Goal: Task Accomplishment & Management: Complete application form

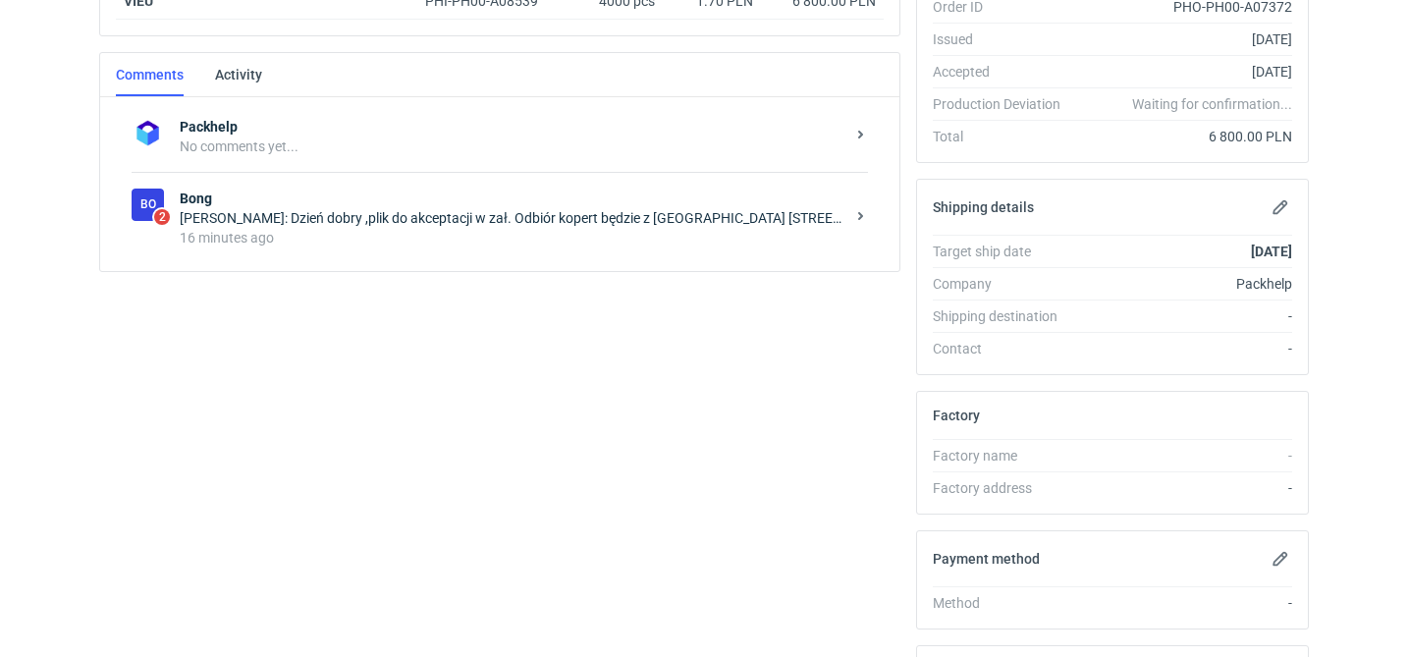
scroll to position [419, 0]
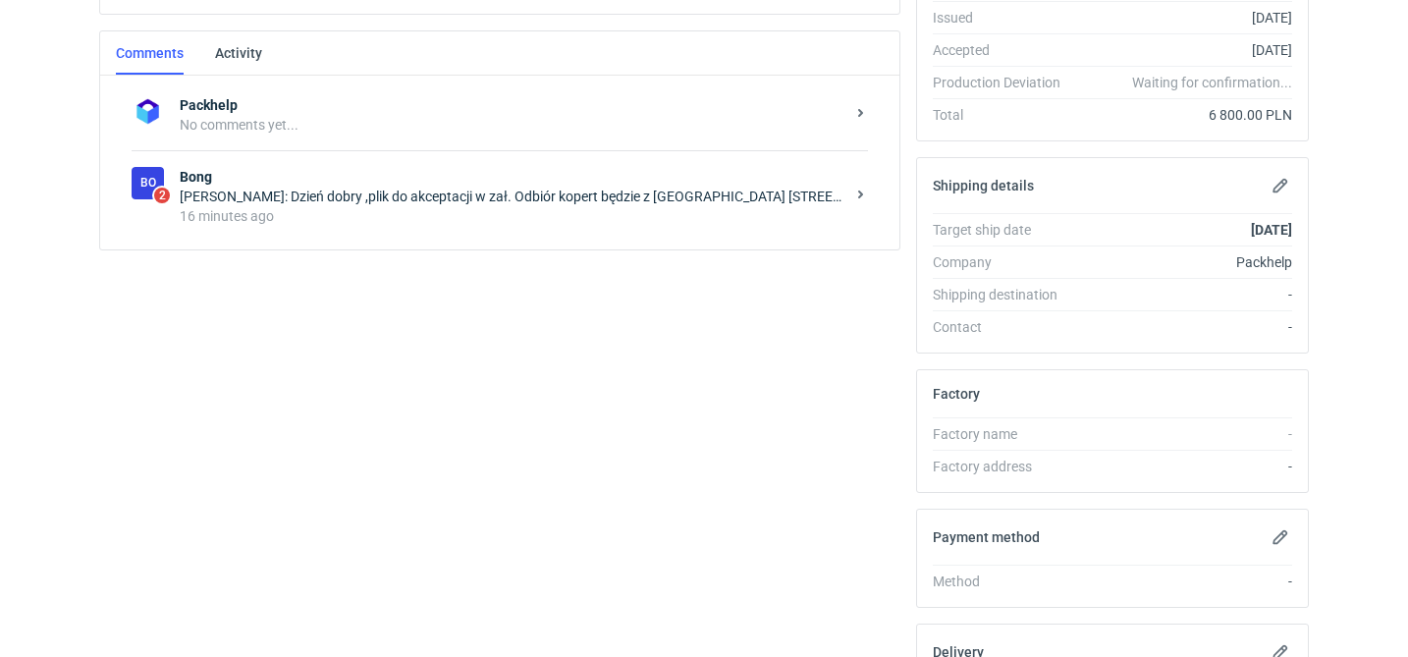
click at [547, 242] on div "Packhelp No comments yet... Bo 2 Bong Agnieszka Biniarz: Dzień dobry ,plik do a…" at bounding box center [499, 163] width 799 height 174
click at [565, 213] on div "16 minutes ago" at bounding box center [512, 216] width 665 height 20
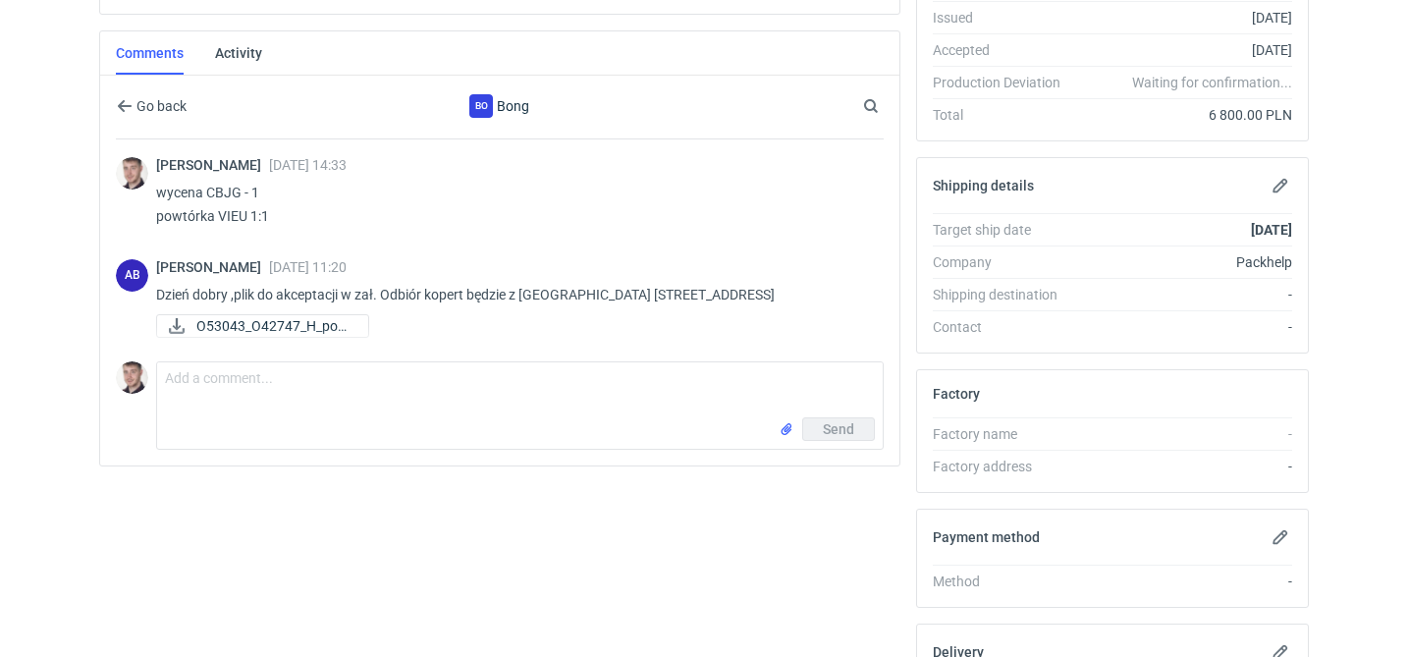
click at [279, 345] on div "AB Agnieszka Biniarz 14 Oct 2025 11:20 Dzień dobry ,plik do akceptacji w zał. O…" at bounding box center [500, 300] width 768 height 106
click at [288, 337] on link "O53043_O42747_H_pogl..." at bounding box center [262, 326] width 213 height 24
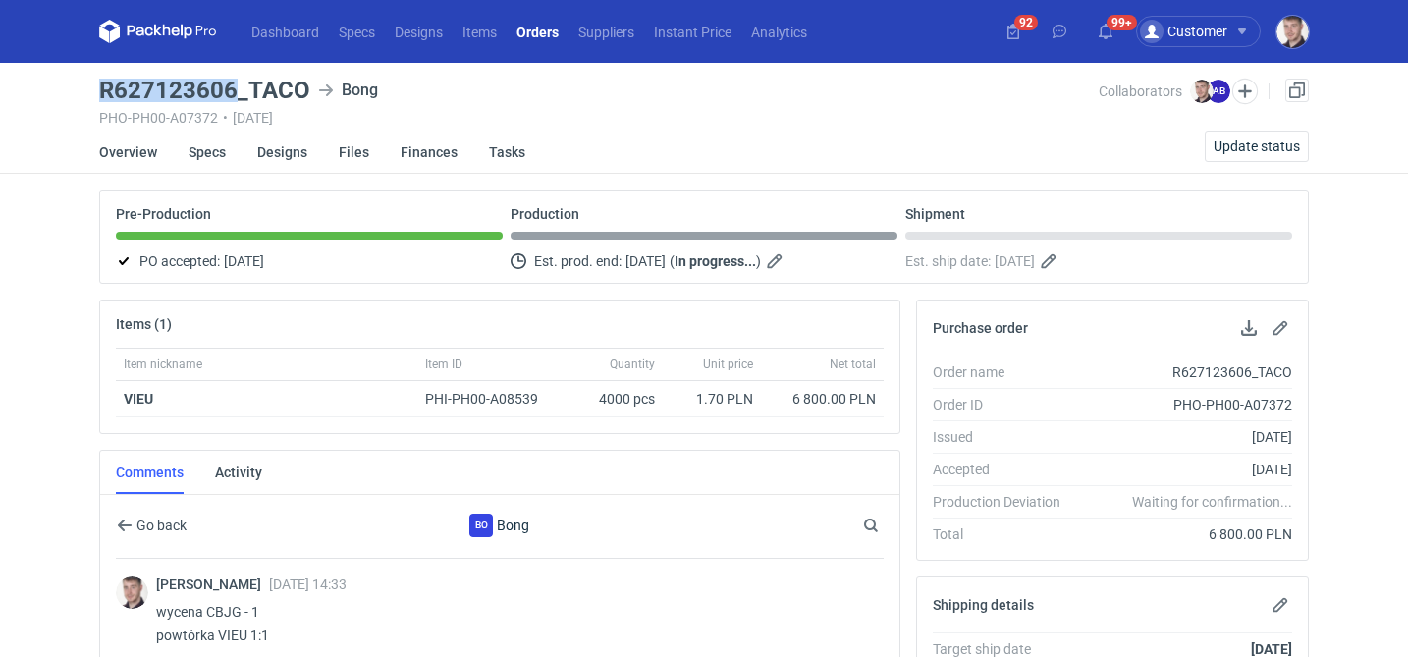
drag, startPoint x: 97, startPoint y: 89, endPoint x: 238, endPoint y: 83, distance: 140.5
copy h3 "R627123606"
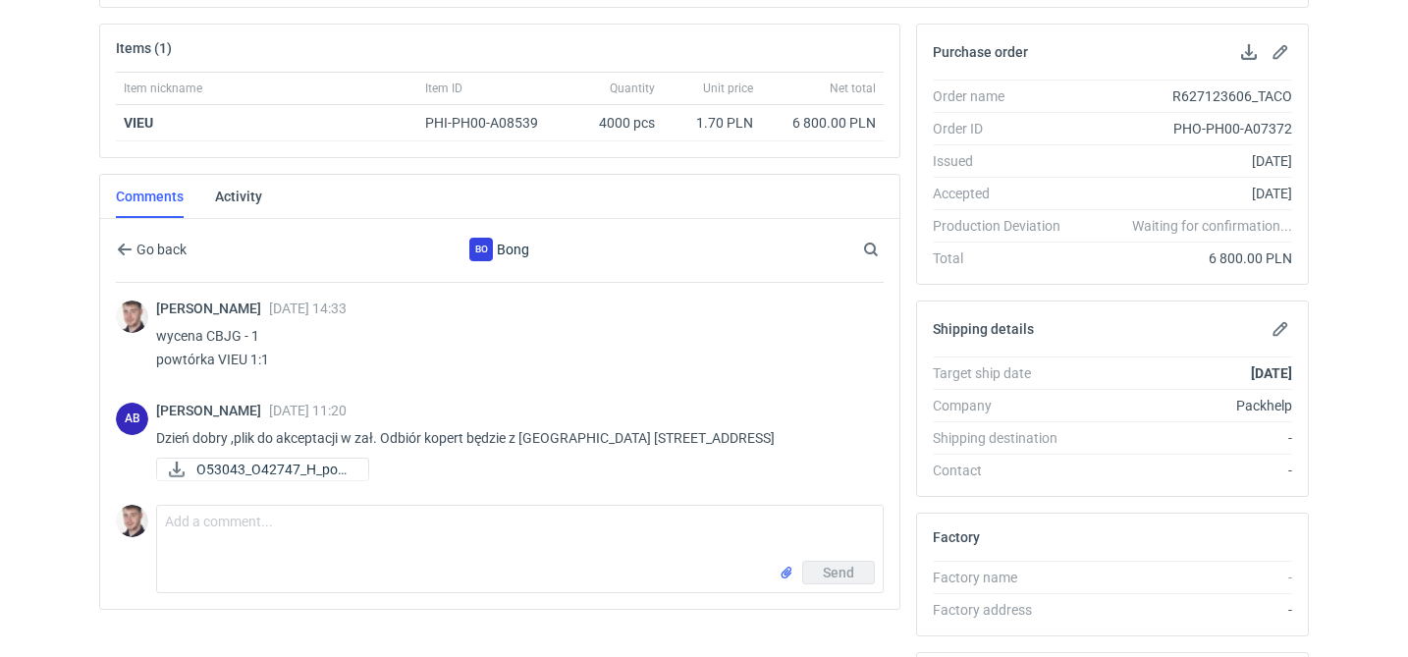
scroll to position [302, 0]
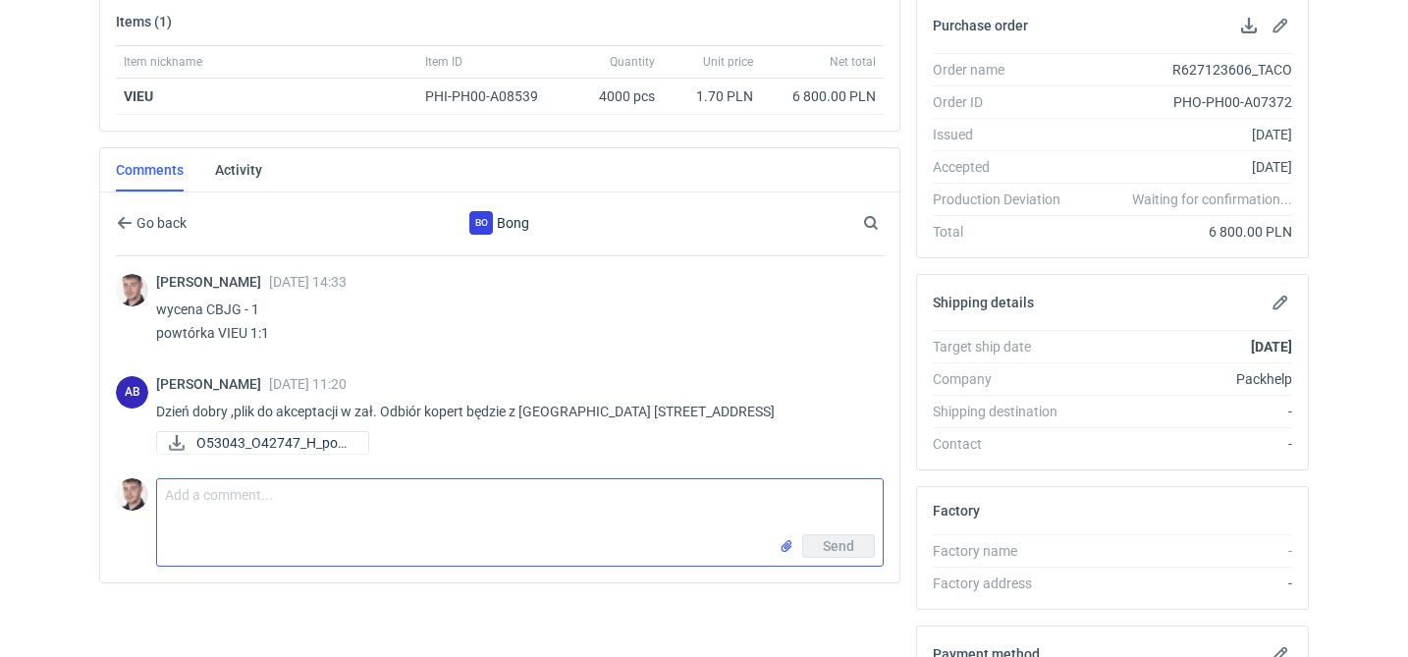
click at [225, 505] on textarea "Comment message" at bounding box center [520, 506] width 726 height 55
type textarea "akceptuje"
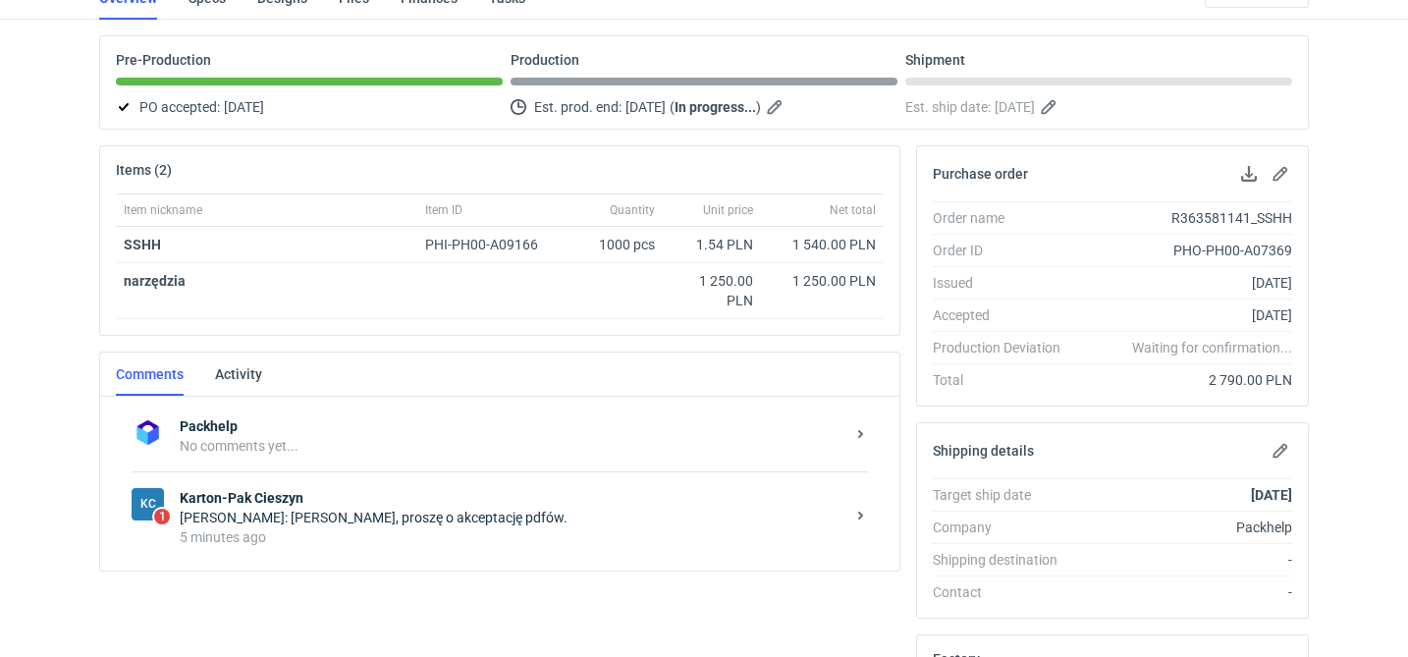
scroll to position [264, 0]
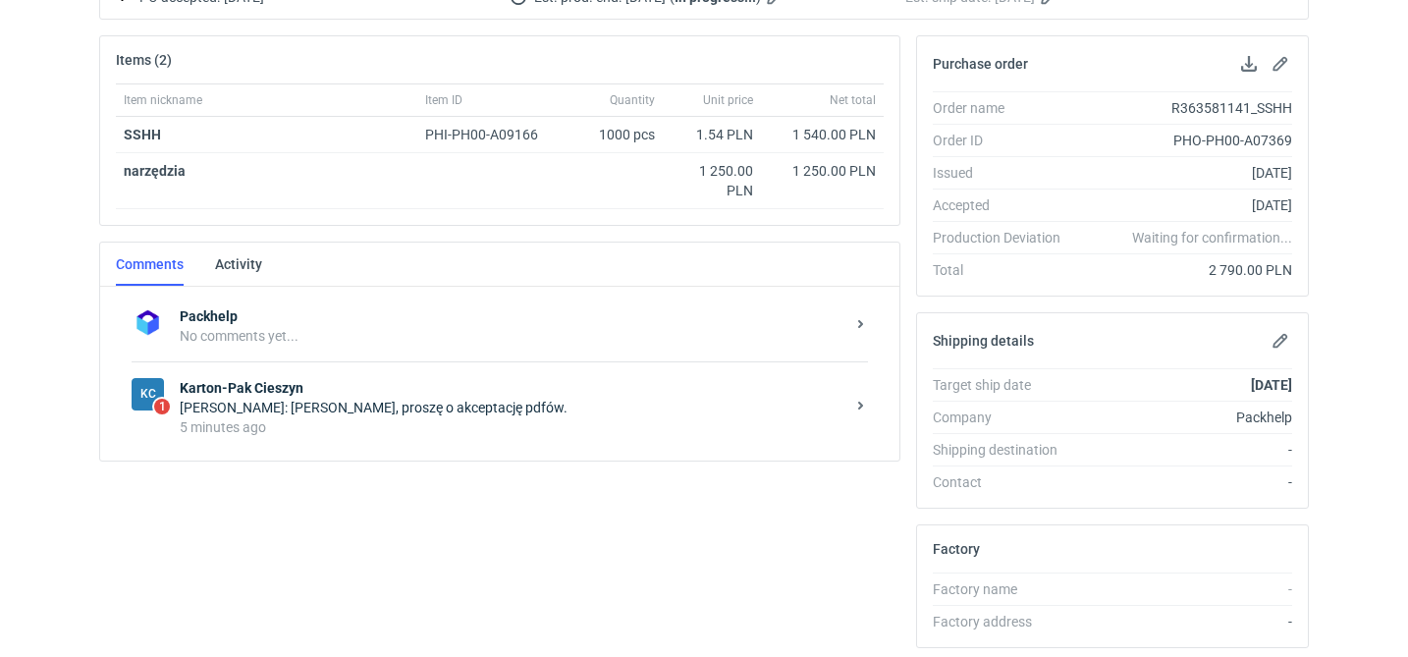
click at [415, 410] on div "Rafał Stani: Panie Macieju, proszę o akceptację pdfów." at bounding box center [512, 408] width 665 height 20
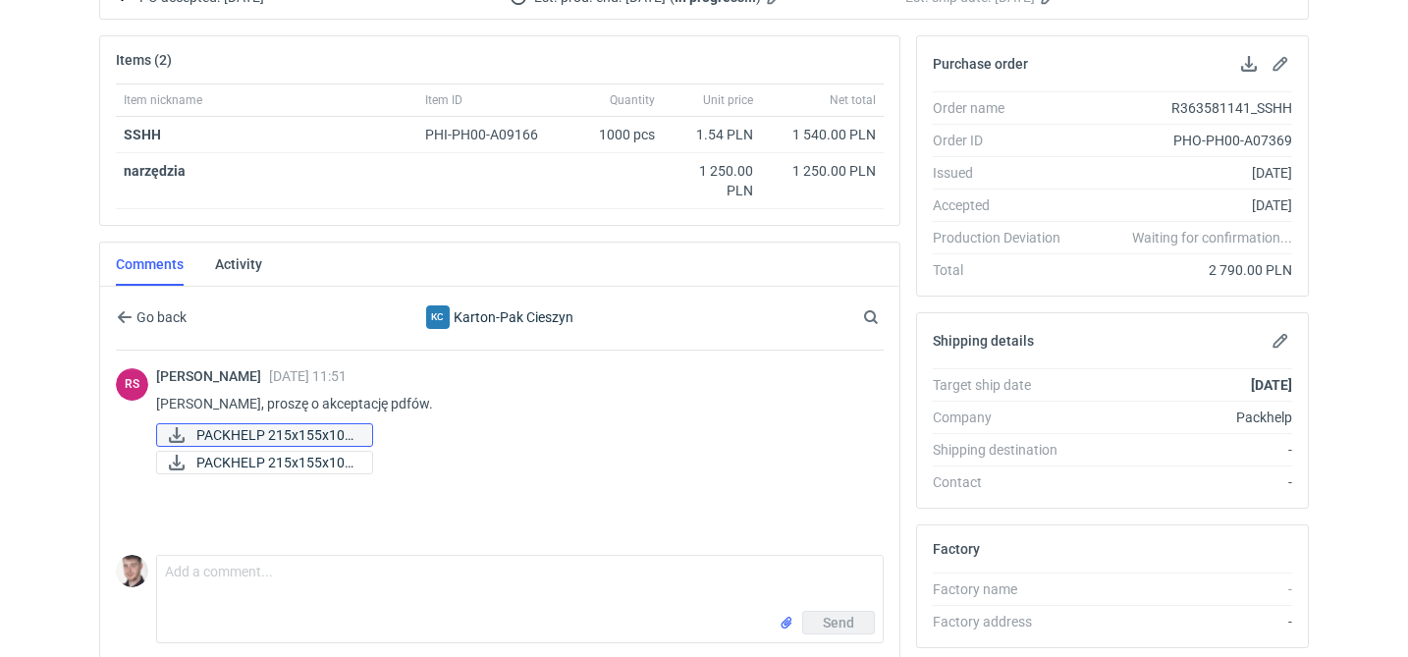
click at [299, 433] on span "PACKHELP 215x155x100..." at bounding box center [276, 435] width 160 height 22
click at [262, 471] on span "PACKHELP 215x155x100..." at bounding box center [276, 463] width 160 height 22
click at [414, 583] on textarea "Comment message" at bounding box center [520, 583] width 726 height 55
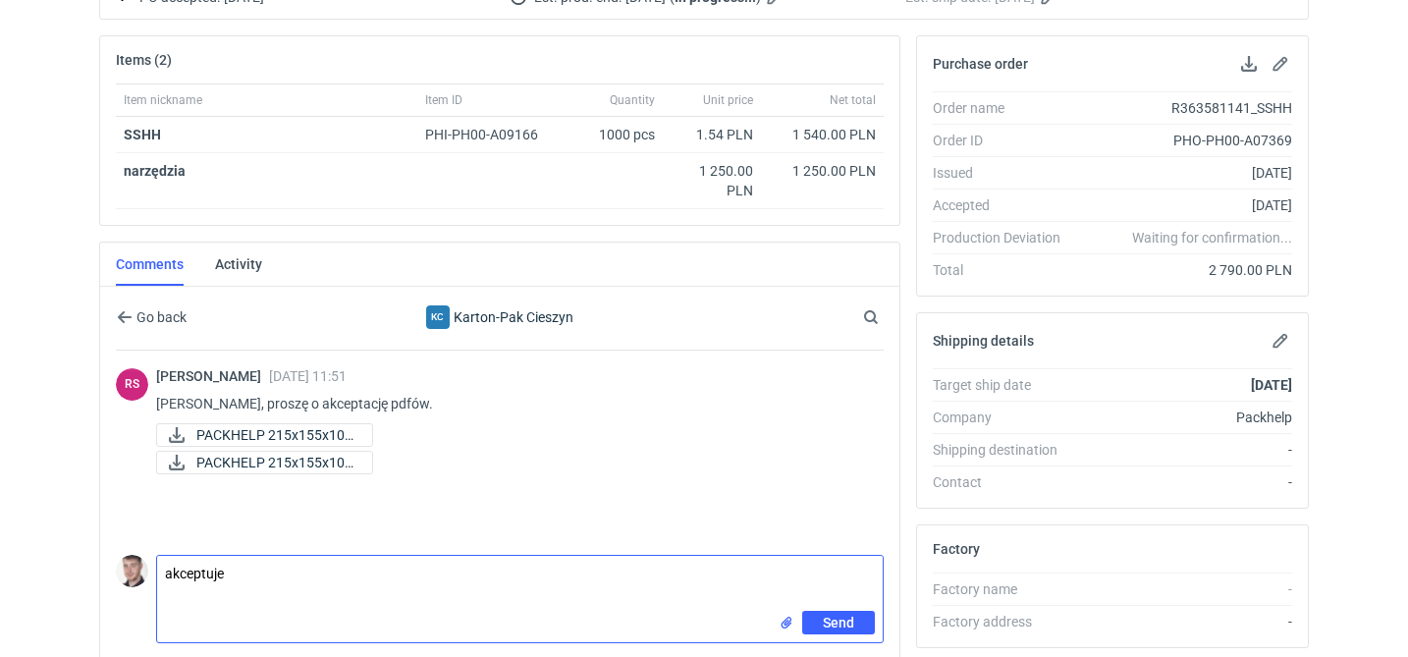
type textarea "akceptuje"
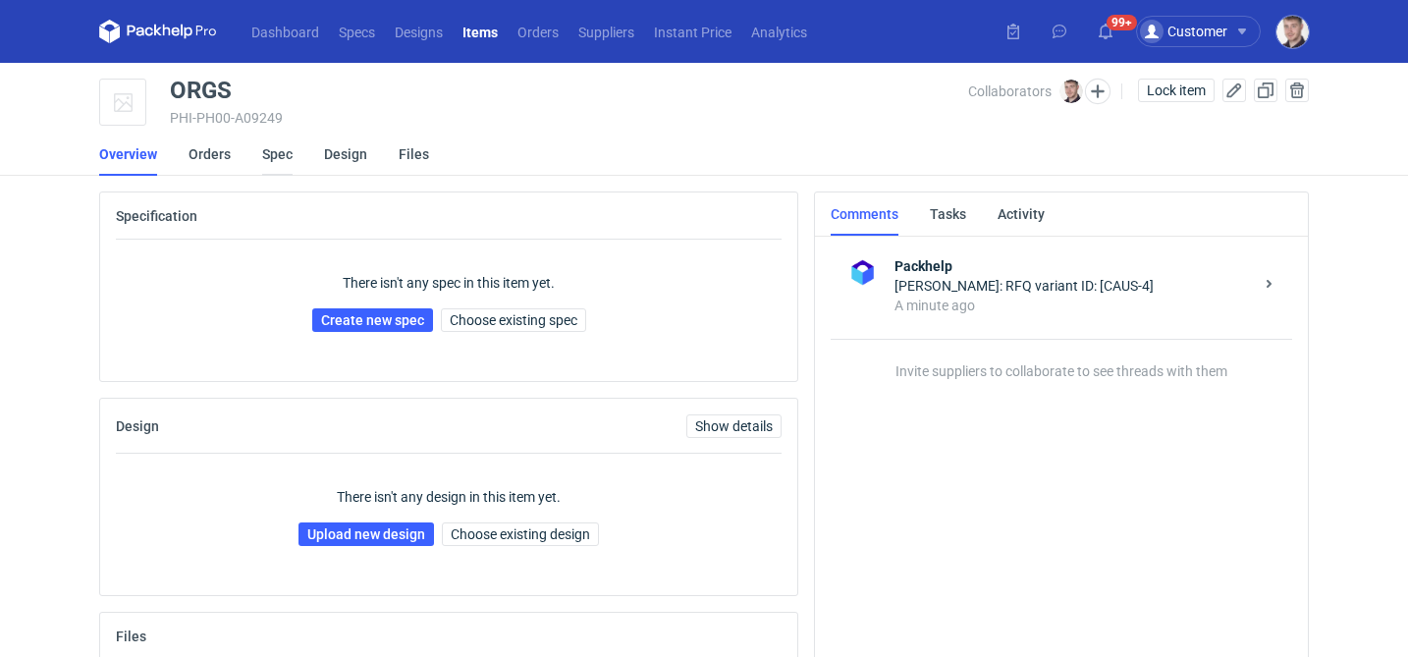
click at [277, 154] on link "Spec" at bounding box center [277, 154] width 30 height 43
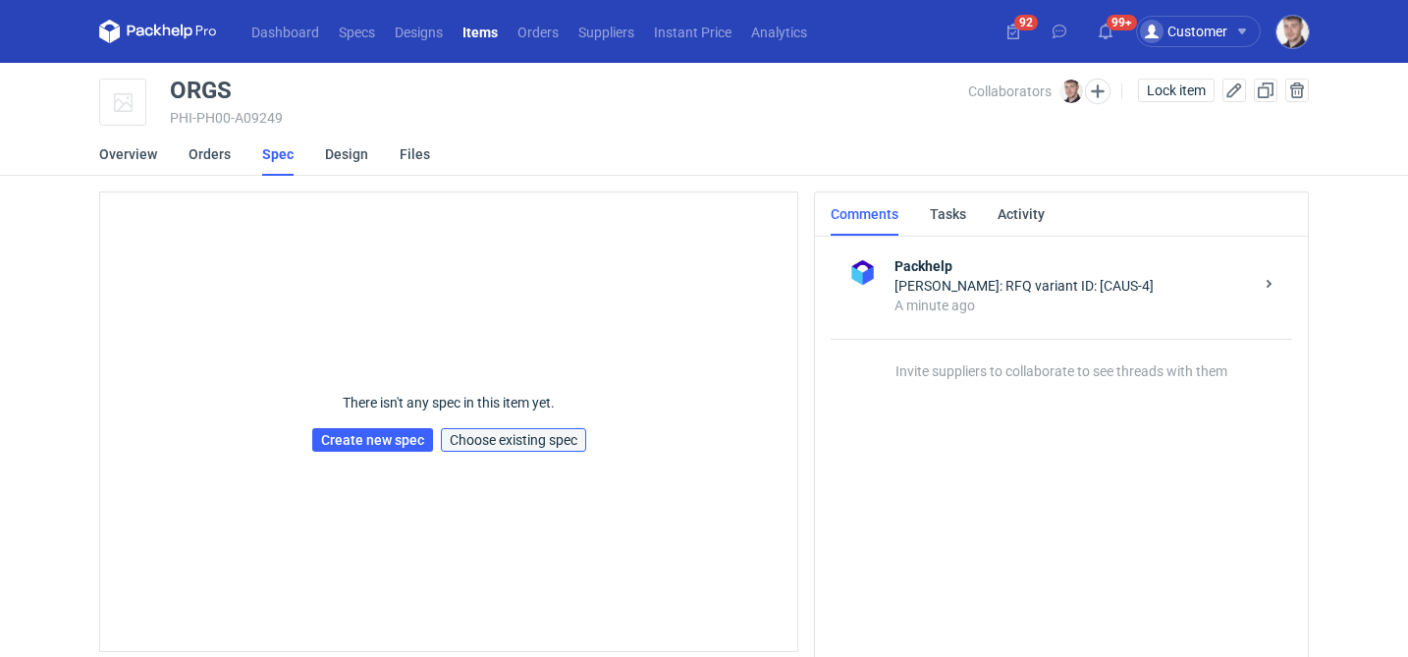
click at [488, 439] on span "Choose existing spec" at bounding box center [514, 440] width 128 height 14
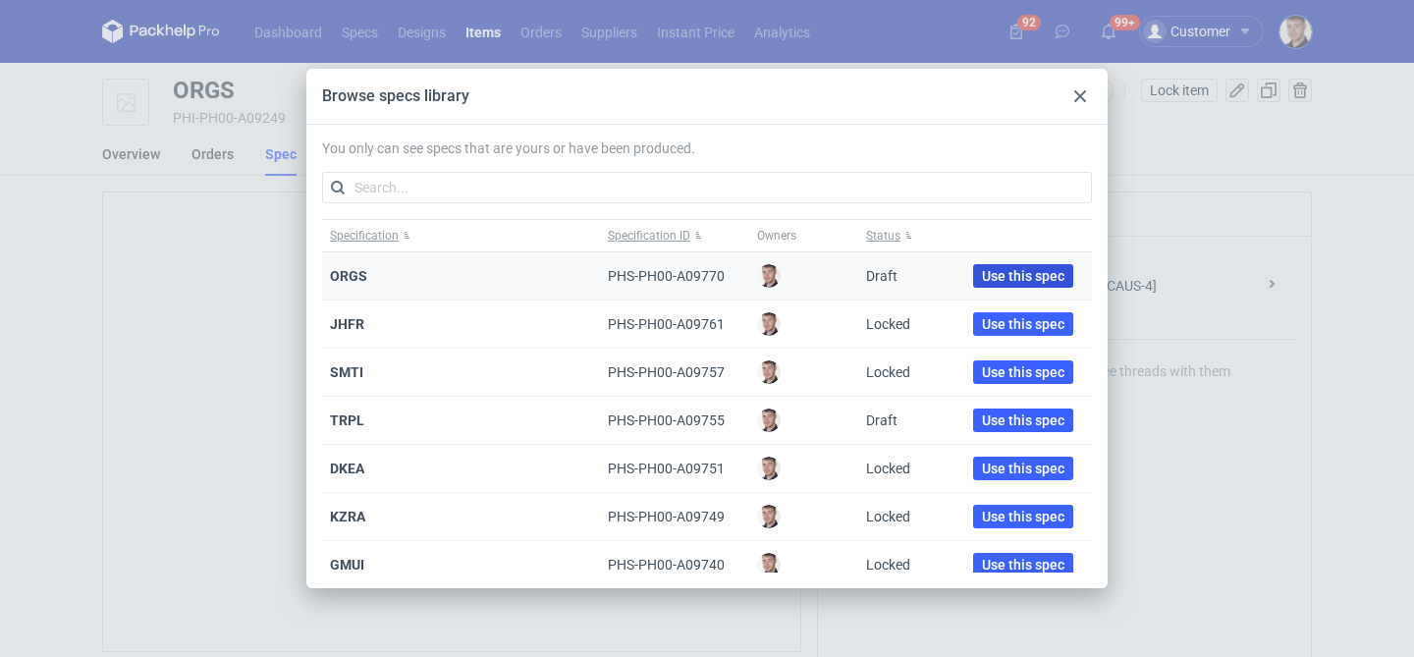
click at [982, 273] on span "Use this spec" at bounding box center [1023, 276] width 82 height 14
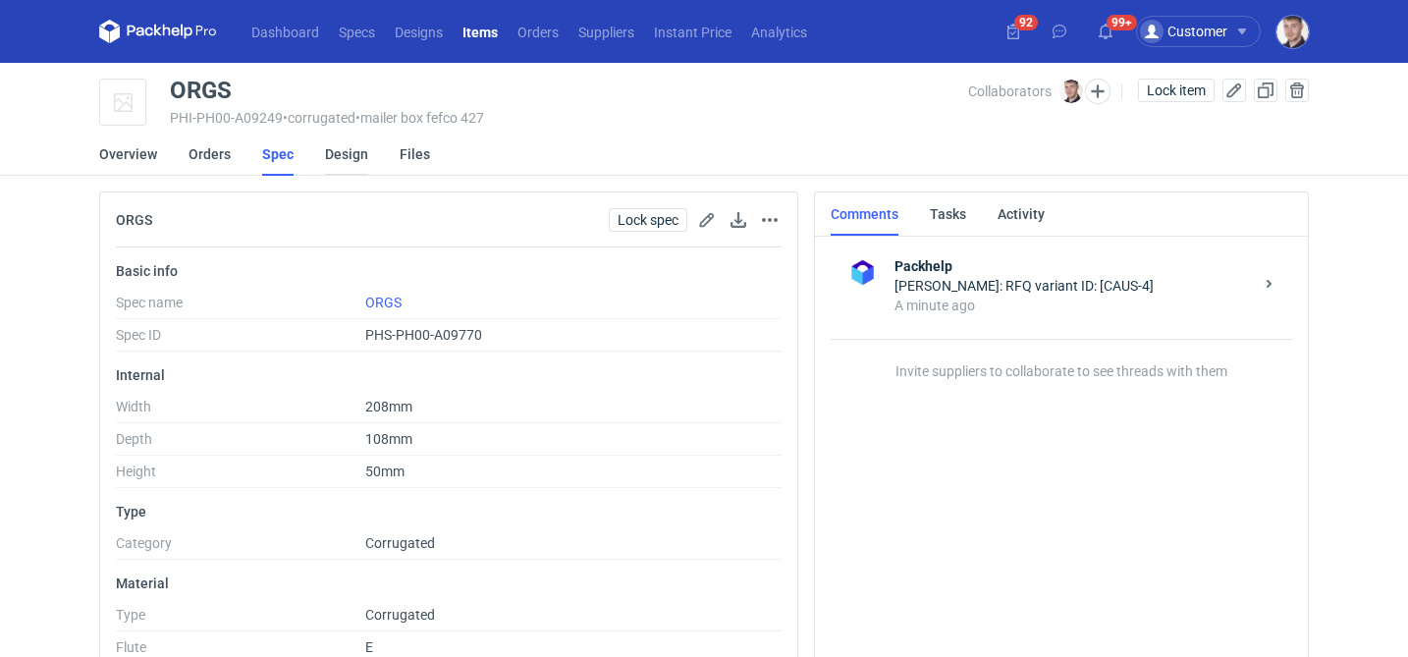
click at [345, 164] on link "Design" at bounding box center [346, 154] width 43 height 43
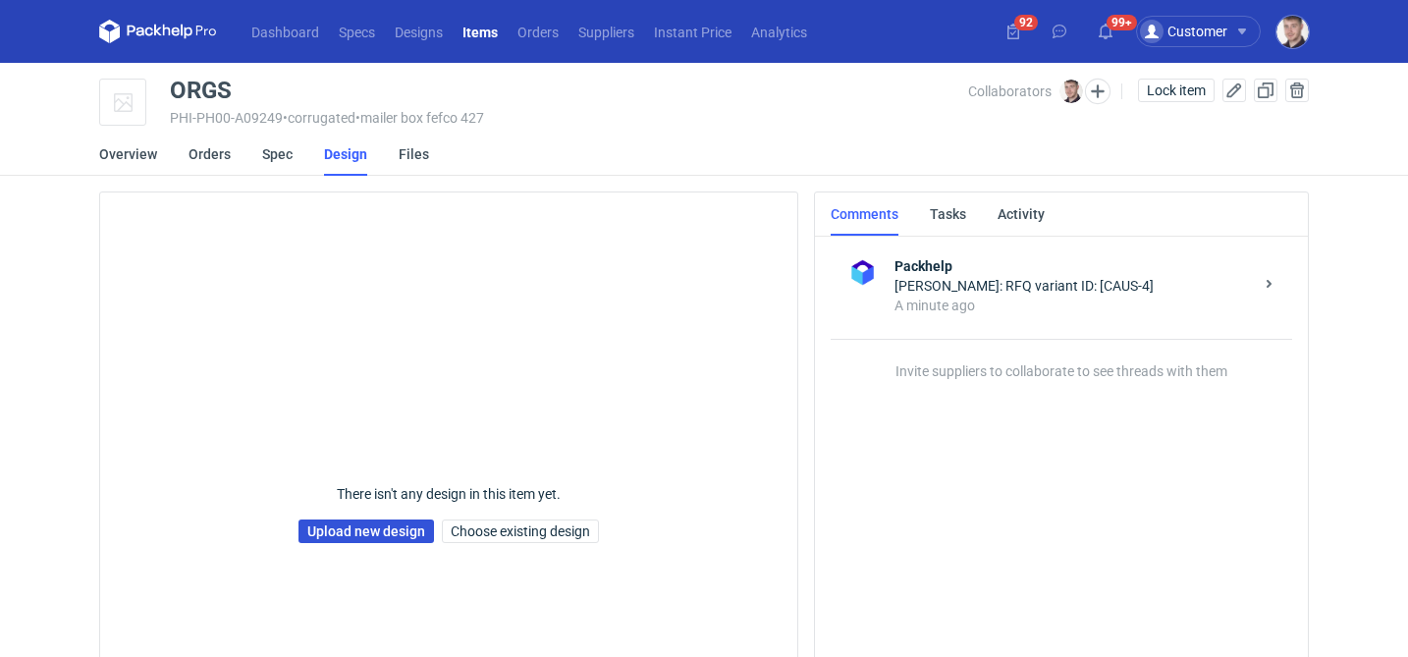
click at [388, 539] on link "Upload new design" at bounding box center [367, 531] width 136 height 24
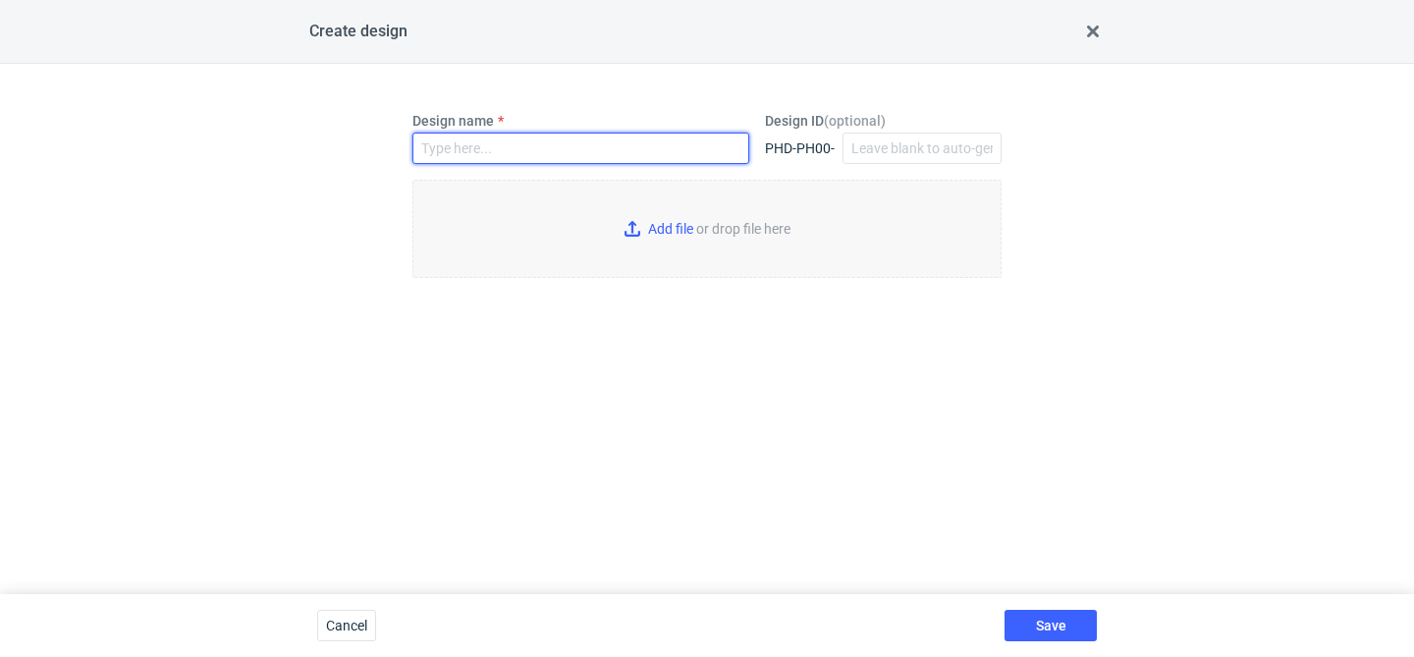
click at [528, 147] on input "Design name" at bounding box center [580, 148] width 337 height 31
type input "ORGS"
click at [687, 239] on input "Add file or drop file here" at bounding box center [706, 229] width 589 height 98
type input "C:\fakepath\1671_2_F427_E.pdf"
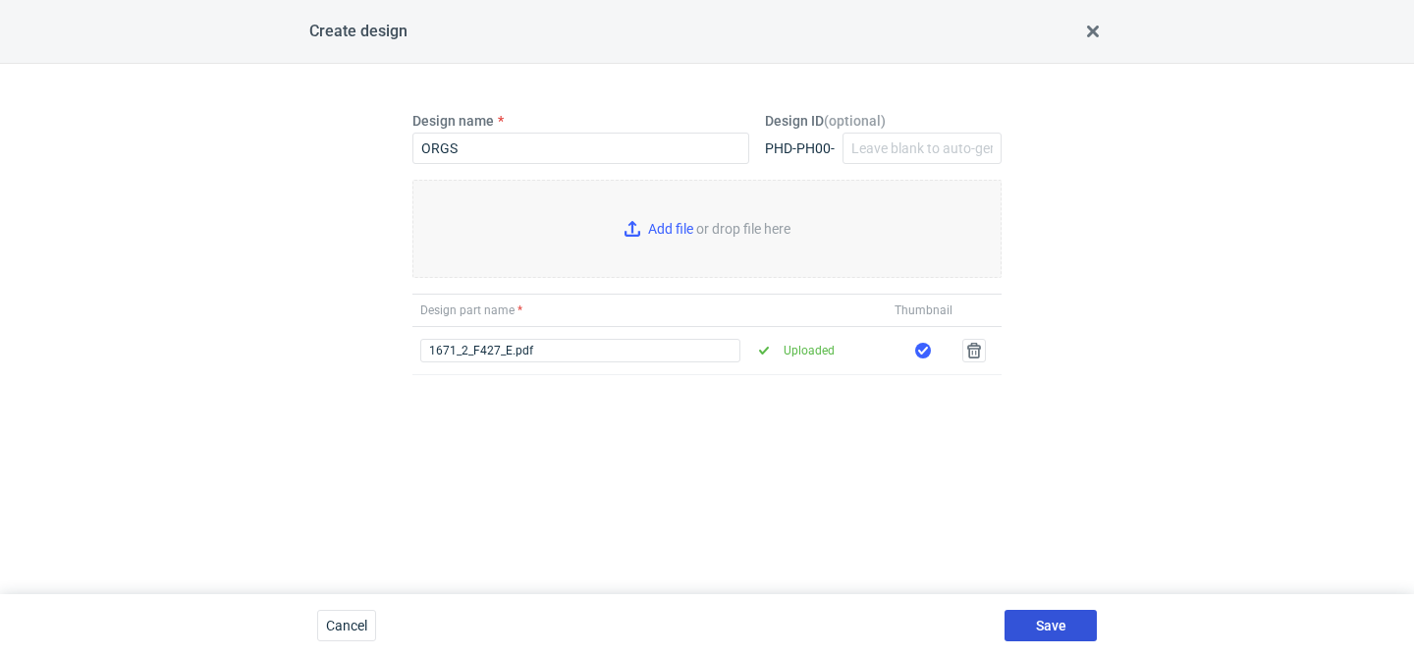
click at [1045, 633] on button "Save" at bounding box center [1051, 625] width 92 height 31
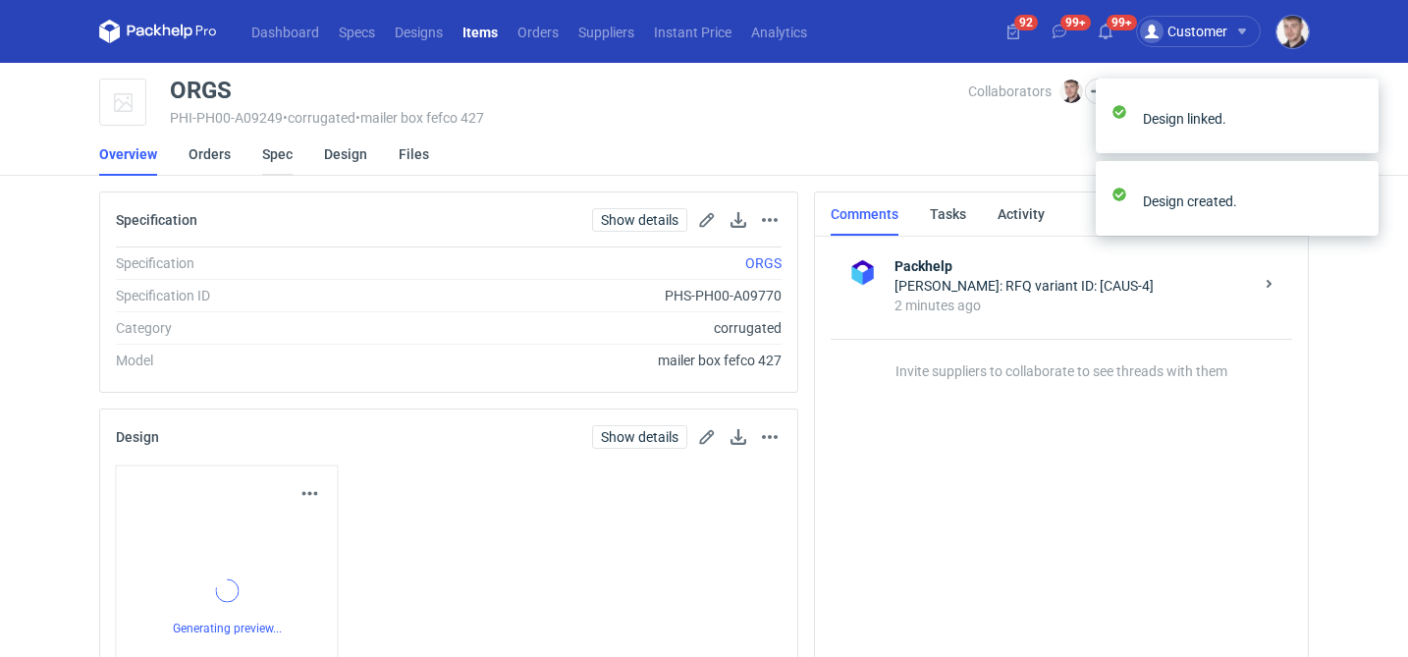
click at [267, 161] on link "Spec" at bounding box center [277, 154] width 30 height 43
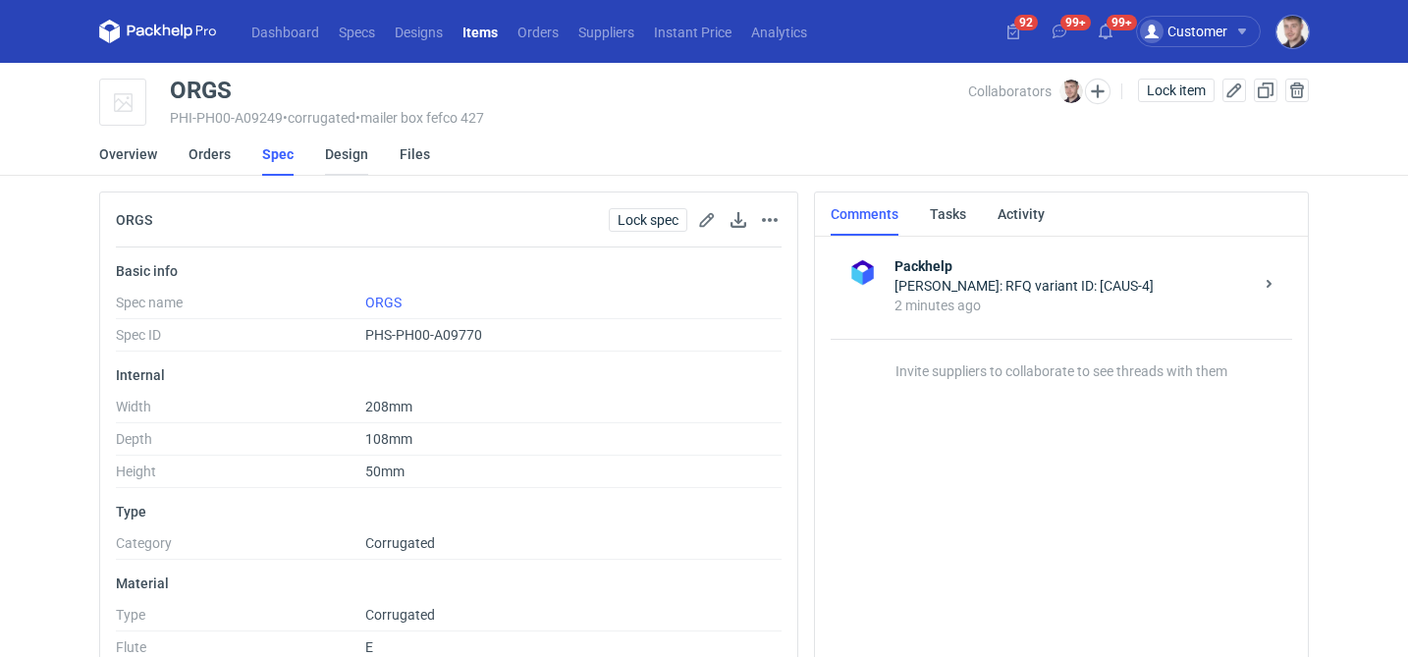
click at [343, 158] on link "Design" at bounding box center [346, 154] width 43 height 43
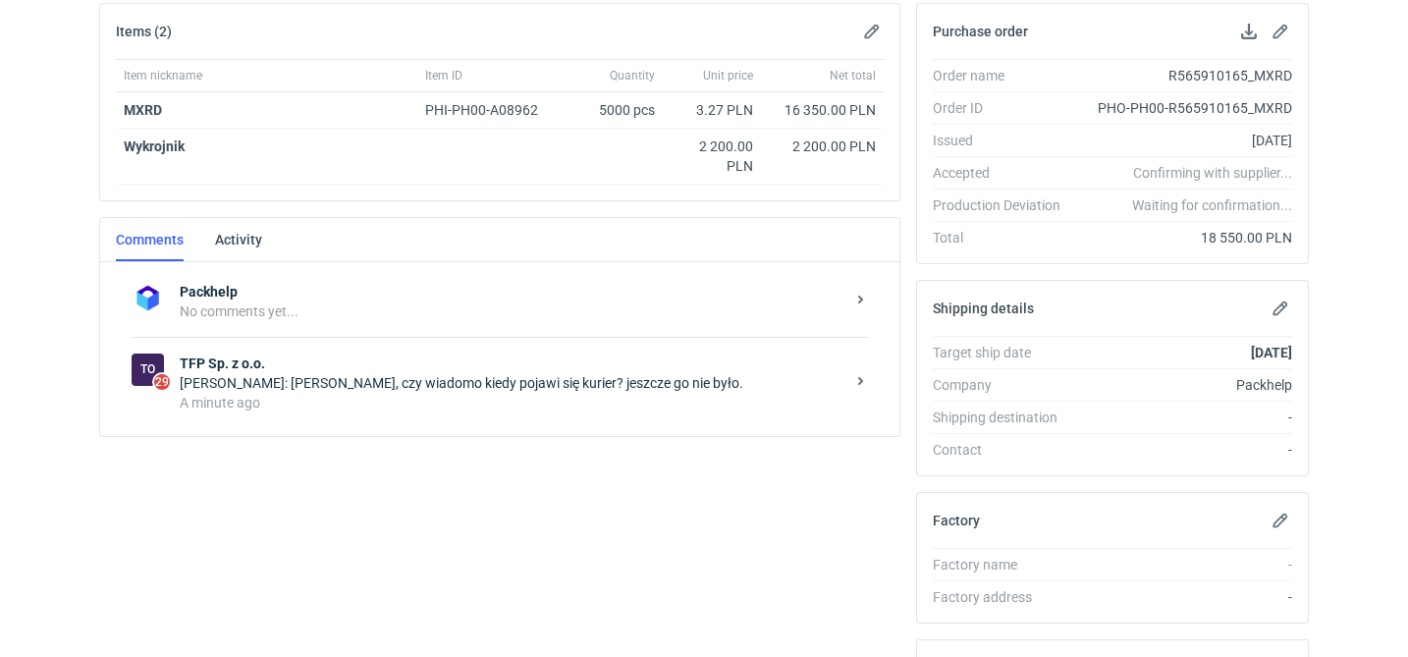
click at [485, 385] on div "[PERSON_NAME]: [PERSON_NAME], czy wiadomo kiedy pojawi się kurier? jeszcze go n…" at bounding box center [512, 383] width 665 height 20
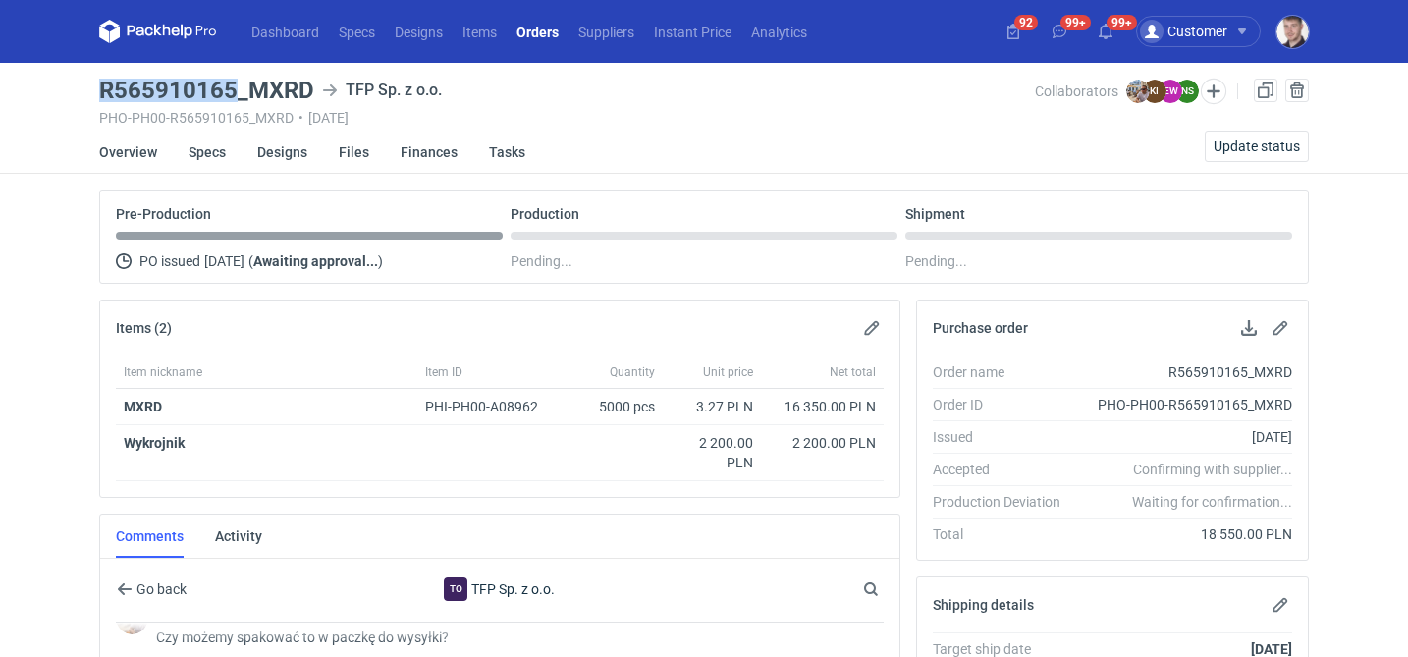
drag, startPoint x: 90, startPoint y: 96, endPoint x: 230, endPoint y: 84, distance: 139.9
click at [230, 84] on div "Dashboard Specs Designs Items Orders Suppliers Instant Price Analytics 92 99+ 9…" at bounding box center [704, 328] width 1408 height 657
copy h3 "R565910165"
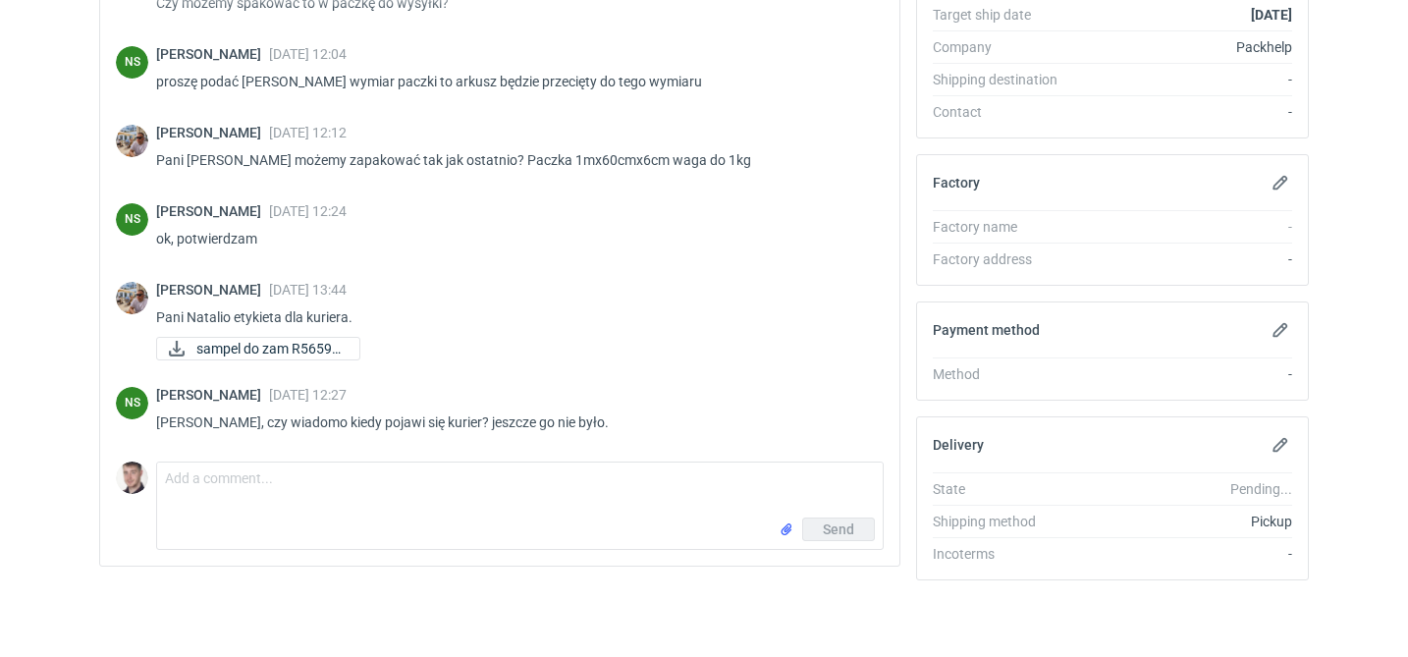
scroll to position [636, 0]
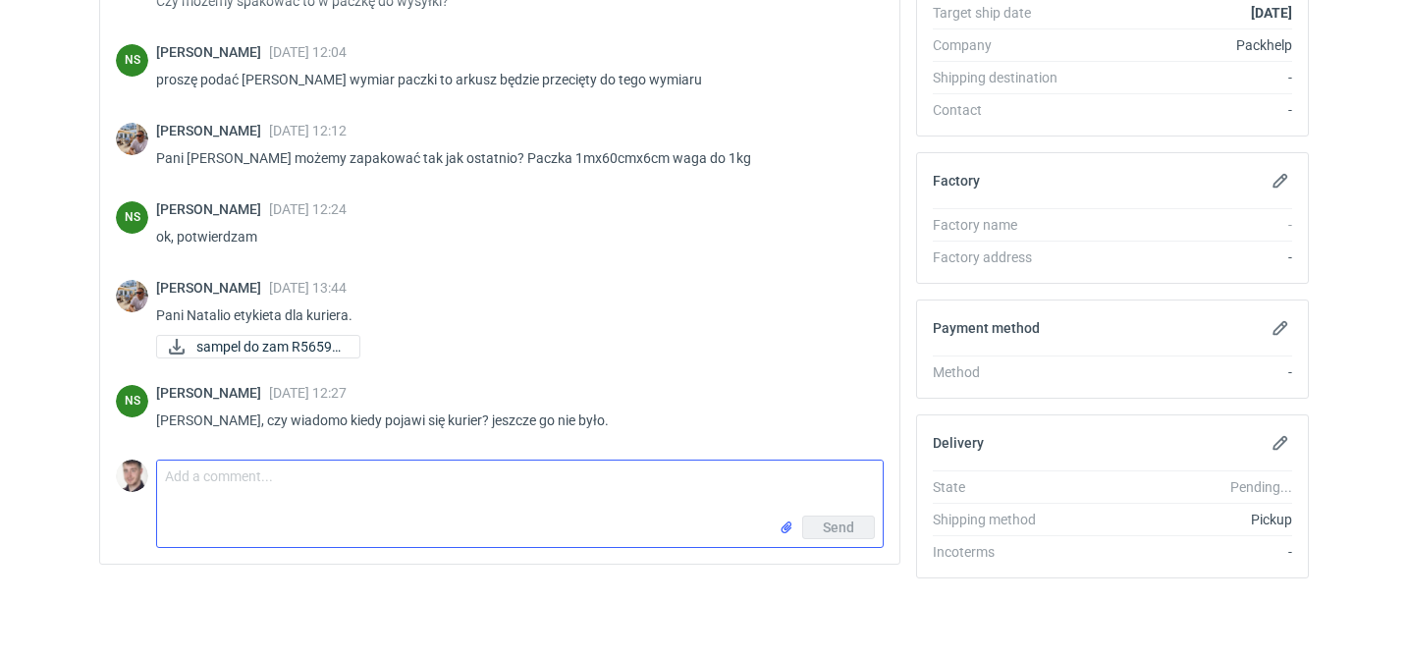
click at [305, 483] on textarea "Comment message" at bounding box center [520, 488] width 726 height 55
type textarea "przekaże do logistyki i ponowimy odbiór"
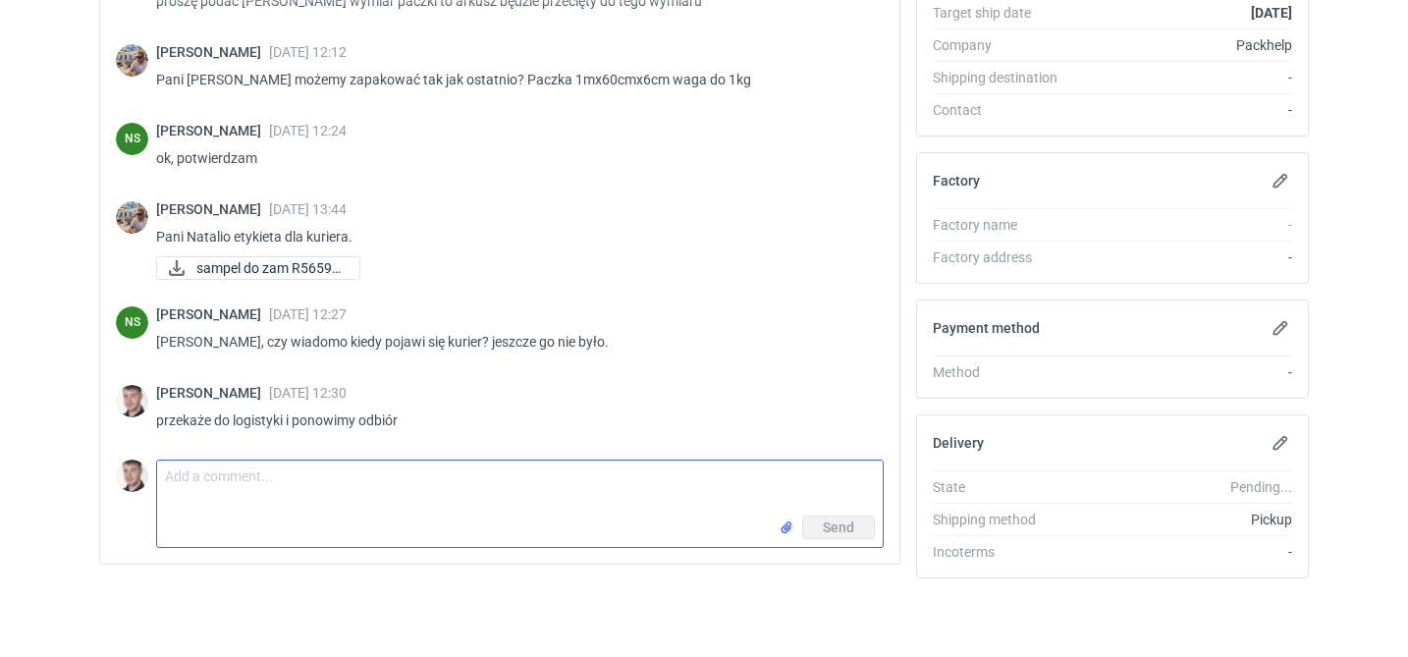
scroll to position [1361, 0]
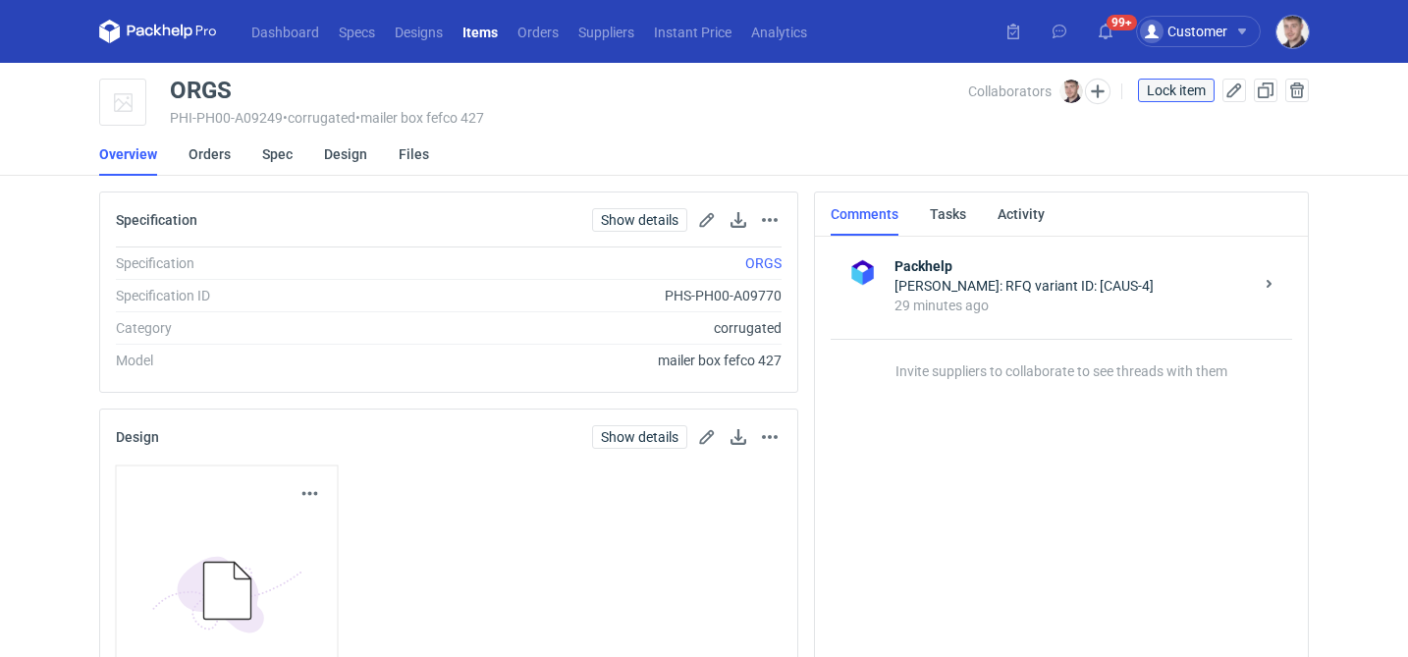
click at [1177, 95] on span "Lock item" at bounding box center [1176, 90] width 59 height 14
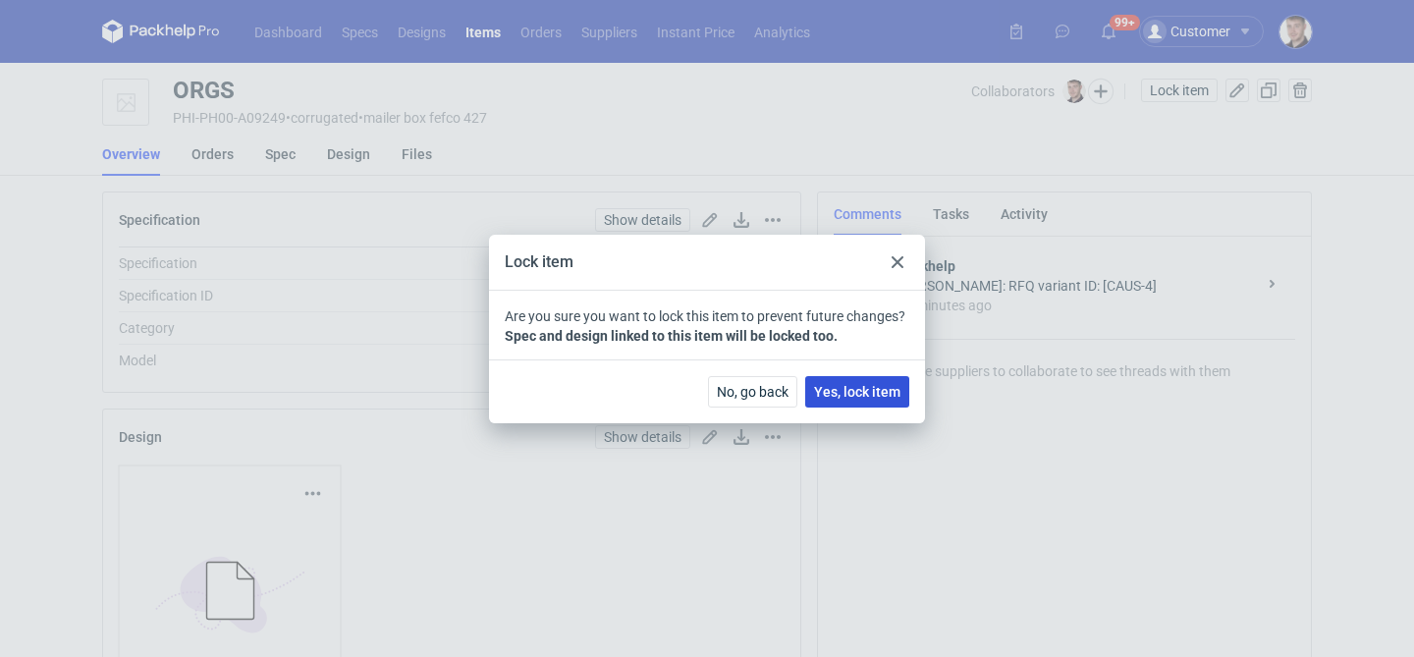
click at [872, 391] on span "Yes, lock item" at bounding box center [857, 392] width 86 height 14
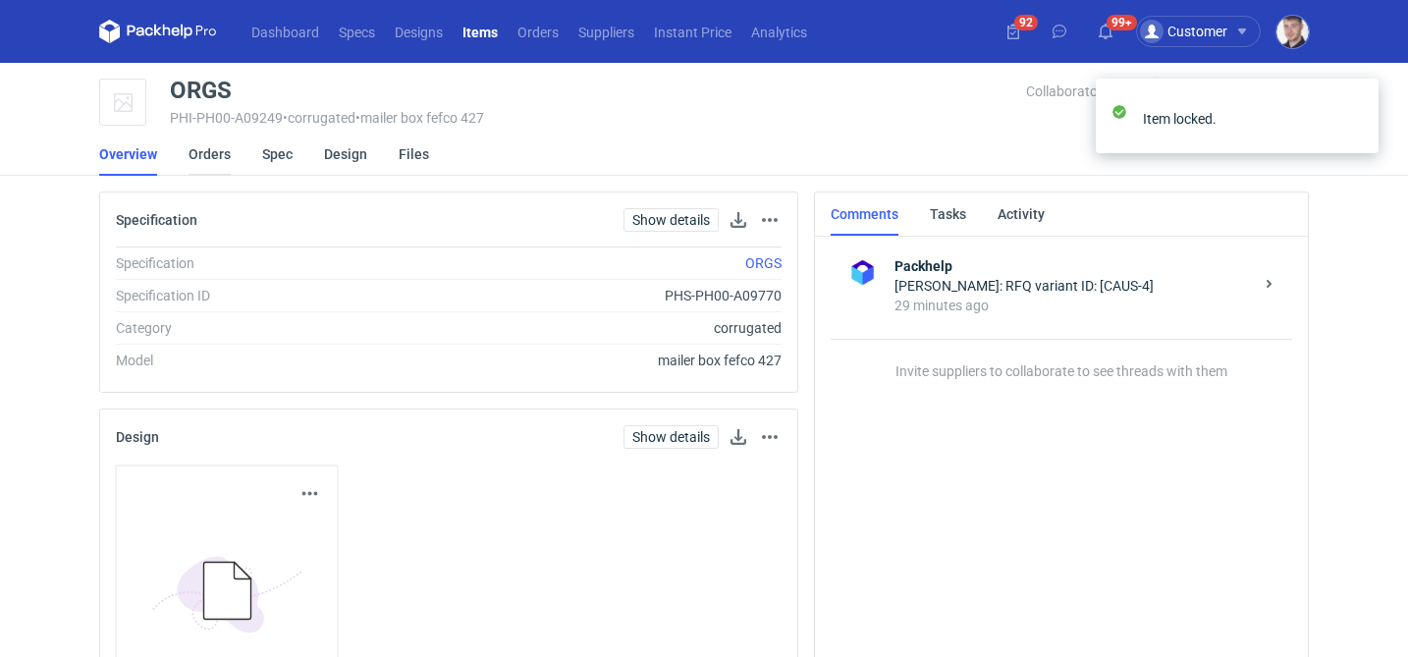
click at [213, 158] on link "Orders" at bounding box center [210, 154] width 42 height 43
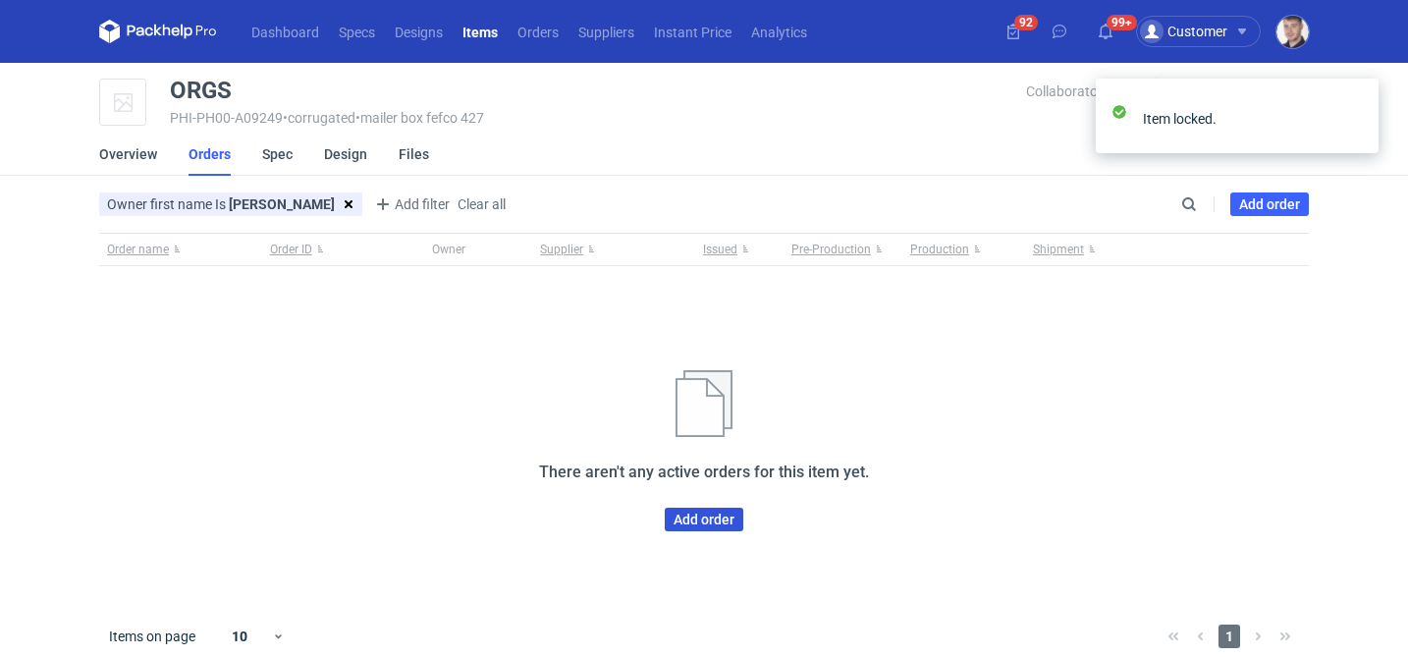
click at [724, 524] on link "Add order" at bounding box center [704, 520] width 79 height 24
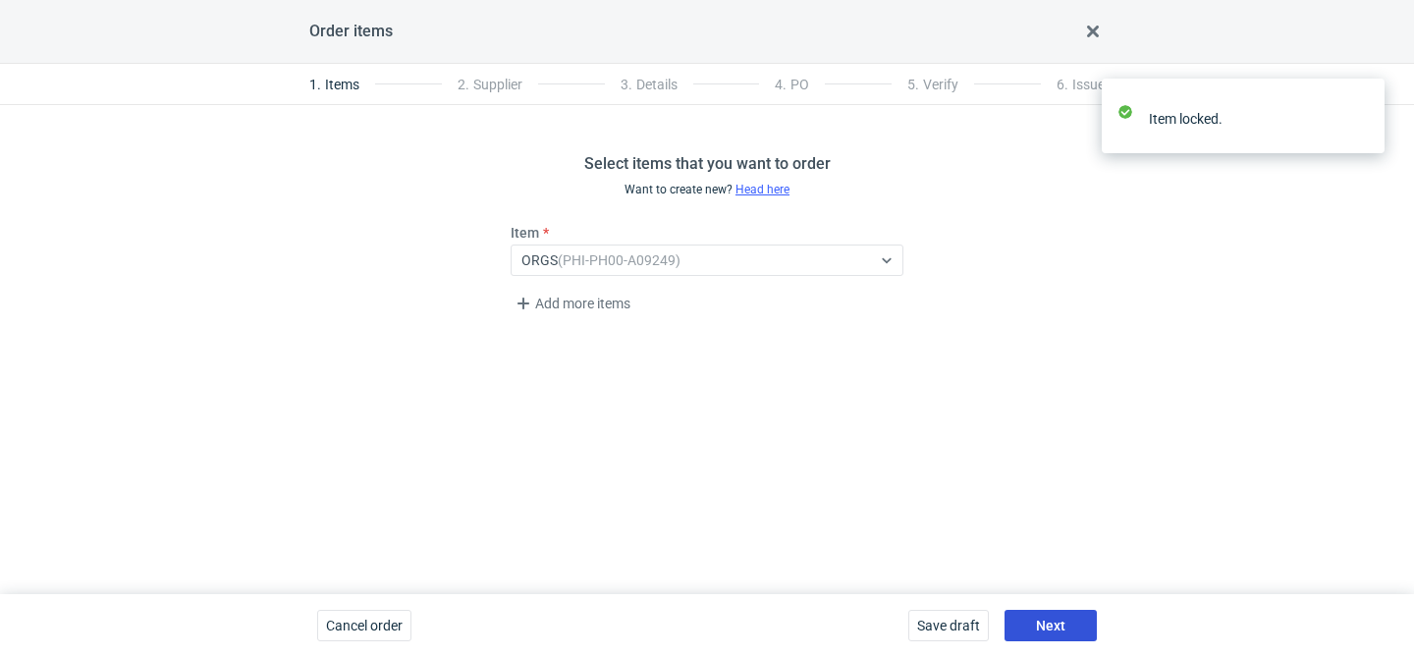
click at [1069, 633] on button "Next" at bounding box center [1051, 625] width 92 height 31
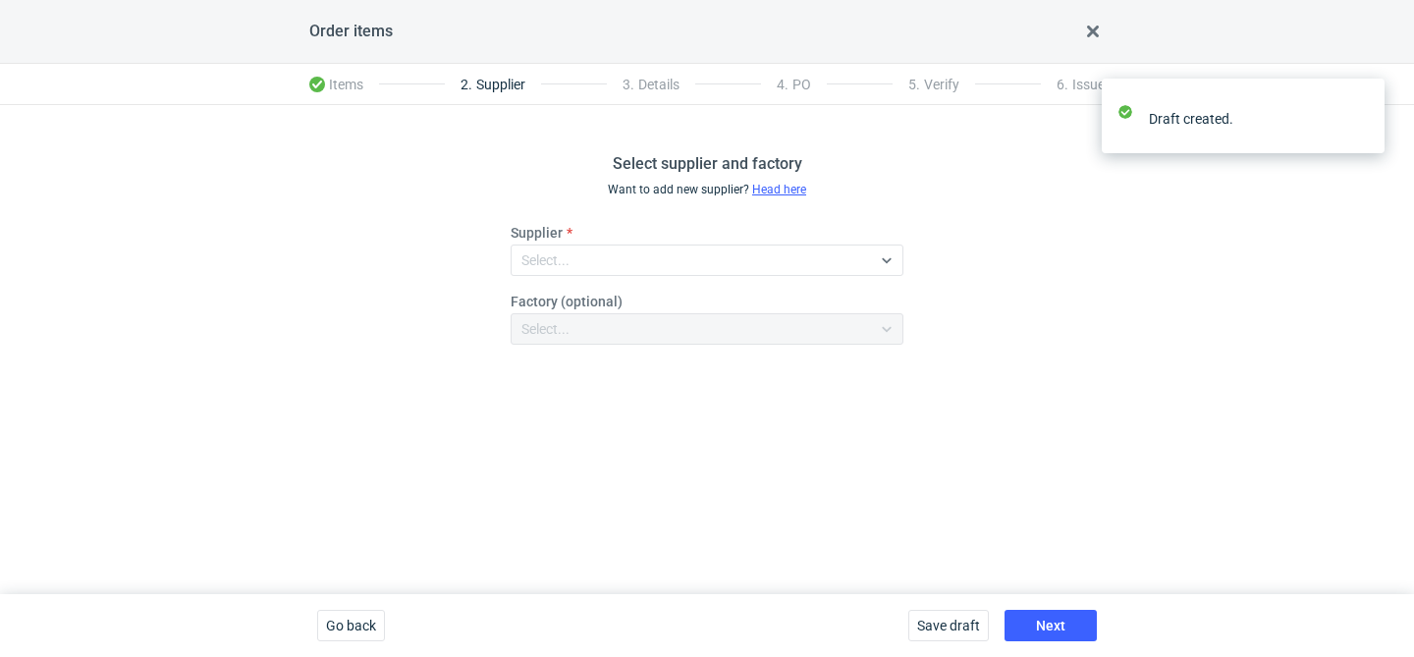
click at [682, 284] on fieldset "Supplier Select... Factory (optional) Select..." at bounding box center [707, 291] width 393 height 137
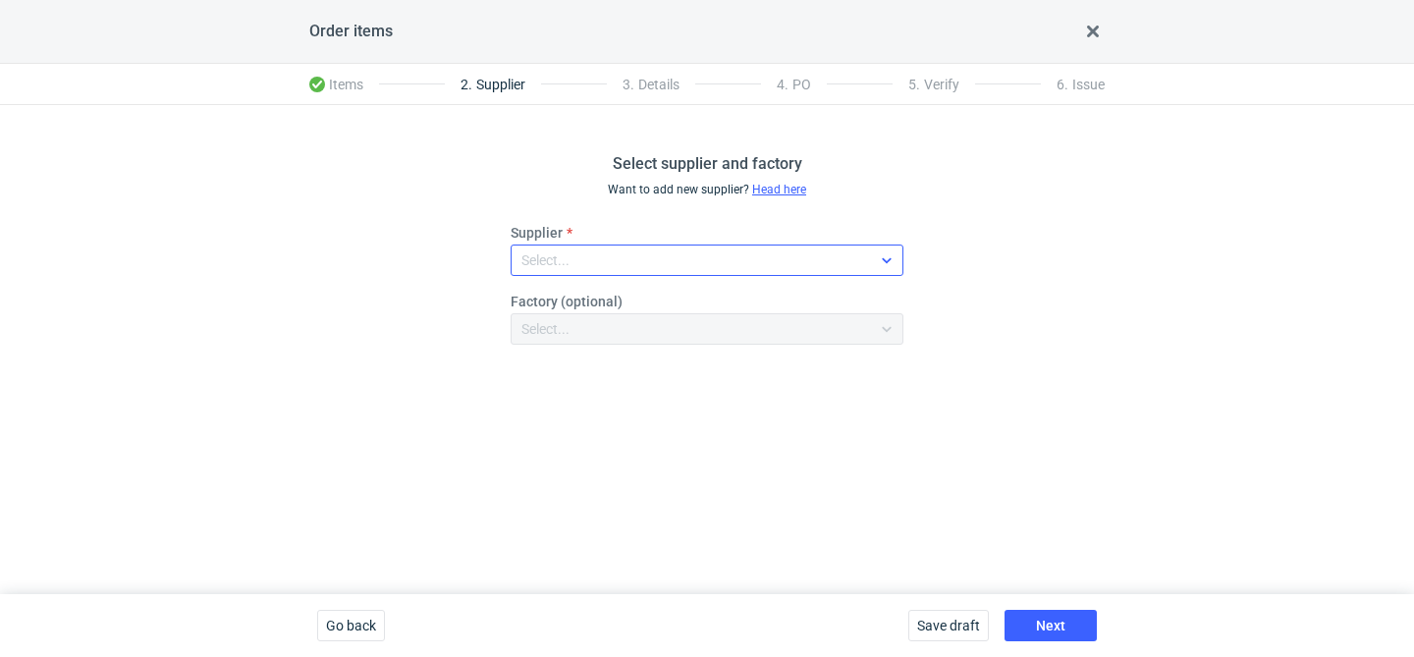
click at [672, 265] on div "Select..." at bounding box center [691, 259] width 359 height 27
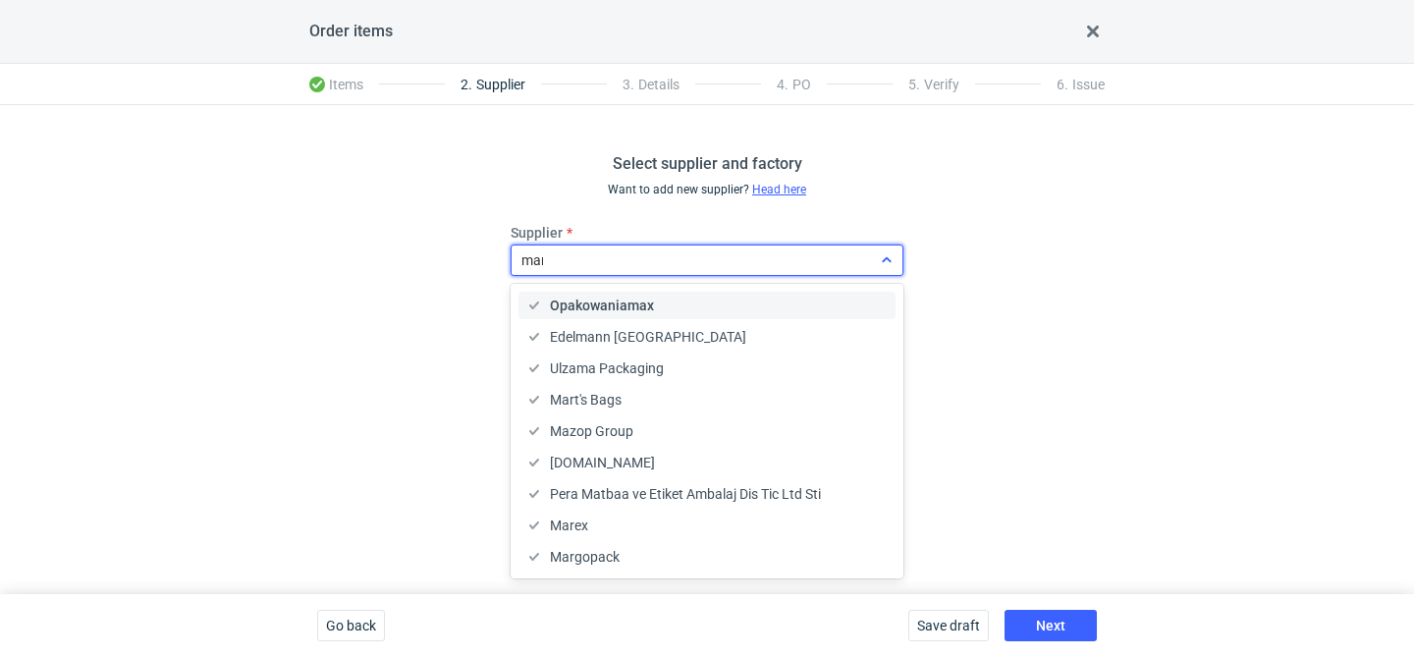
type input "mare"
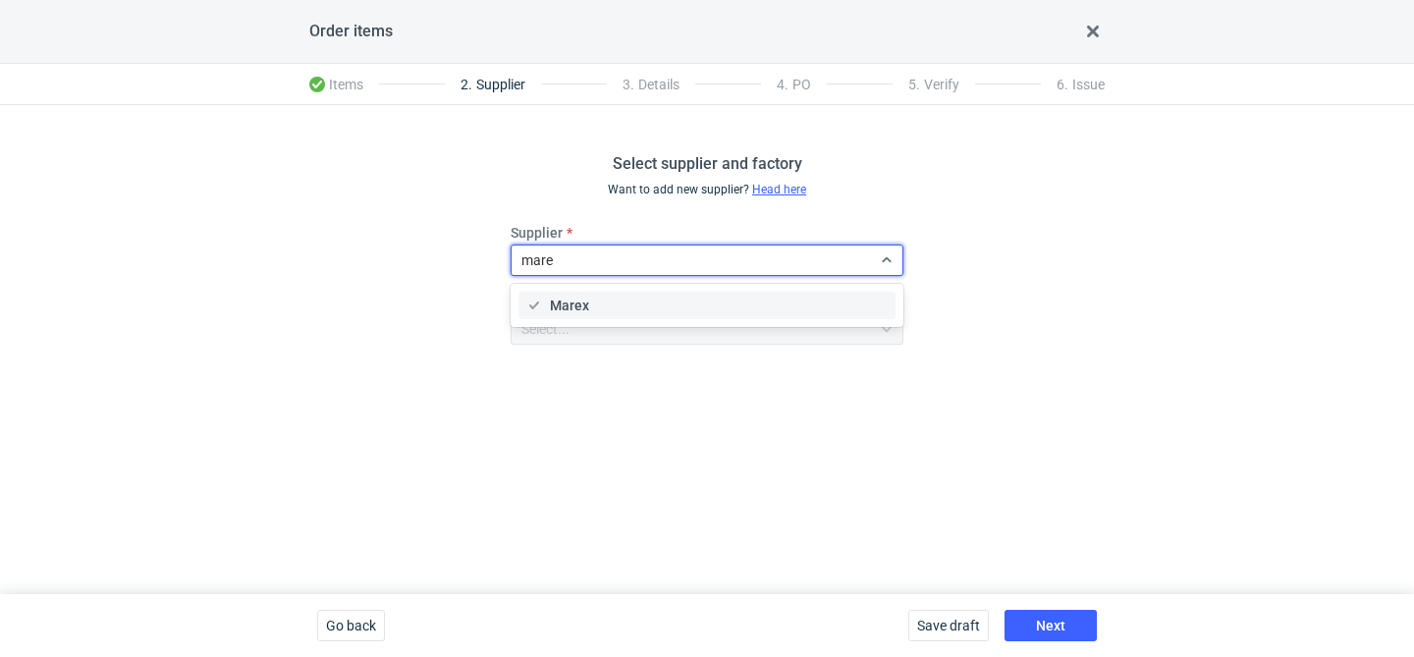
click at [648, 299] on div "Marex" at bounding box center [706, 306] width 361 height 20
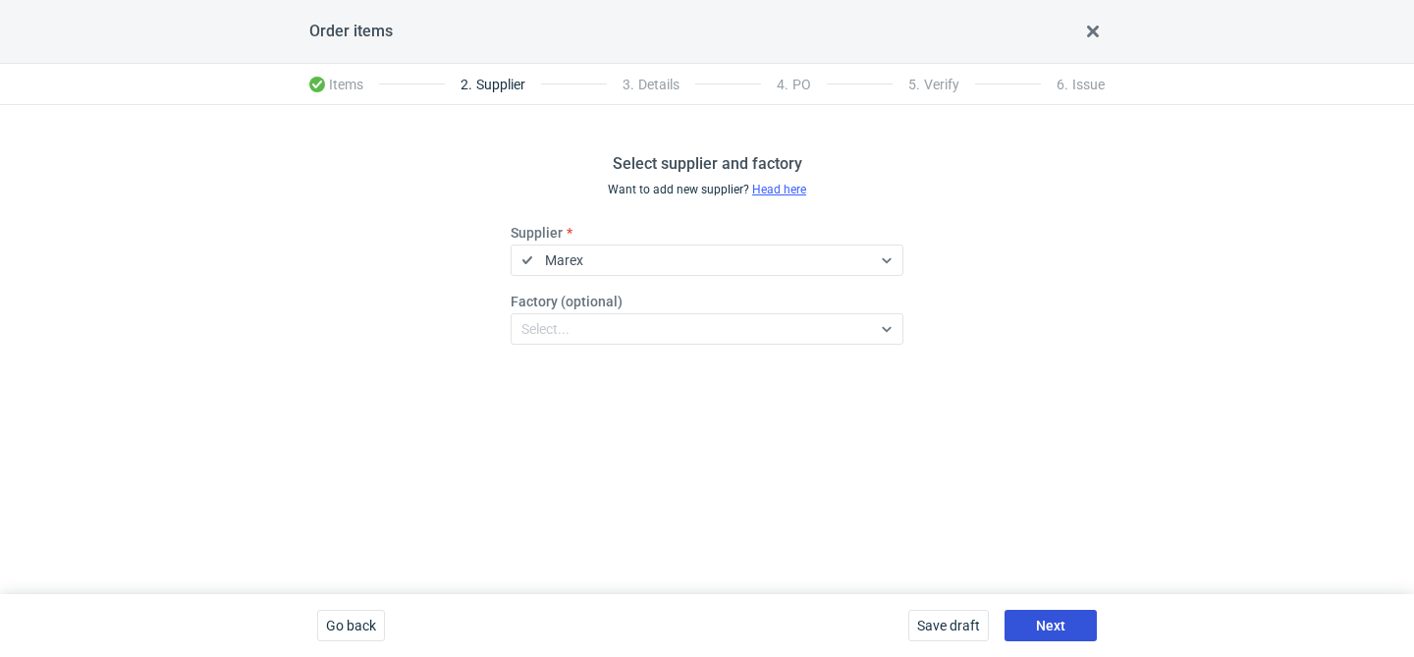
click at [1047, 628] on span "Next" at bounding box center [1050, 626] width 29 height 14
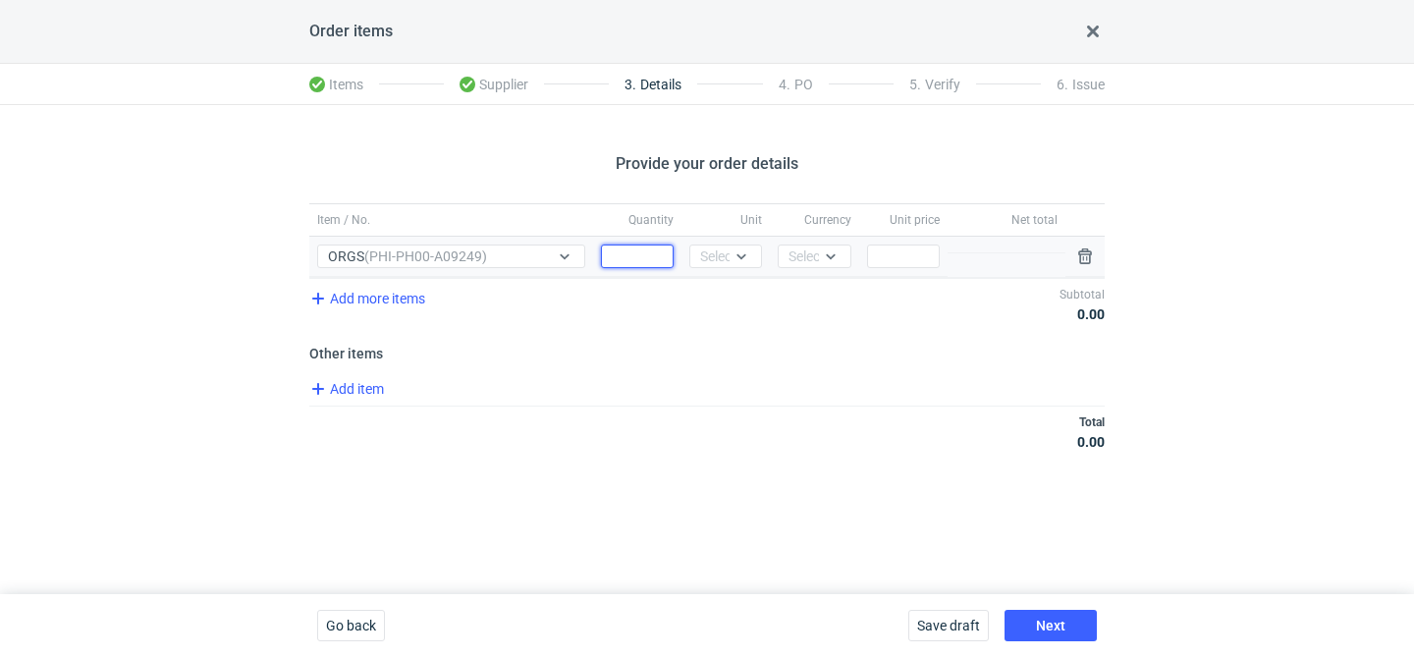
click at [622, 248] on input "Quantity" at bounding box center [637, 257] width 73 height 24
type input "0"
type input "1000"
click at [712, 253] on div "Select..." at bounding box center [724, 256] width 48 height 20
click at [707, 287] on div "pcs" at bounding box center [725, 297] width 57 height 27
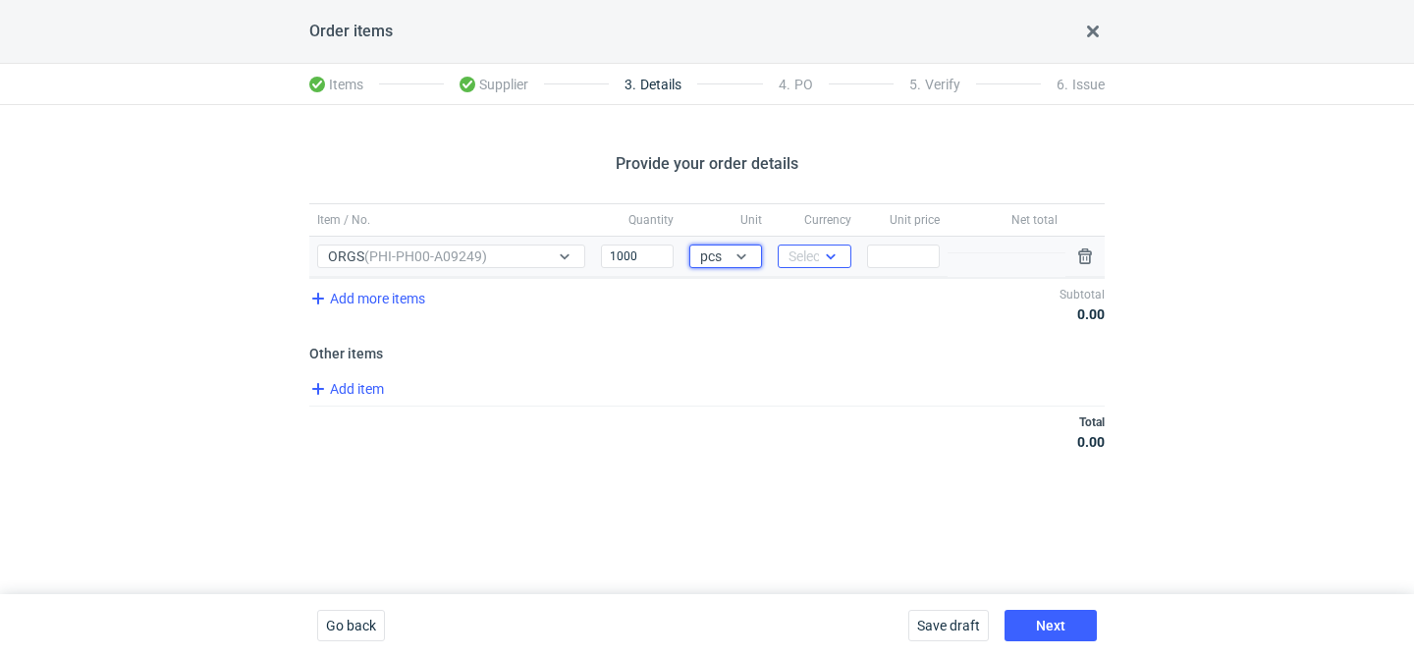
click at [789, 259] on div "Select..." at bounding box center [813, 256] width 48 height 20
click at [793, 292] on span "PLN" at bounding box center [806, 298] width 27 height 20
click at [920, 255] on input "Price" at bounding box center [903, 257] width 73 height 24
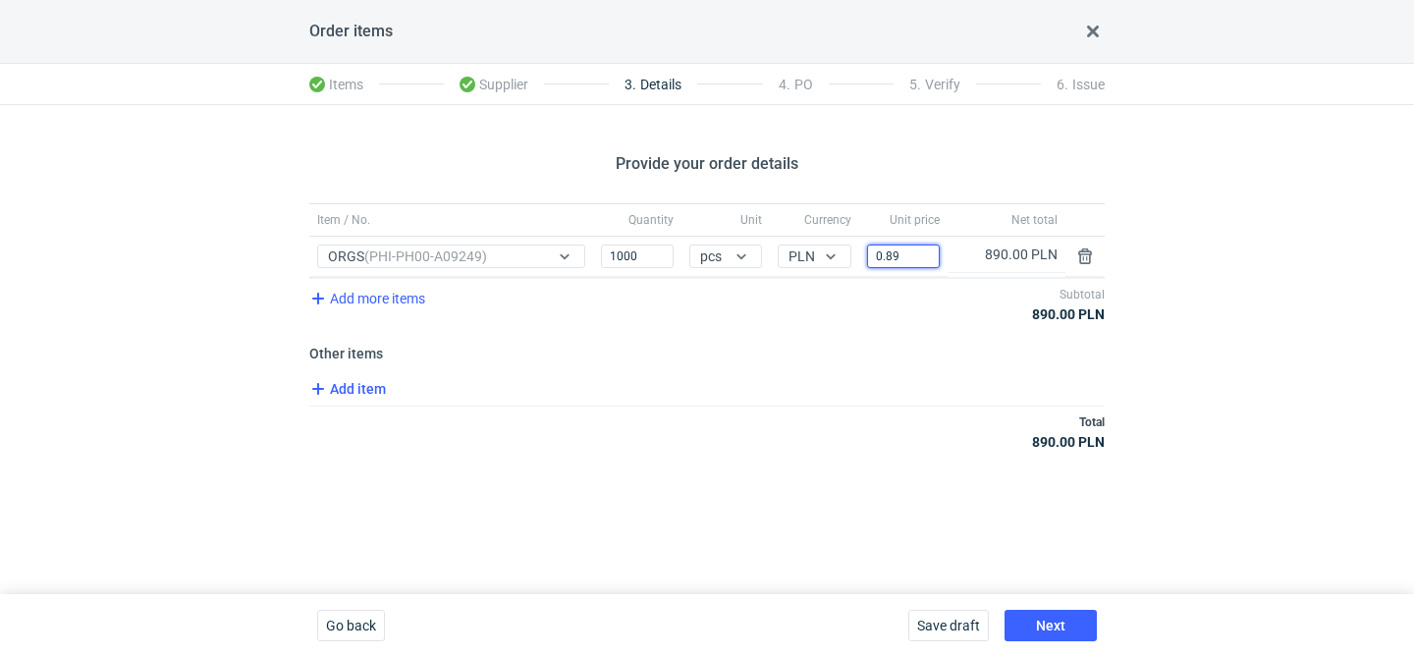
type input "0.89"
click at [375, 384] on span "Add item" at bounding box center [346, 389] width 80 height 24
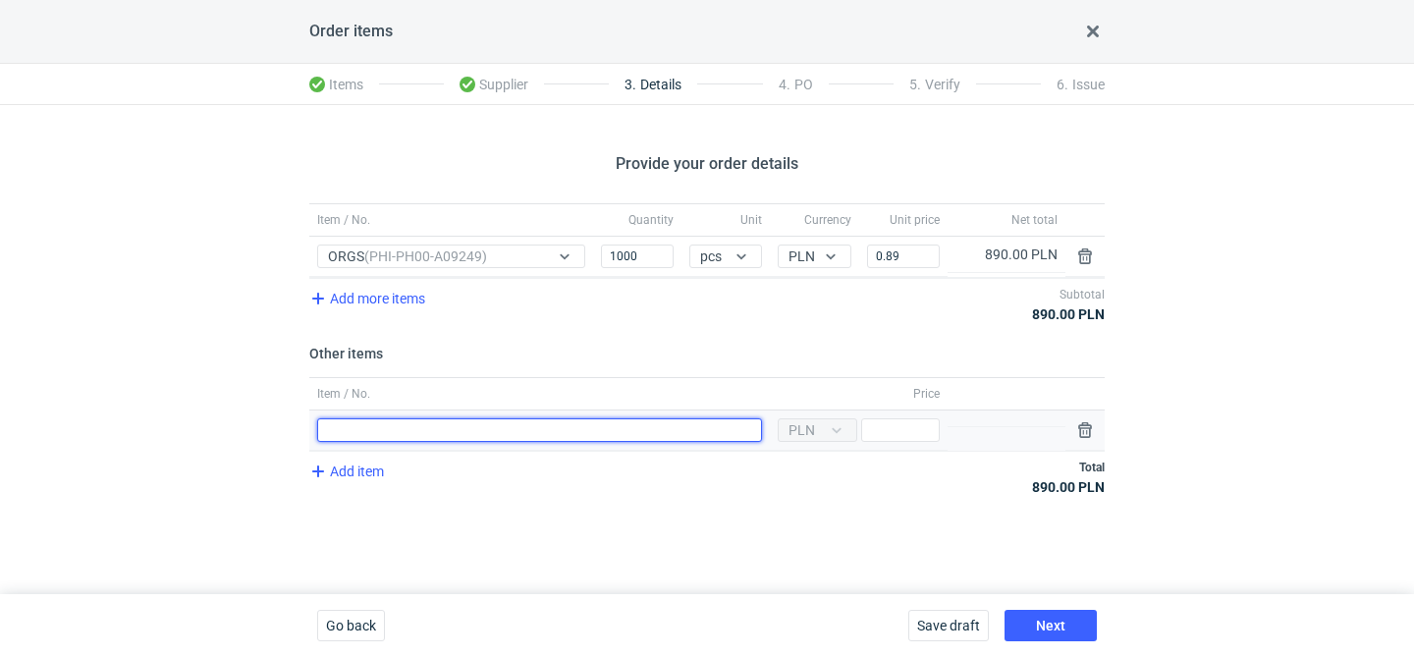
click at [482, 418] on input "Item / No." at bounding box center [539, 430] width 445 height 24
type input "wykrojnik"
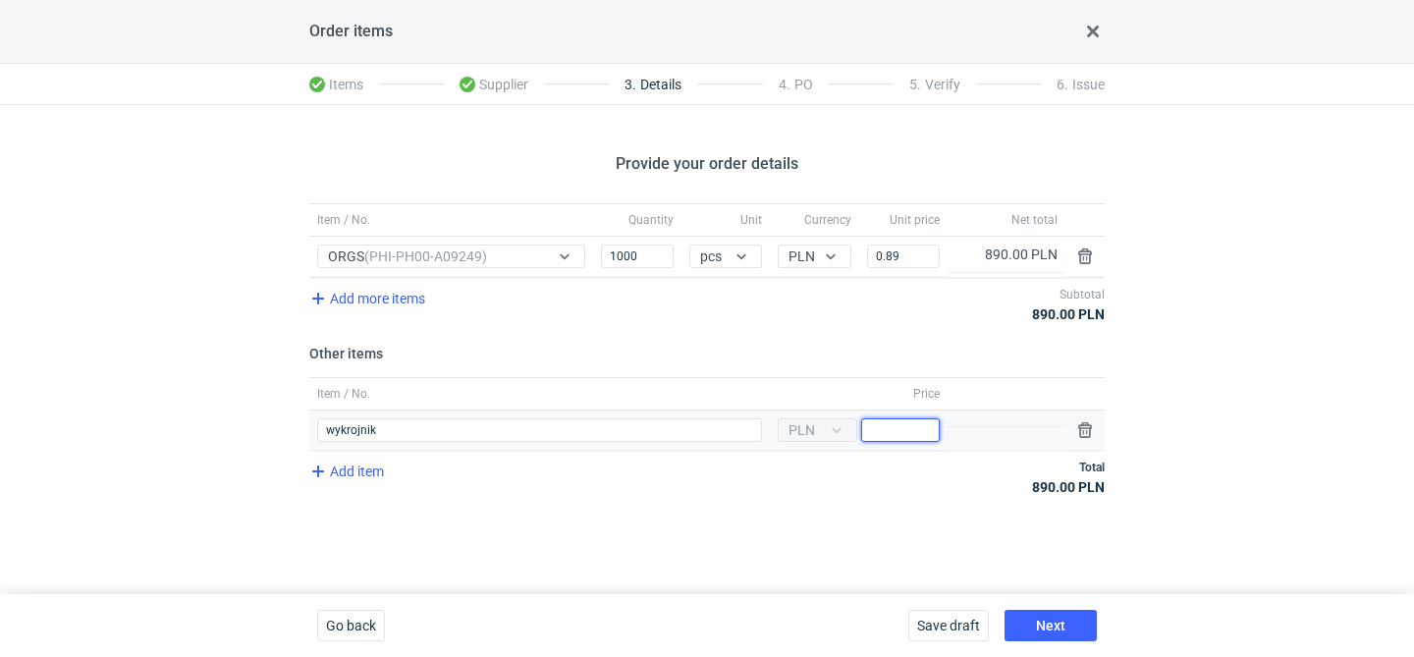
click at [910, 430] on input "Price" at bounding box center [900, 430] width 79 height 24
type input "800"
click at [1032, 630] on button "Next" at bounding box center [1051, 625] width 92 height 31
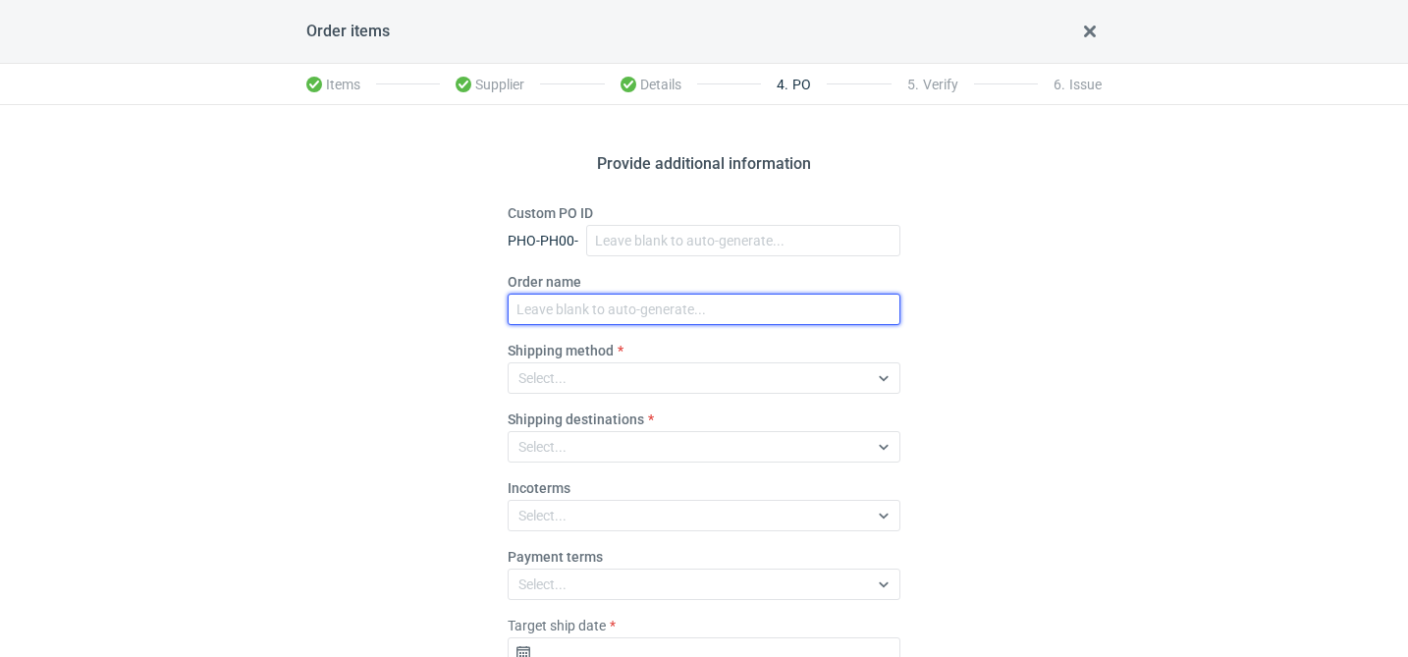
click at [545, 301] on input "Order name" at bounding box center [704, 309] width 393 height 31
paste input "R242913519"
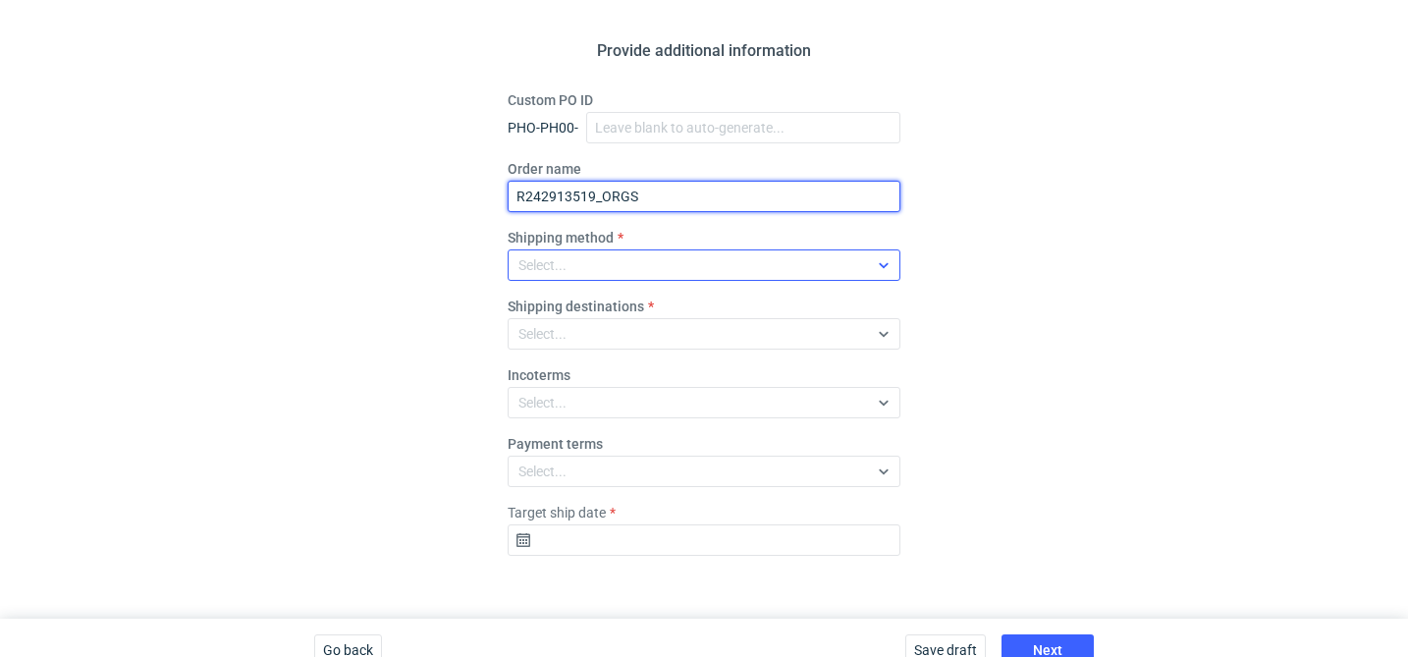
scroll to position [137, 0]
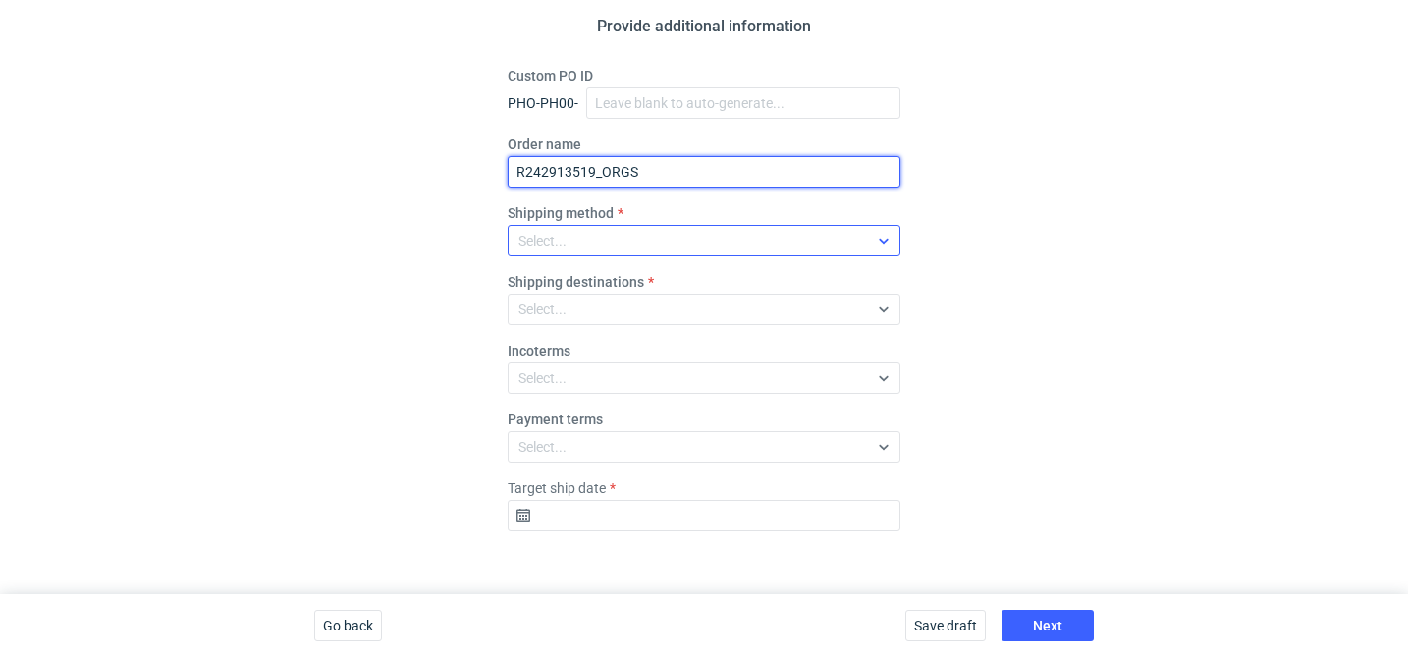
type input "R242913519_ORGS"
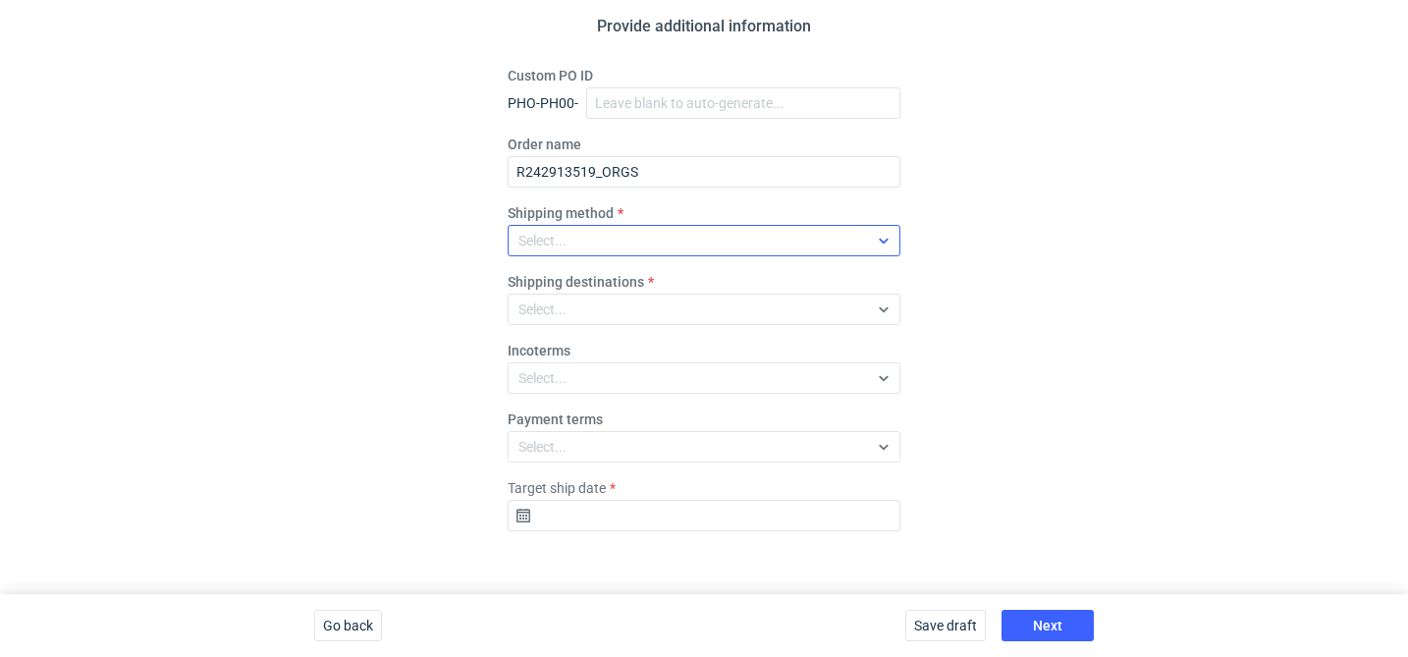
click at [597, 227] on div "Select..." at bounding box center [688, 240] width 359 height 27
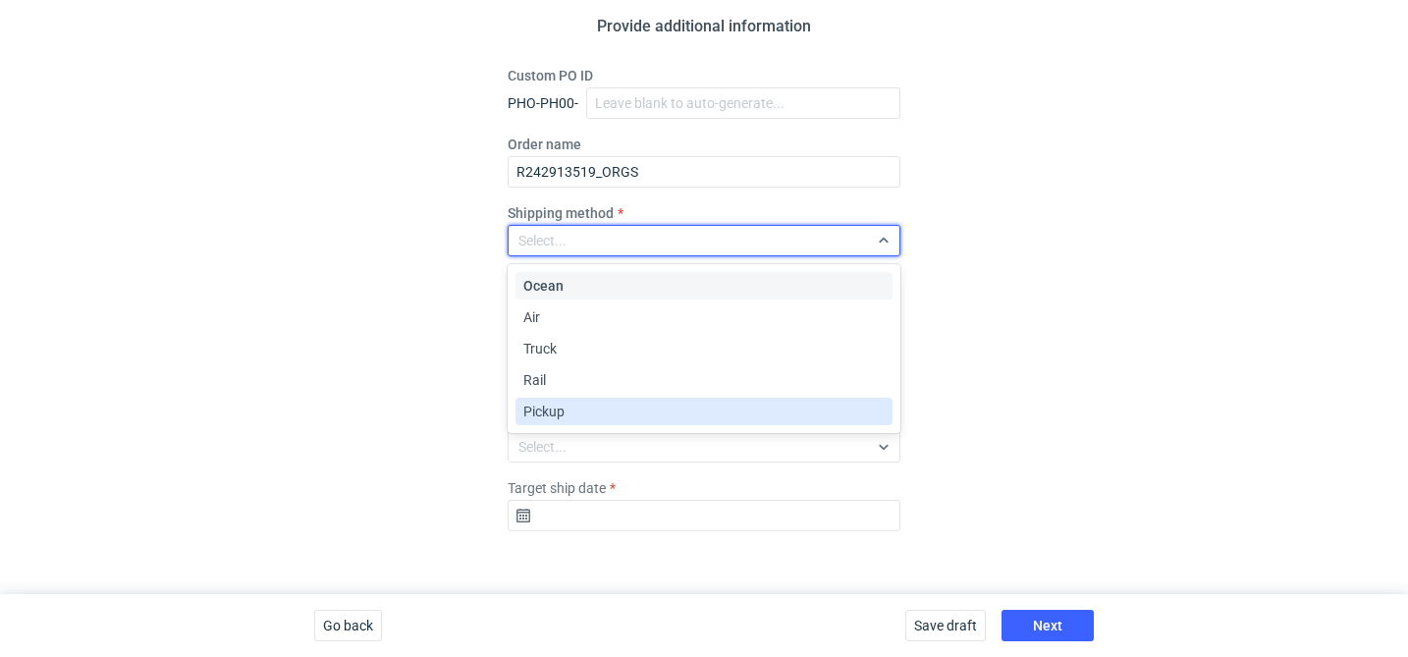
click at [569, 406] on div "Pickup" at bounding box center [703, 412] width 361 height 20
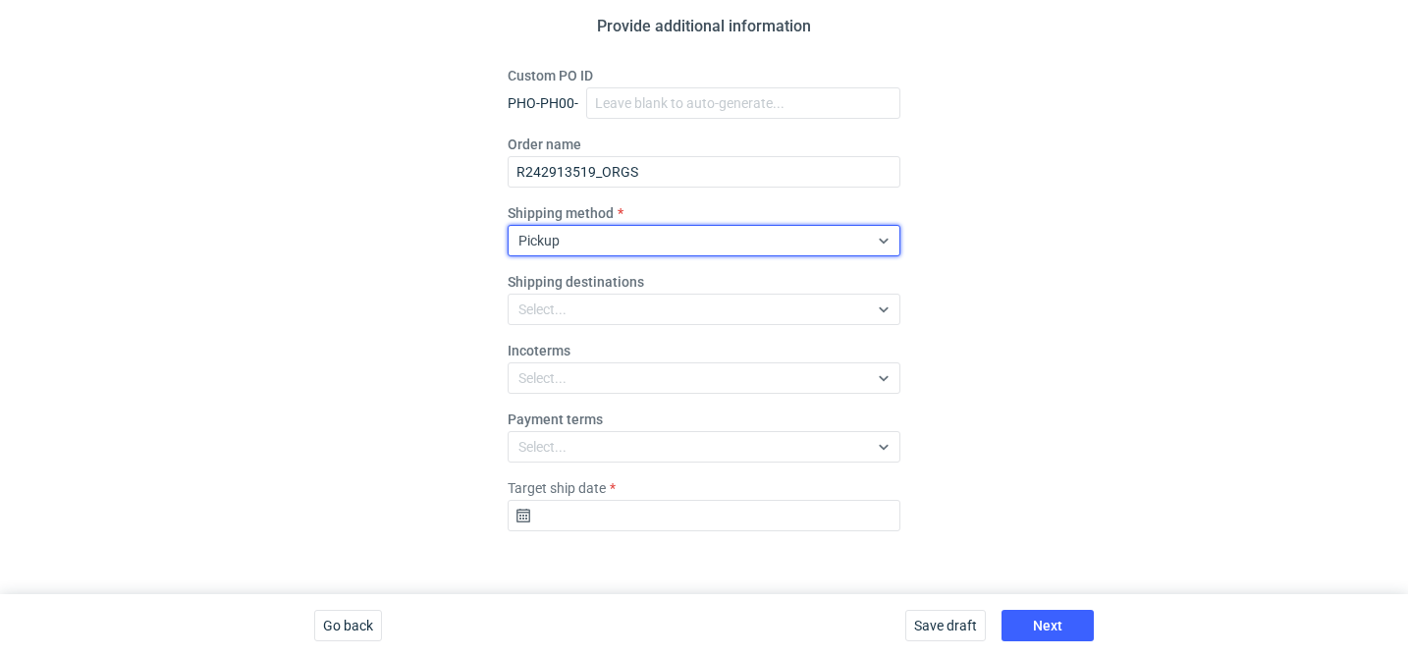
click at [608, 539] on fieldset "Custom PO ID PHO-PH00- Order name R242913519_ORGS Shipping method option Pickup…" at bounding box center [704, 306] width 393 height 481
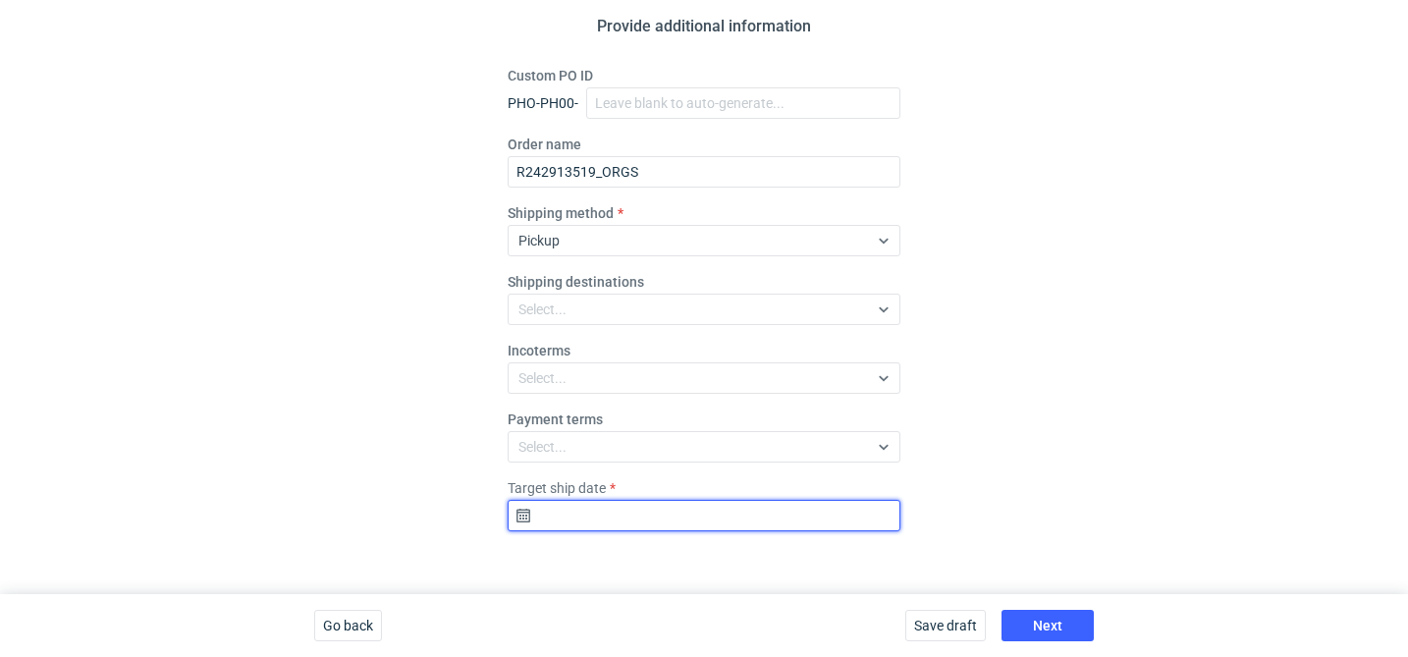
click at [619, 527] on input "Target ship date" at bounding box center [704, 515] width 393 height 31
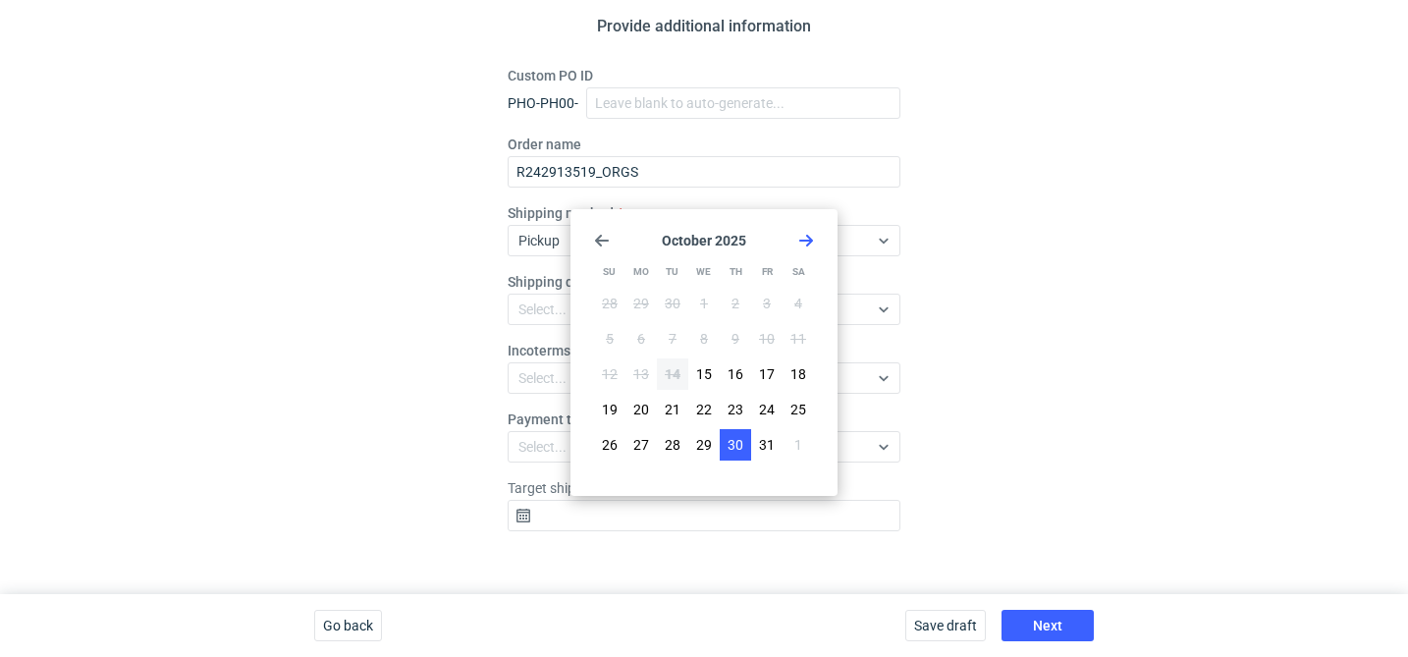
click at [734, 444] on span "30" at bounding box center [736, 445] width 16 height 20
type input "2025-10-30"
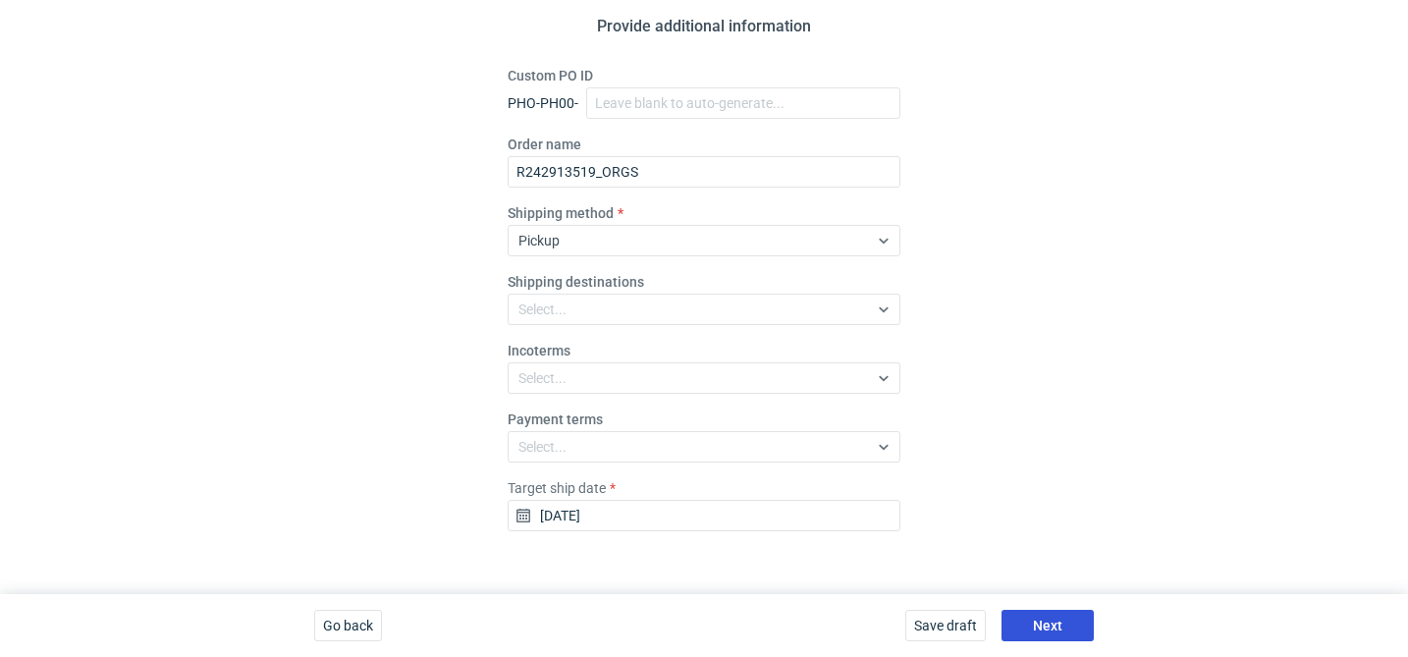
click at [1040, 619] on span "Next" at bounding box center [1047, 626] width 29 height 14
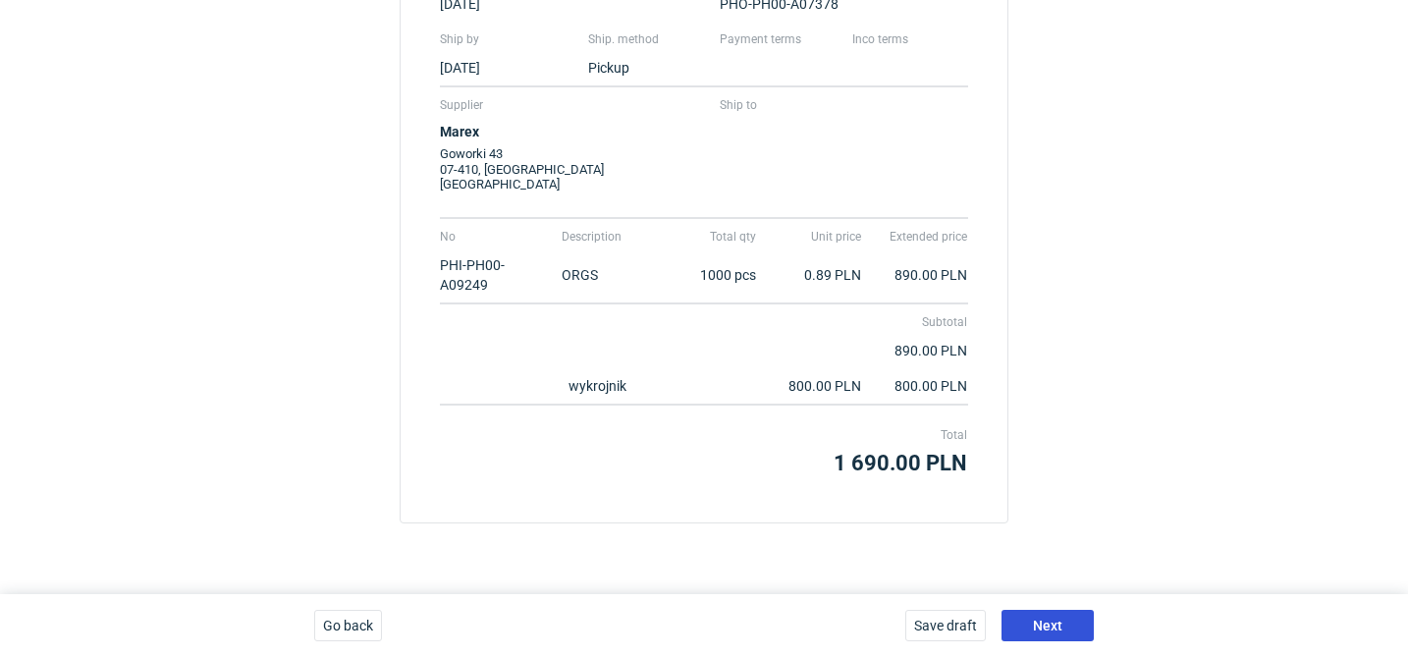
click at [1040, 619] on span "Next" at bounding box center [1047, 626] width 29 height 14
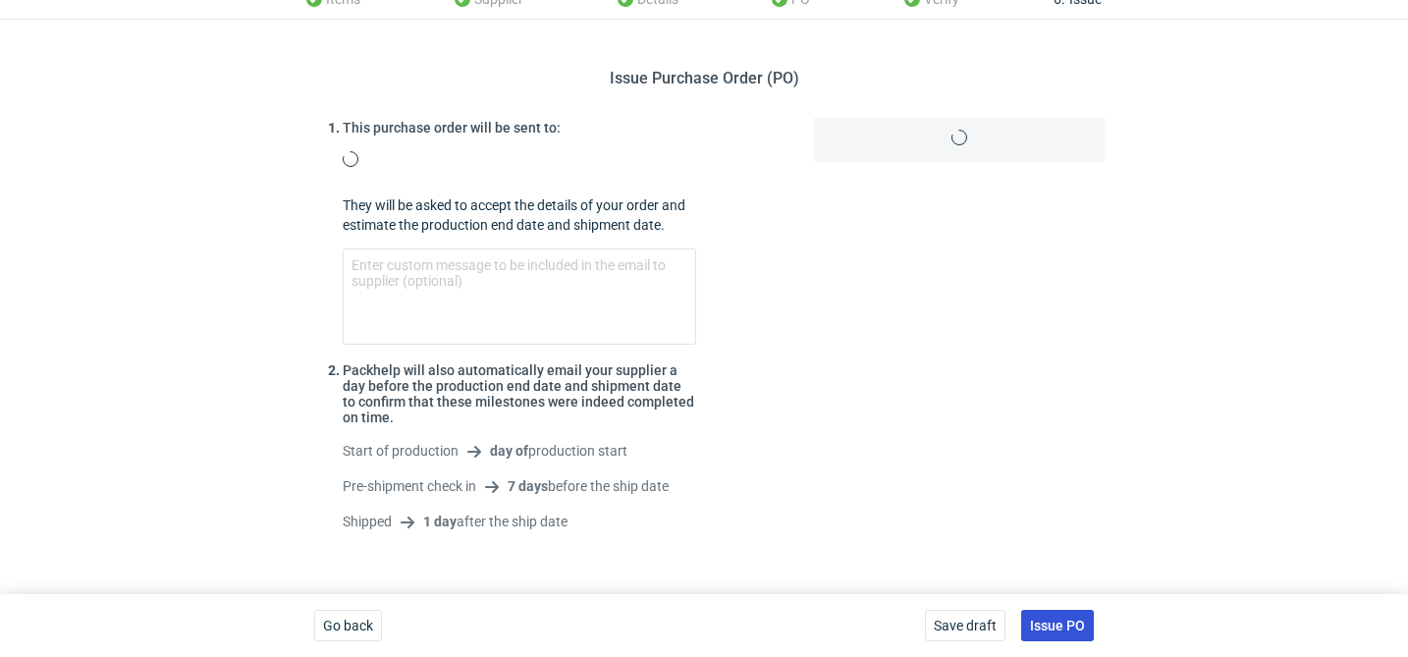
scroll to position [277, 0]
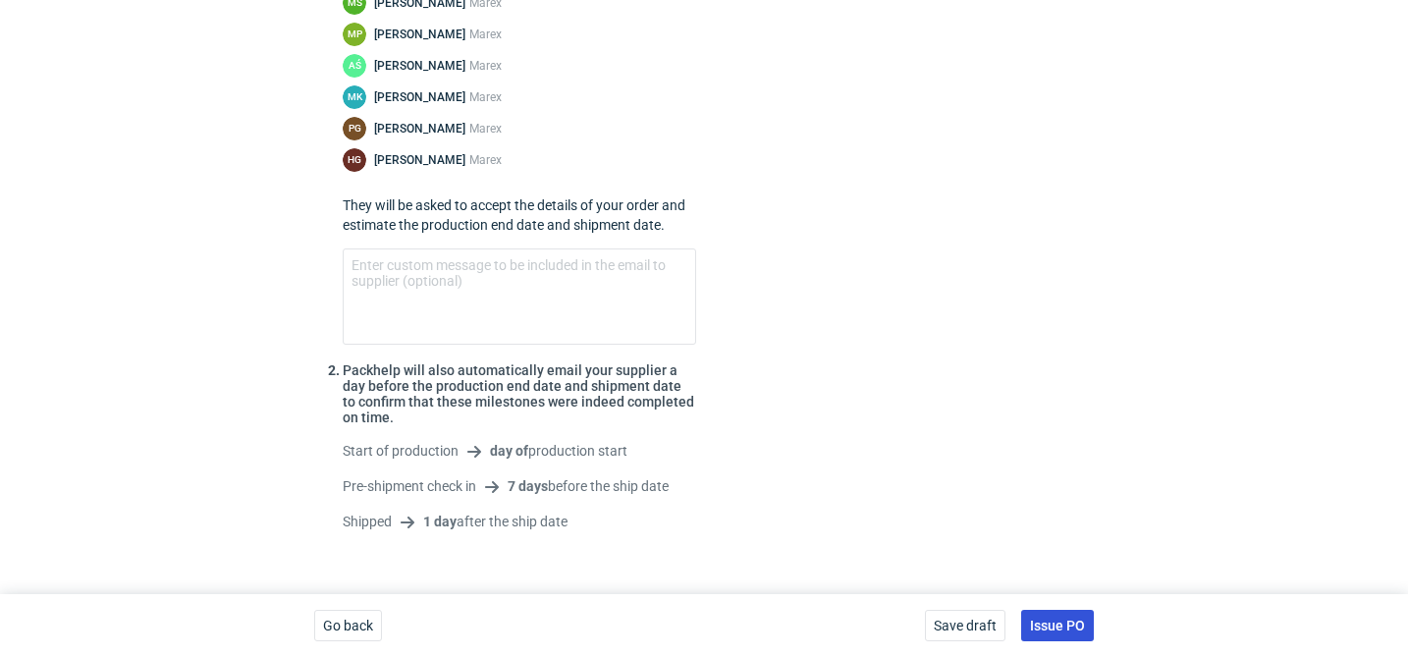
click at [1059, 622] on span "Issue PO" at bounding box center [1057, 626] width 55 height 14
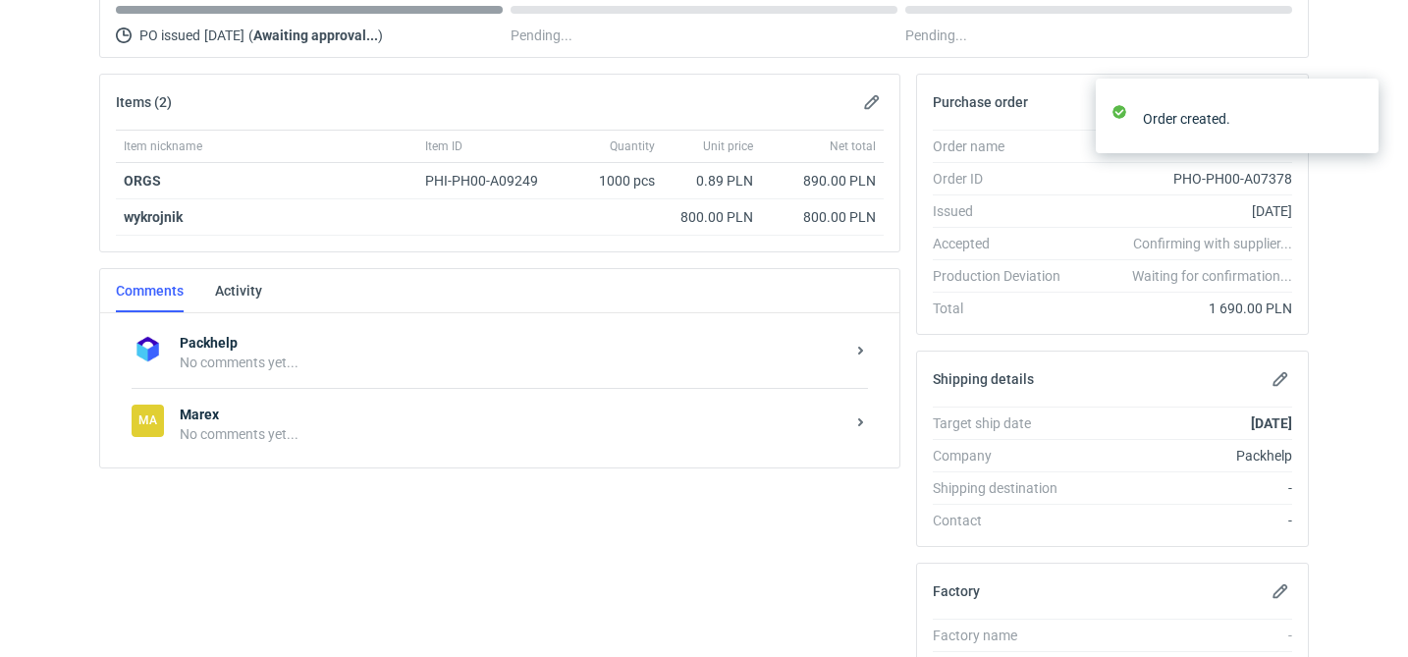
scroll to position [338, 0]
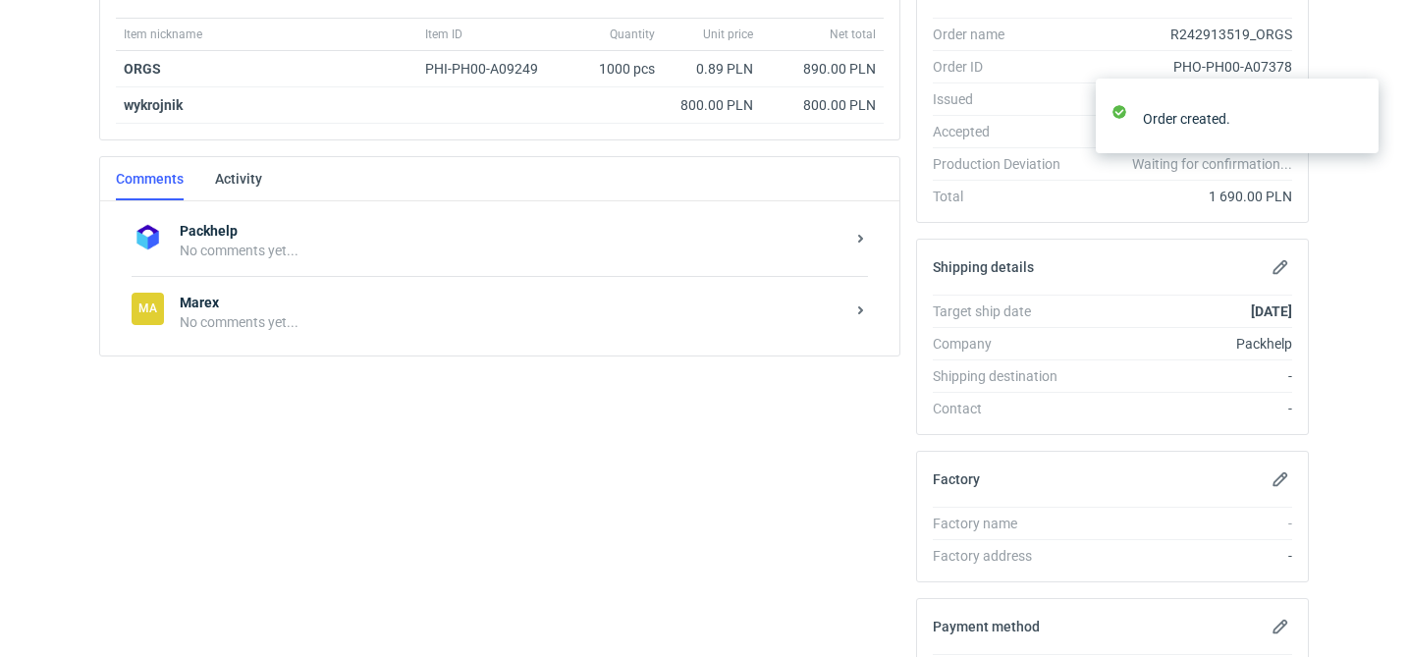
click at [236, 321] on div "No comments yet..." at bounding box center [512, 322] width 665 height 20
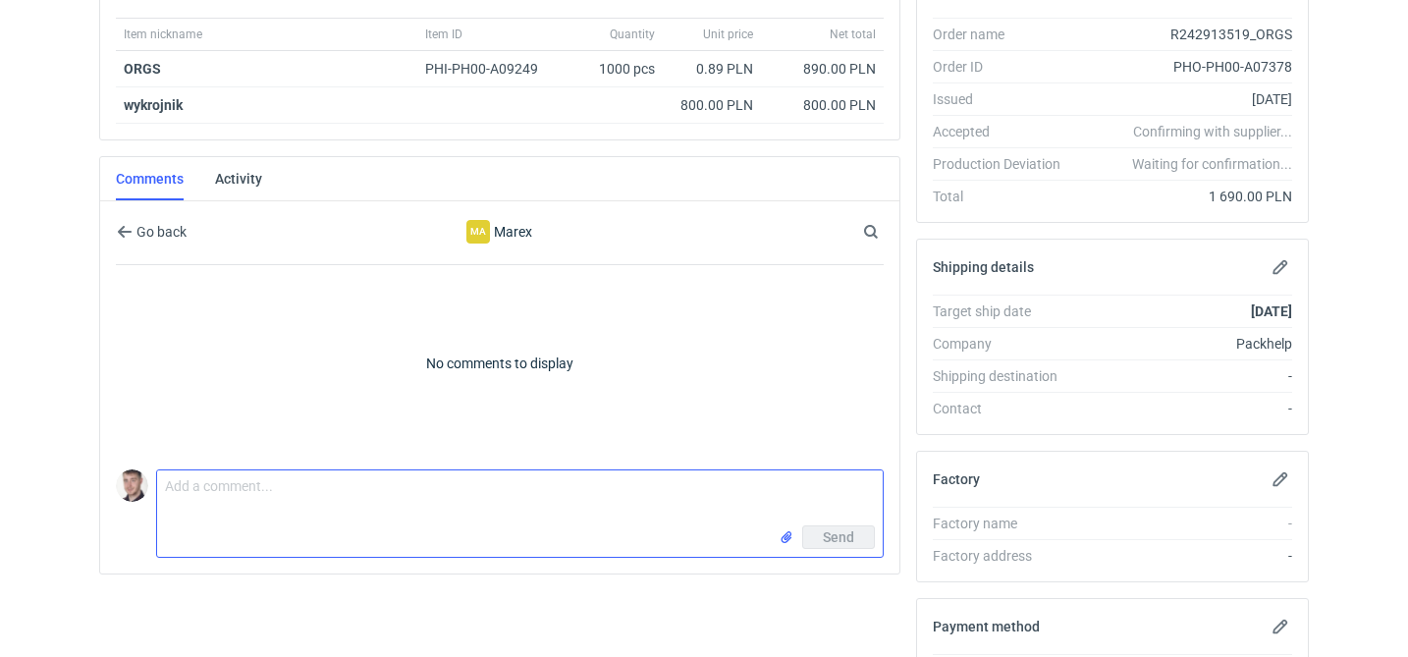
click at [297, 488] on textarea "Comment message" at bounding box center [520, 497] width 726 height 55
paste textarea "R242913519"
type textarea "wycena CAUS-4"
click at [784, 538] on input "file" at bounding box center [787, 537] width 16 height 21
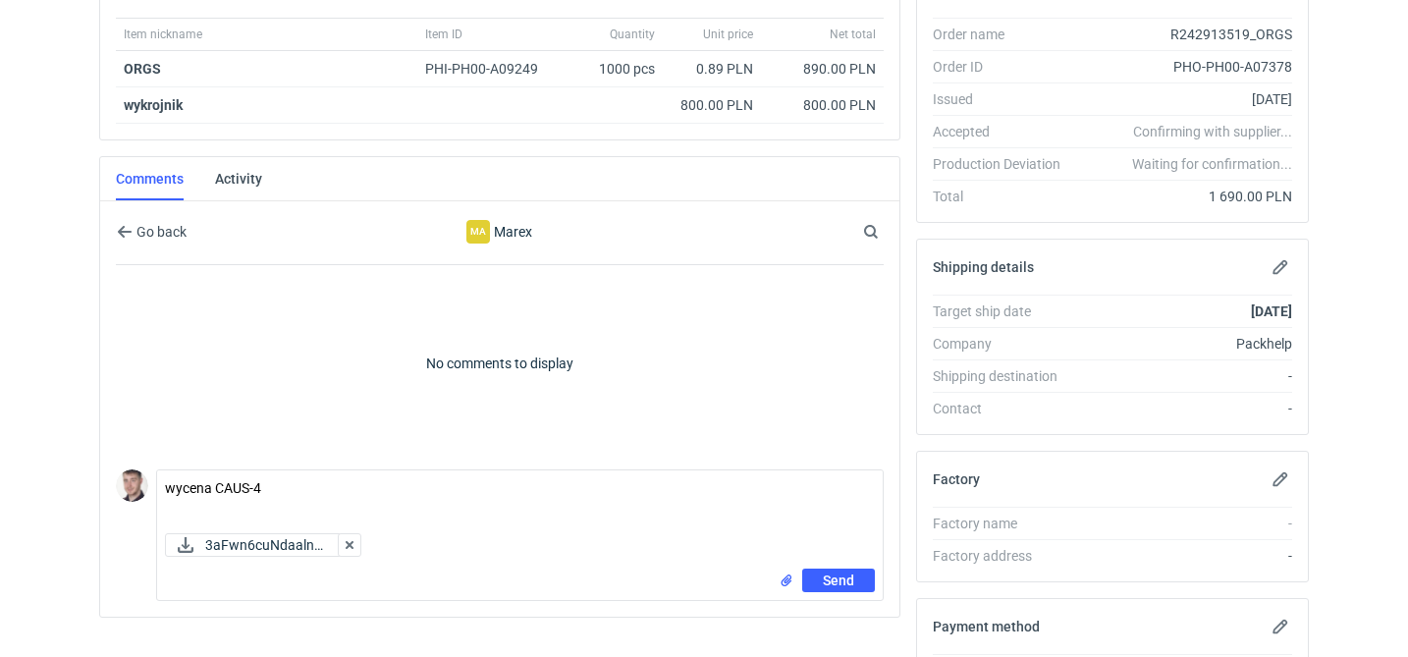
click at [845, 562] on div "3aFwn6cuNdaalnV..." at bounding box center [520, 546] width 726 height 43
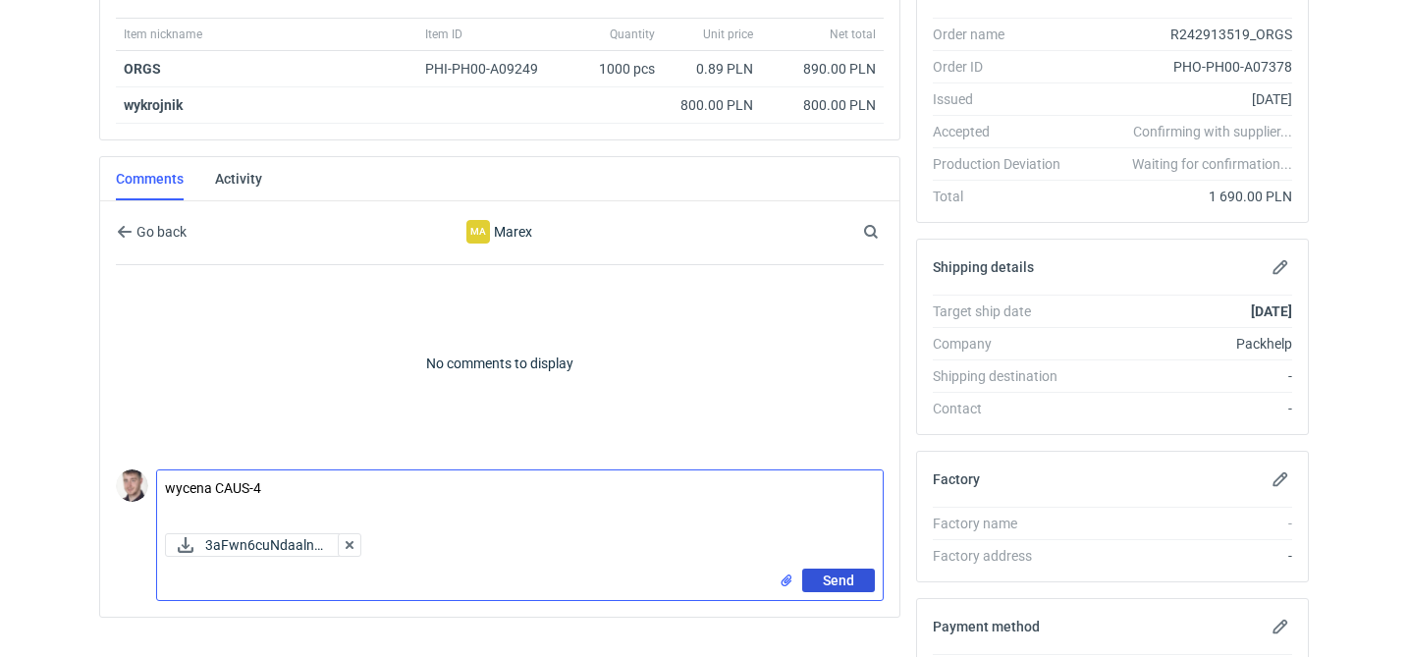
click at [841, 584] on span "Send" at bounding box center [838, 580] width 31 height 14
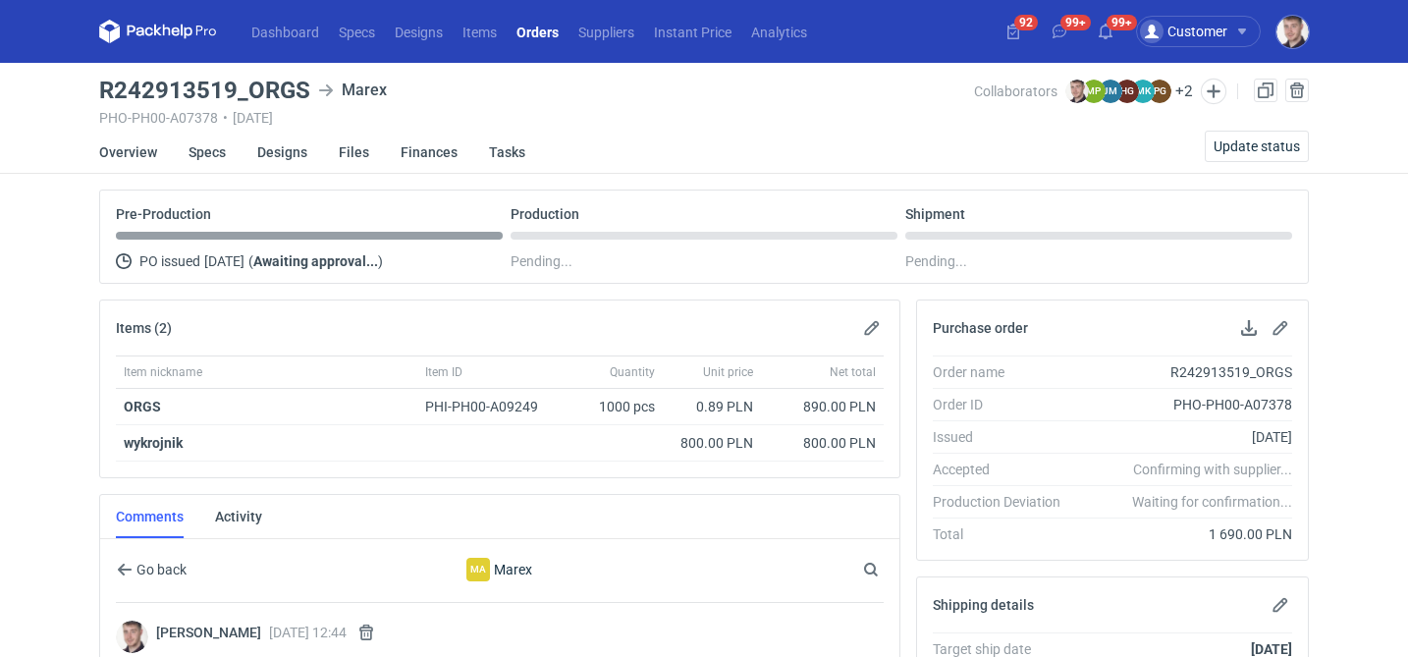
click at [552, 41] on link "Orders" at bounding box center [538, 32] width 62 height 24
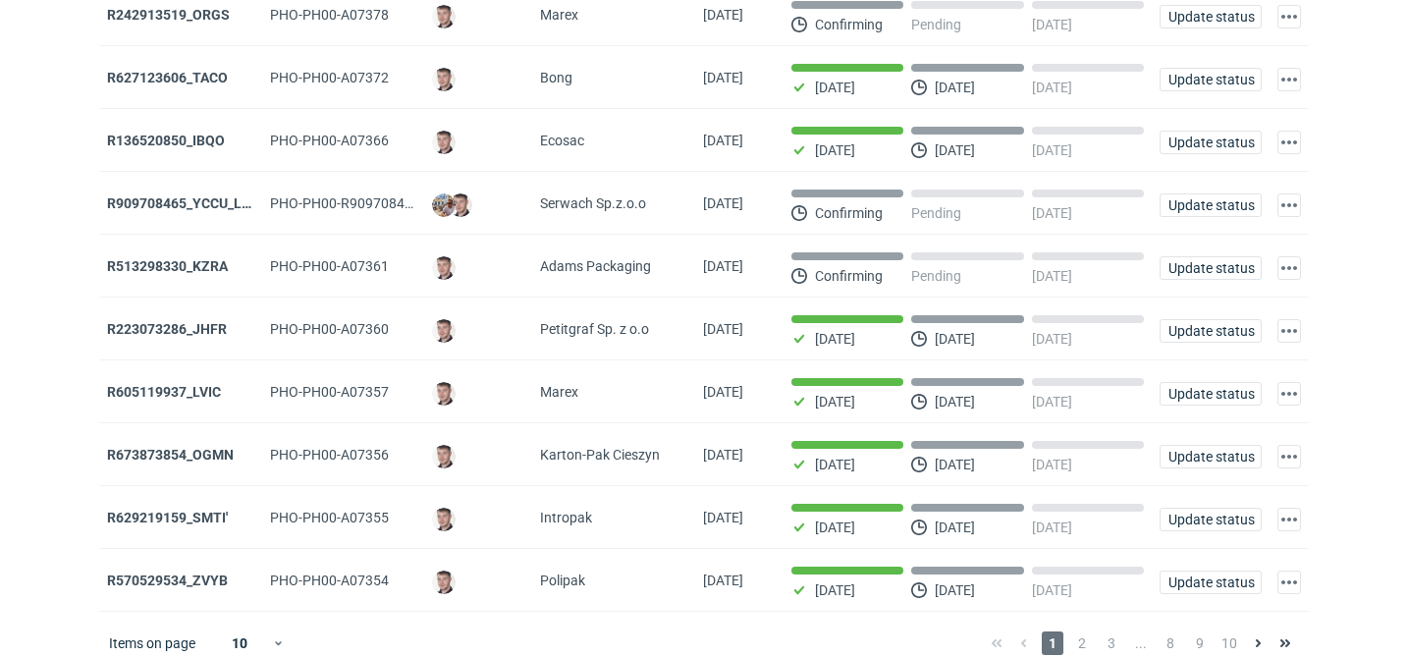
scroll to position [224, 0]
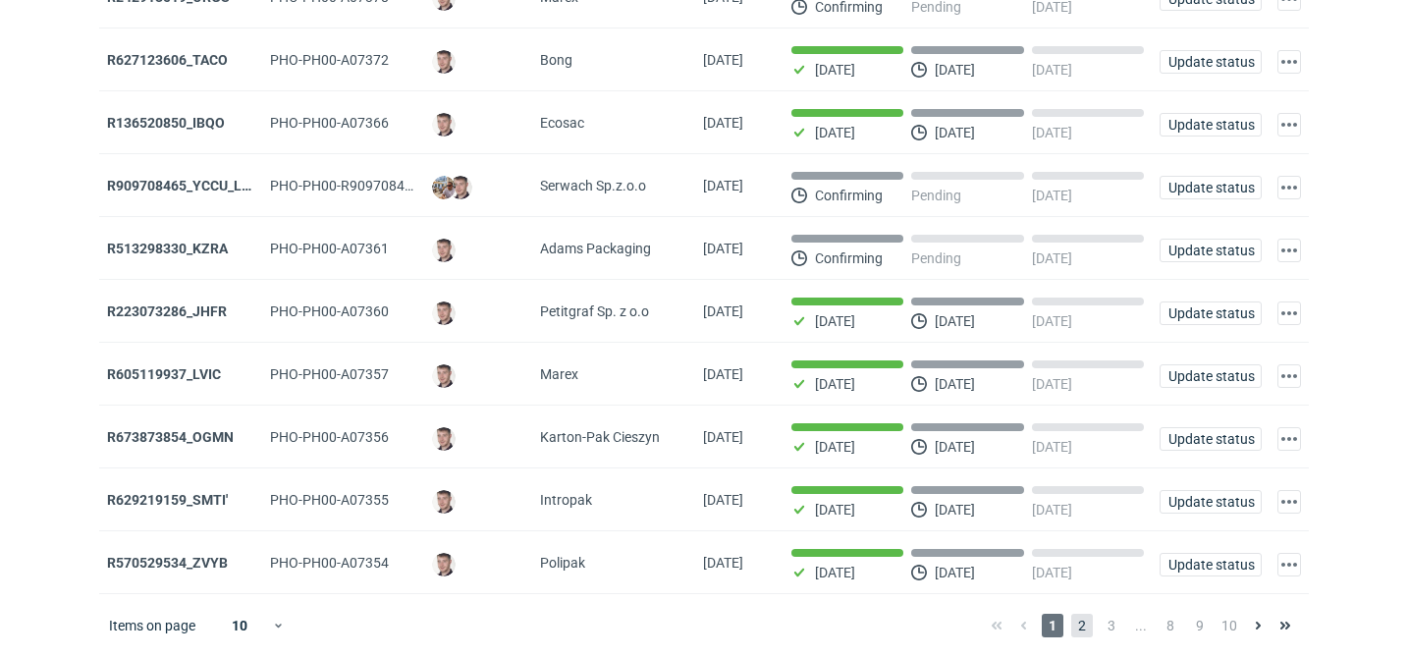
click at [1079, 629] on span "2" at bounding box center [1082, 626] width 22 height 24
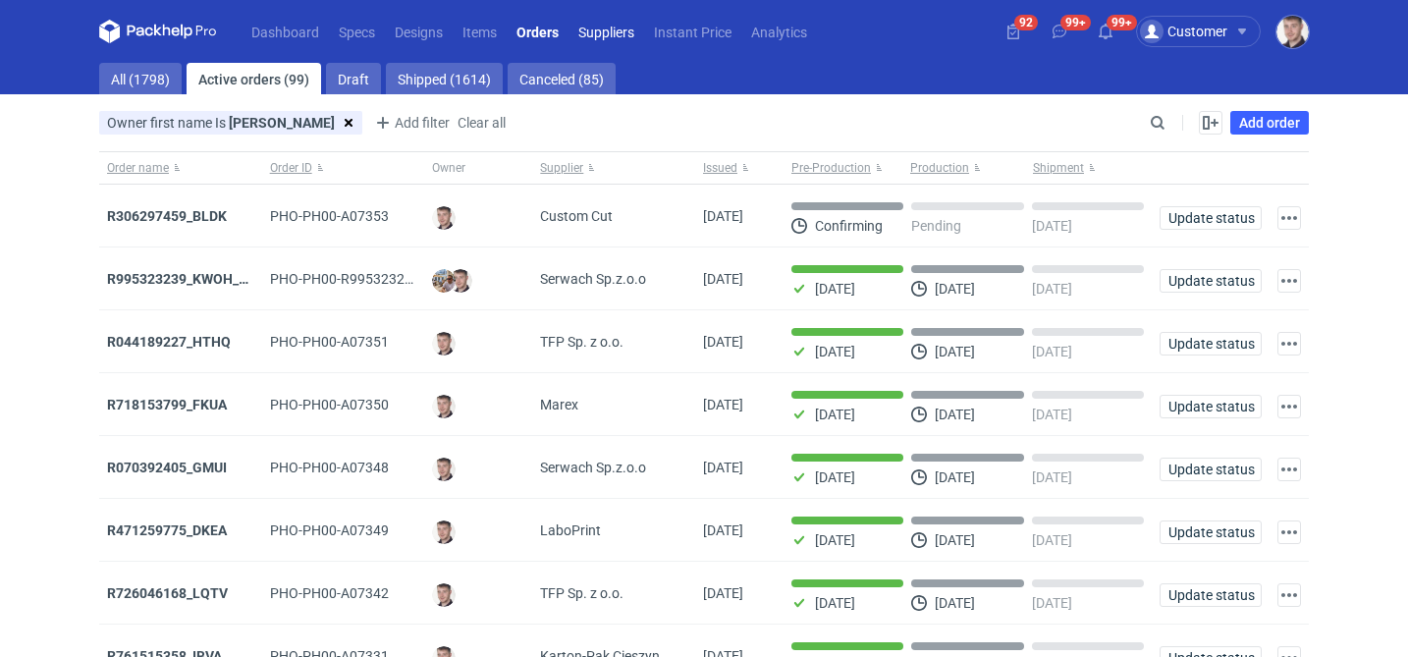
click at [614, 34] on link "Suppliers" at bounding box center [607, 32] width 76 height 24
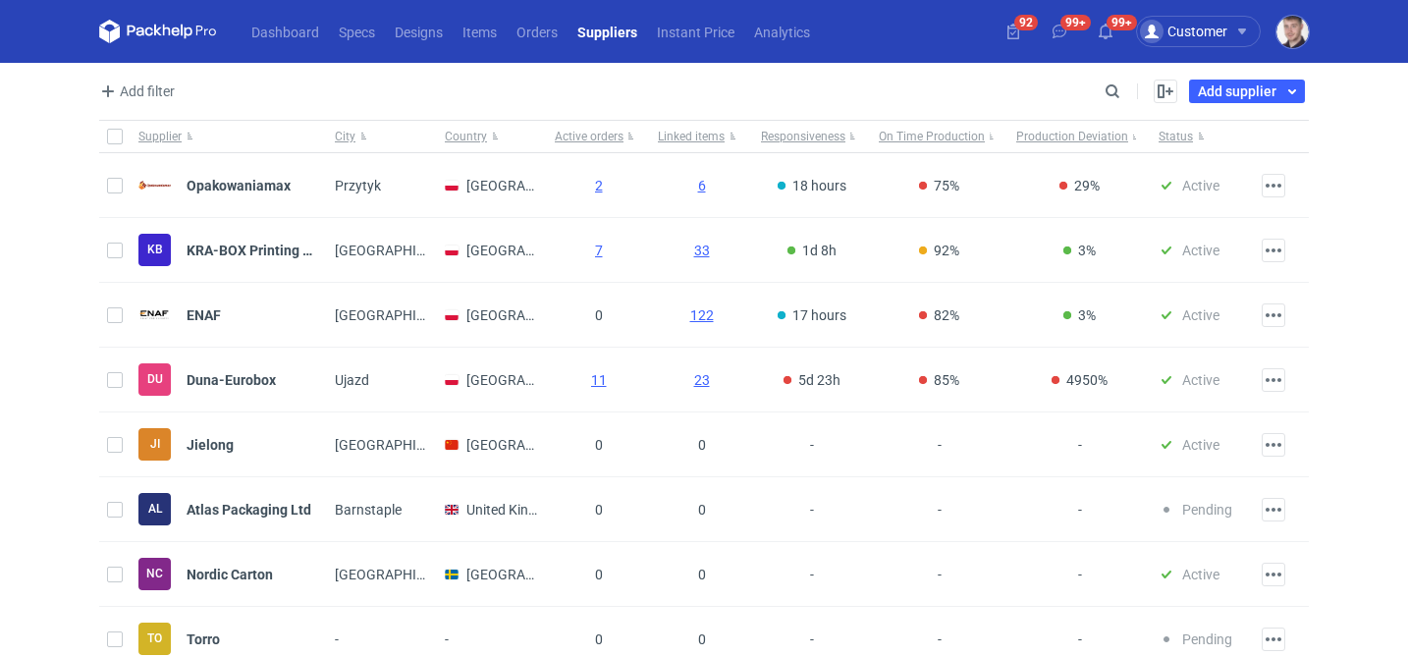
click at [1127, 101] on div "Enable all Disable all Supplier City Country Active orders Linked items Respons…" at bounding box center [1217, 92] width 184 height 24
click at [1121, 95] on input "Search" at bounding box center [1027, 92] width 194 height 24
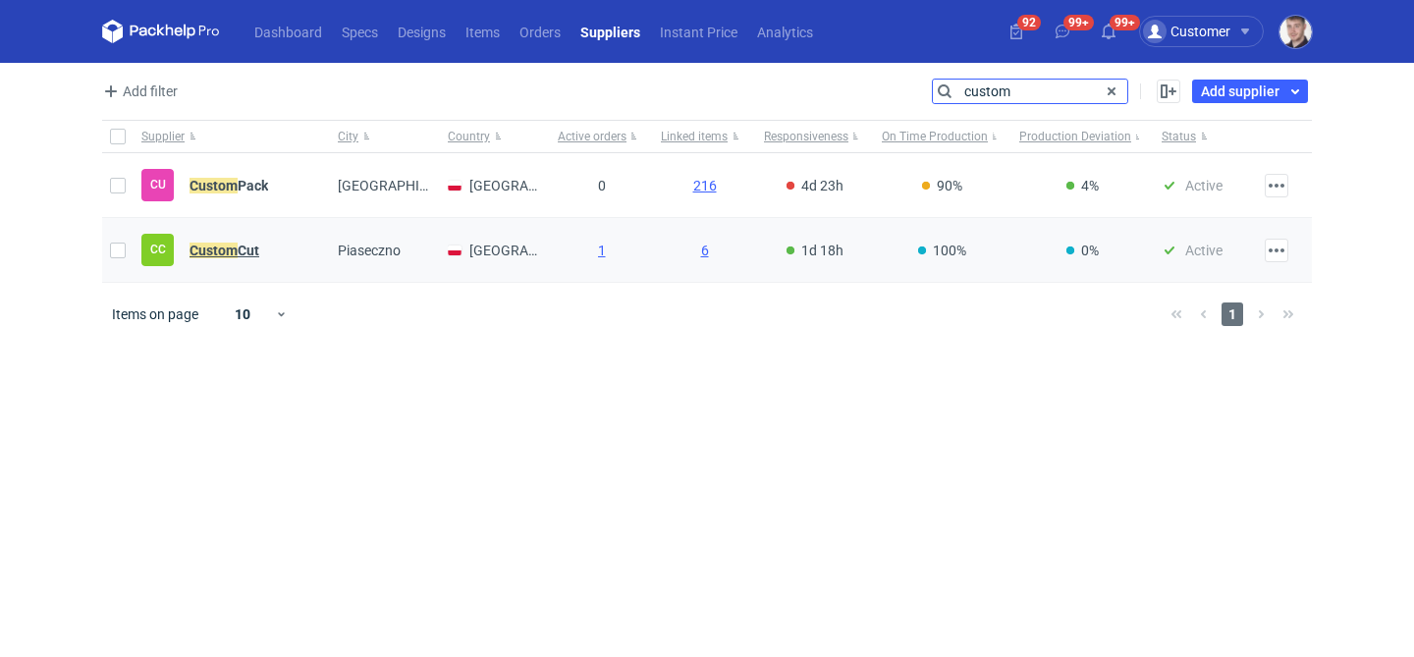
type input "custom"
click at [231, 244] on em "Custom" at bounding box center [214, 251] width 48 height 22
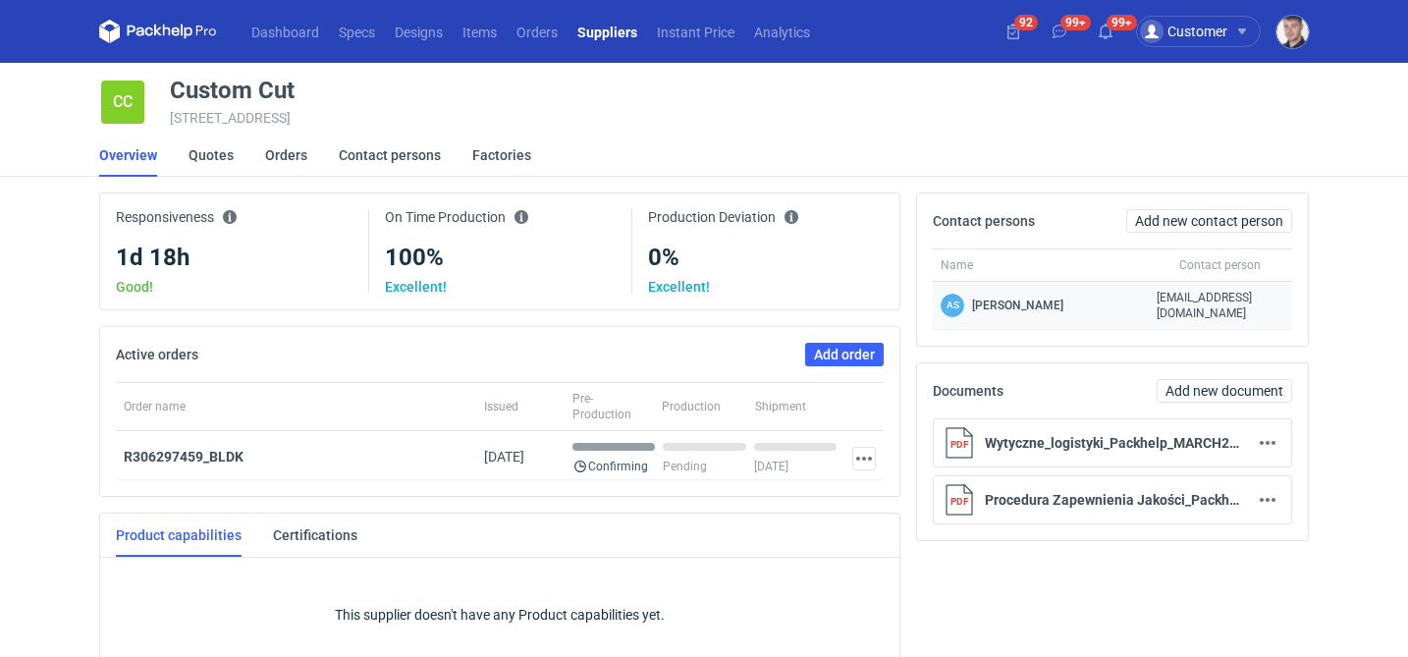
click at [1262, 301] on span "custompackhelp@gmail.com" at bounding box center [1221, 305] width 128 height 31
copy span "custompackhelp@gmail.com"
click at [606, 25] on link "Suppliers" at bounding box center [608, 32] width 80 height 24
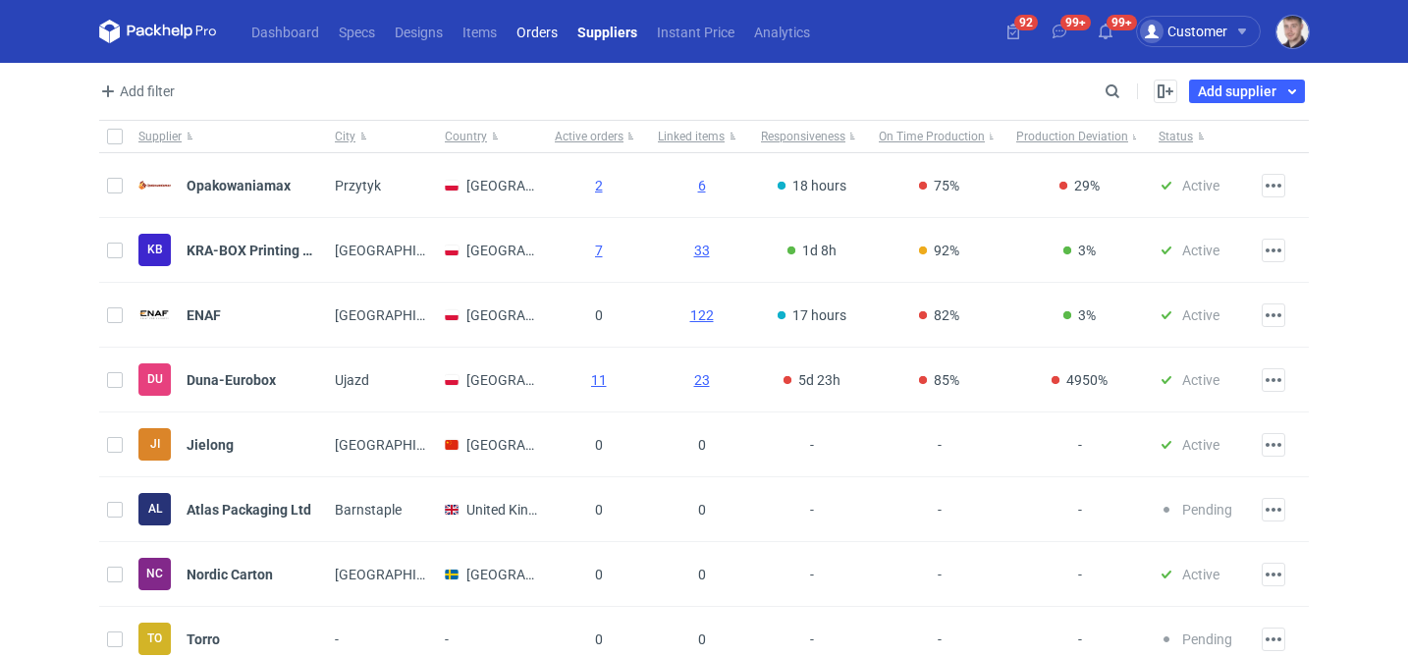
click at [529, 35] on link "Orders" at bounding box center [537, 32] width 61 height 24
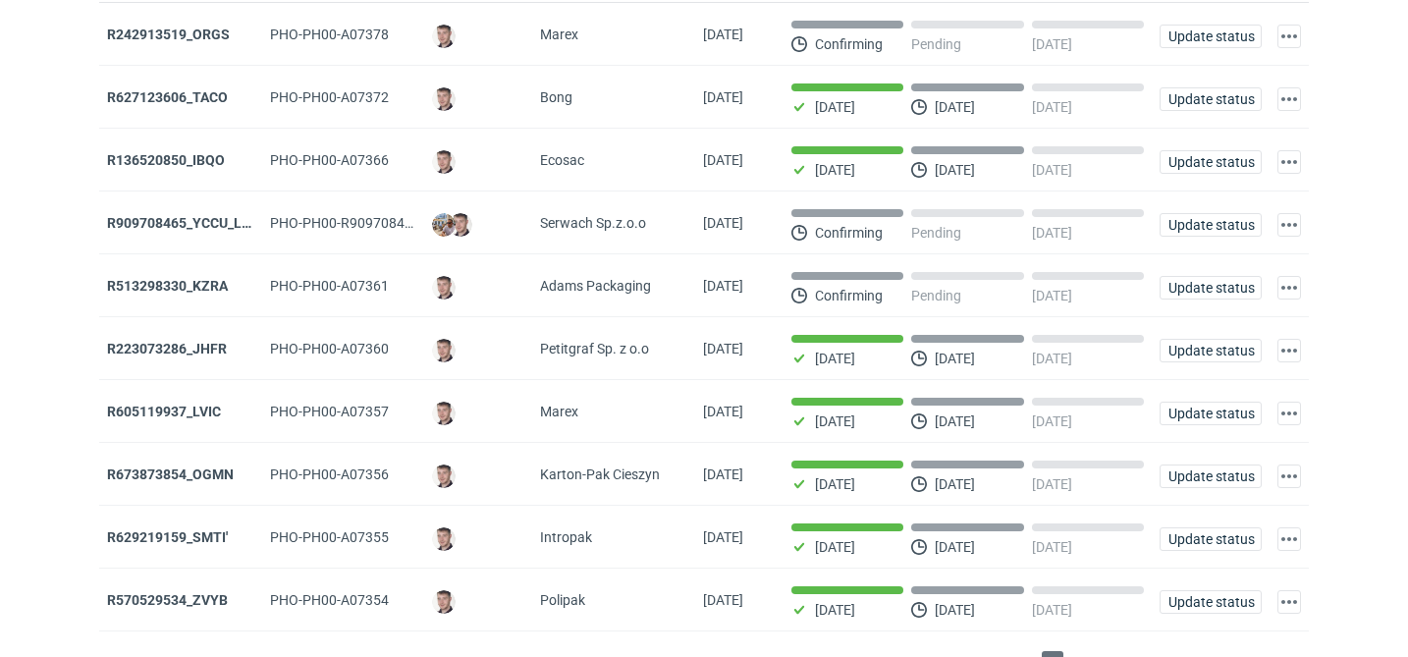
scroll to position [224, 0]
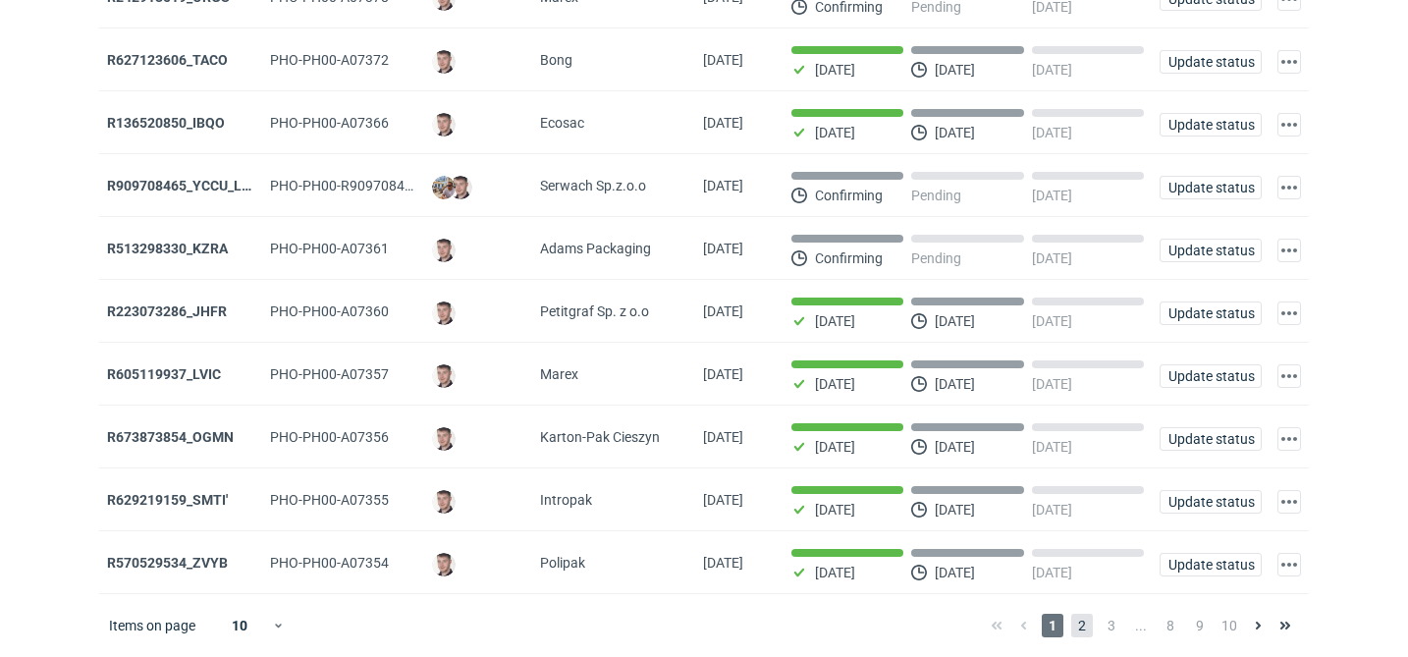
click at [1080, 614] on span "2" at bounding box center [1082, 626] width 22 height 24
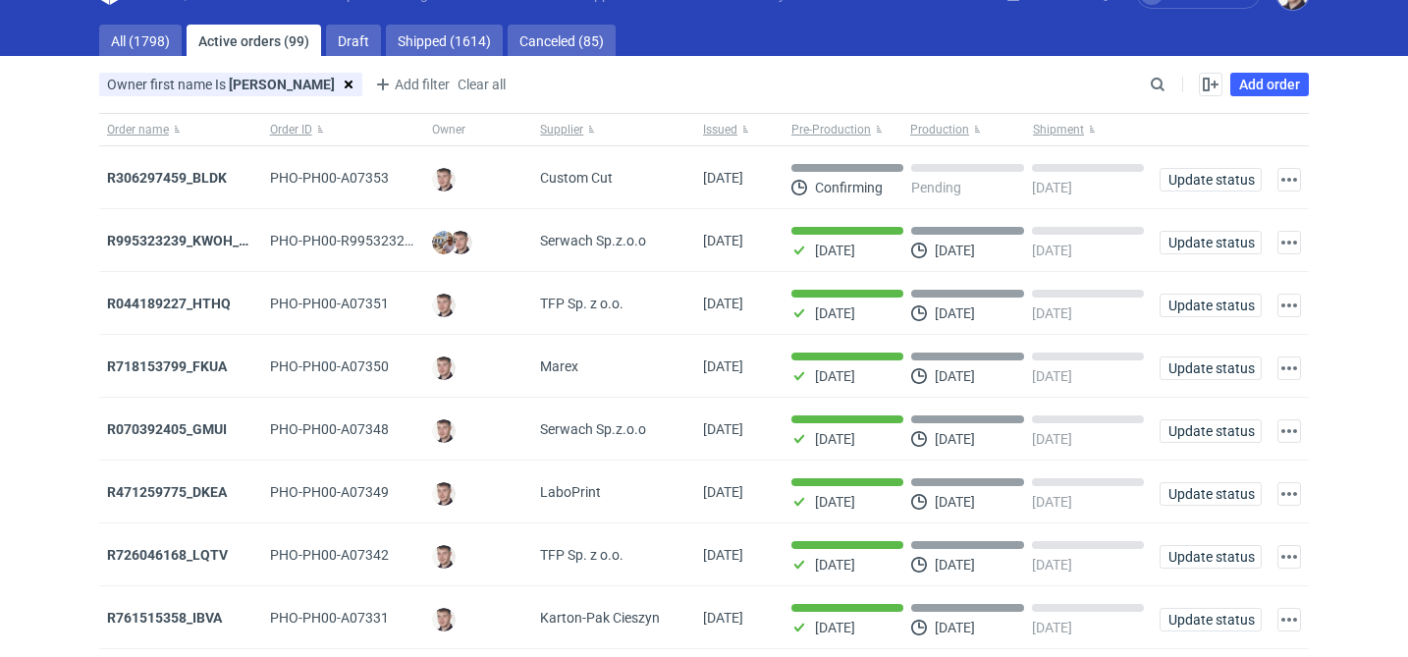
scroll to position [224, 0]
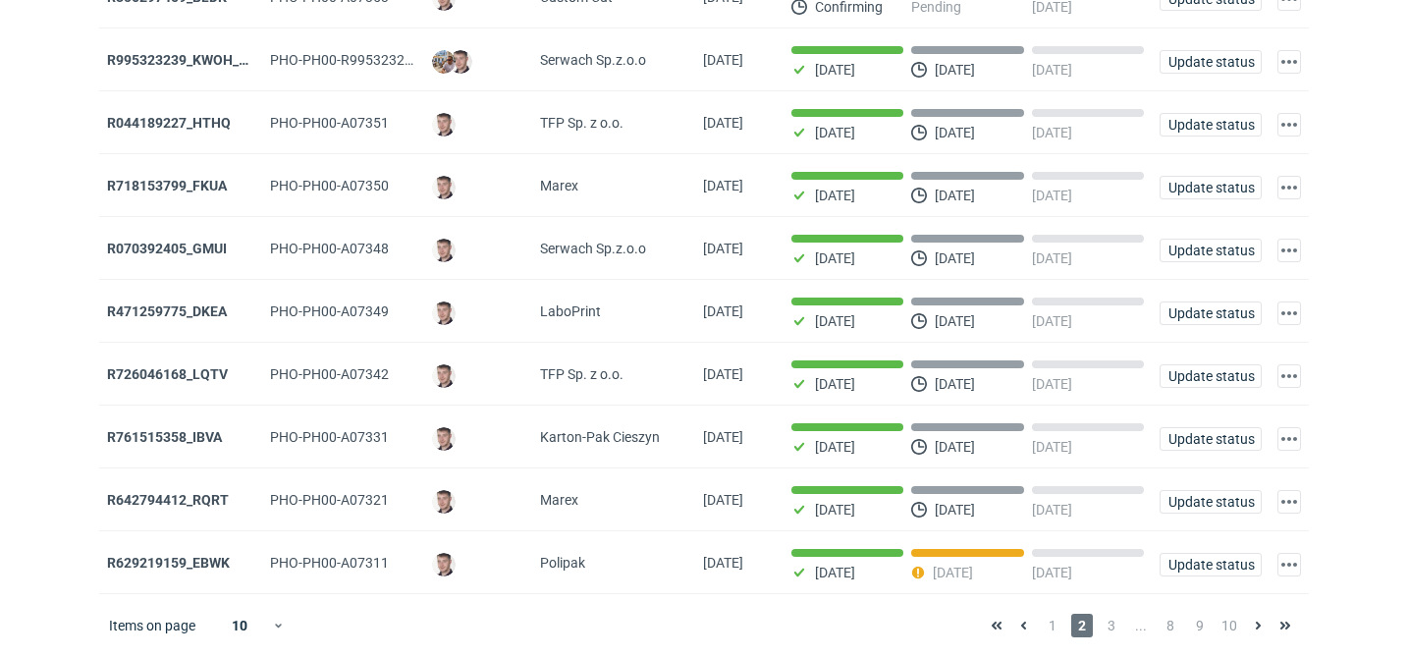
click at [1118, 612] on div "Items on page 10 1 2 3 ... 8 9 10" at bounding box center [704, 625] width 1210 height 63
click at [1118, 616] on span "3" at bounding box center [1112, 626] width 22 height 24
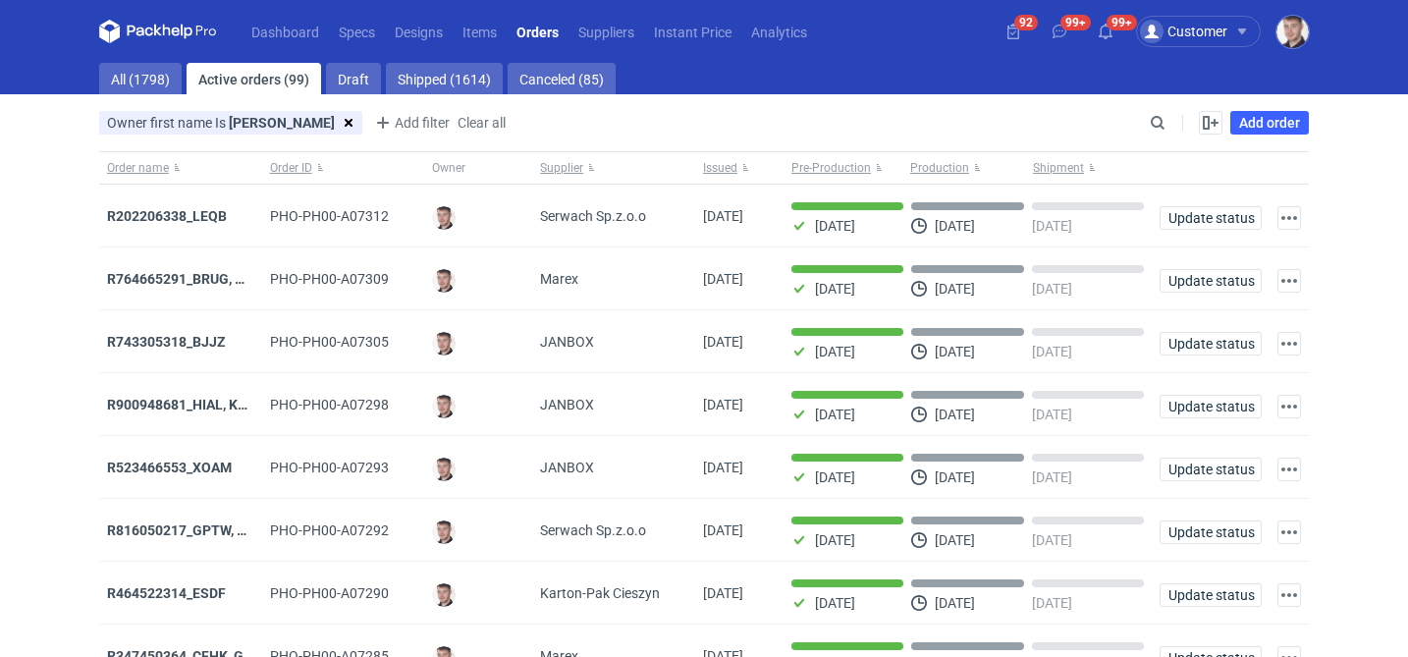
scroll to position [224, 0]
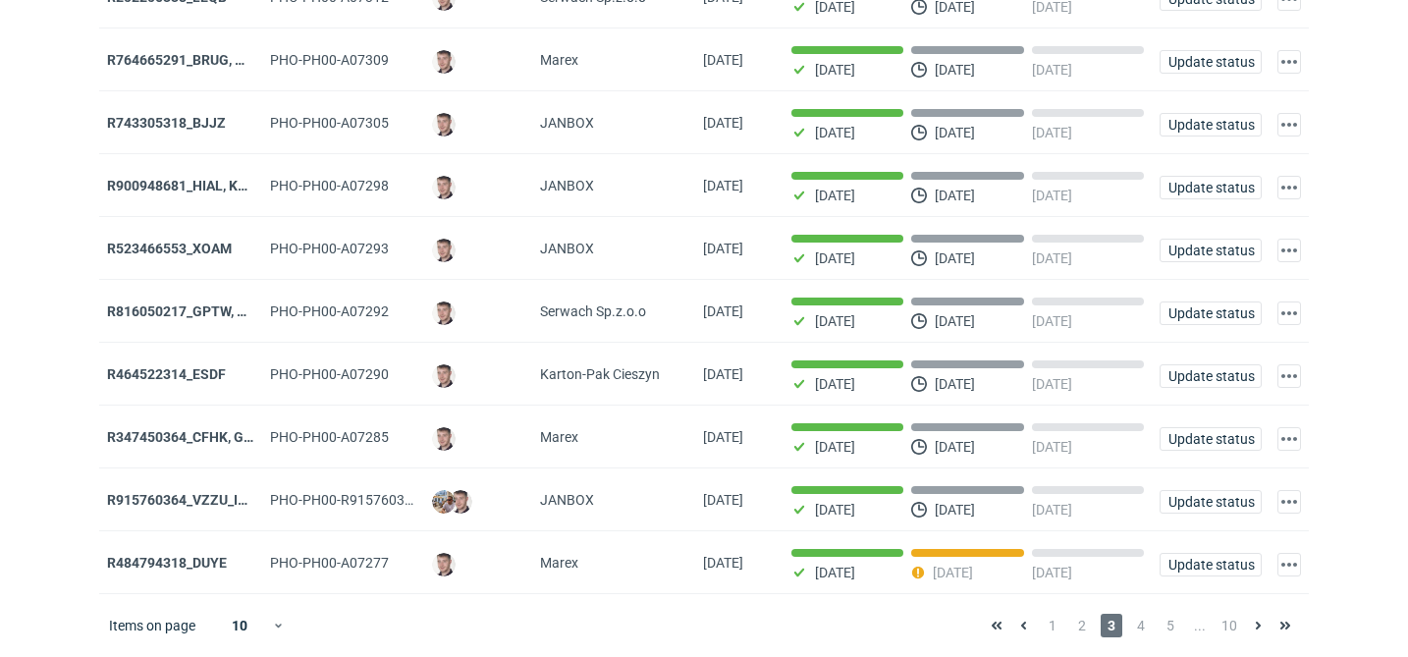
click at [1040, 627] on div "1 2 3 4 5 ... 10" at bounding box center [1141, 626] width 316 height 24
click at [1049, 627] on span "1" at bounding box center [1053, 626] width 22 height 24
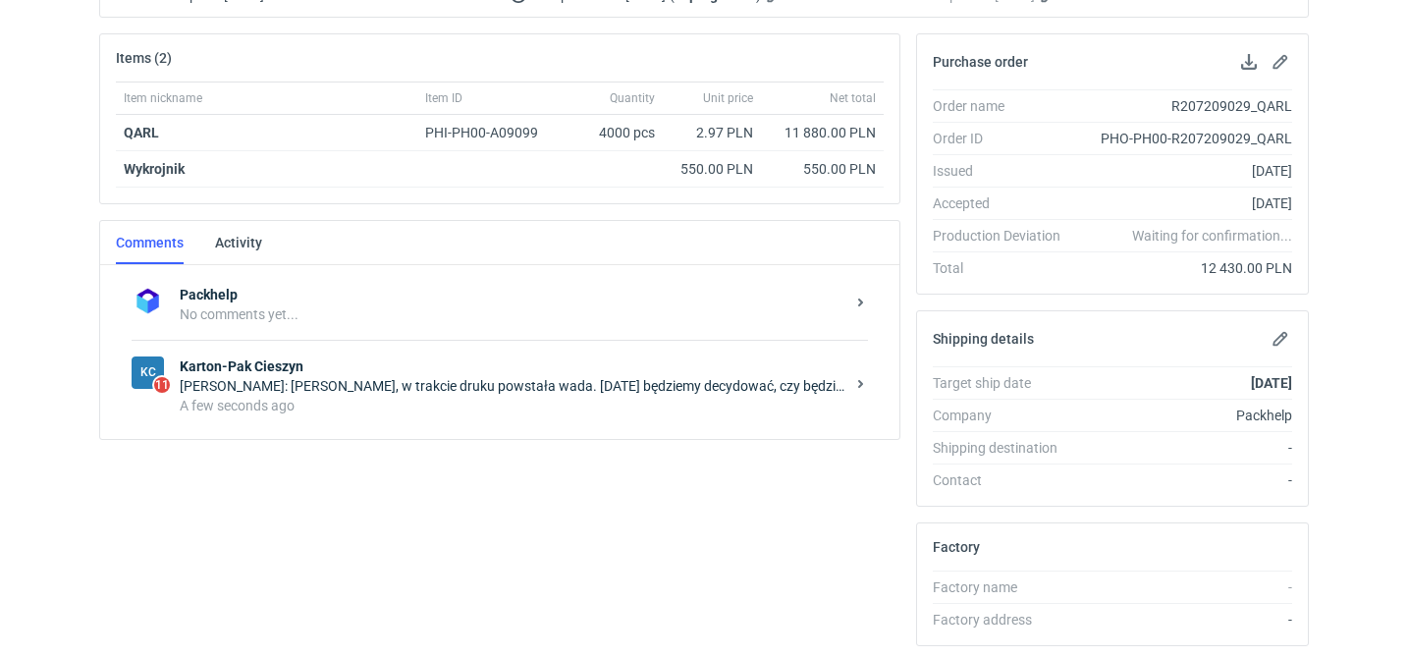
click at [450, 405] on div "A few seconds ago" at bounding box center [512, 406] width 665 height 20
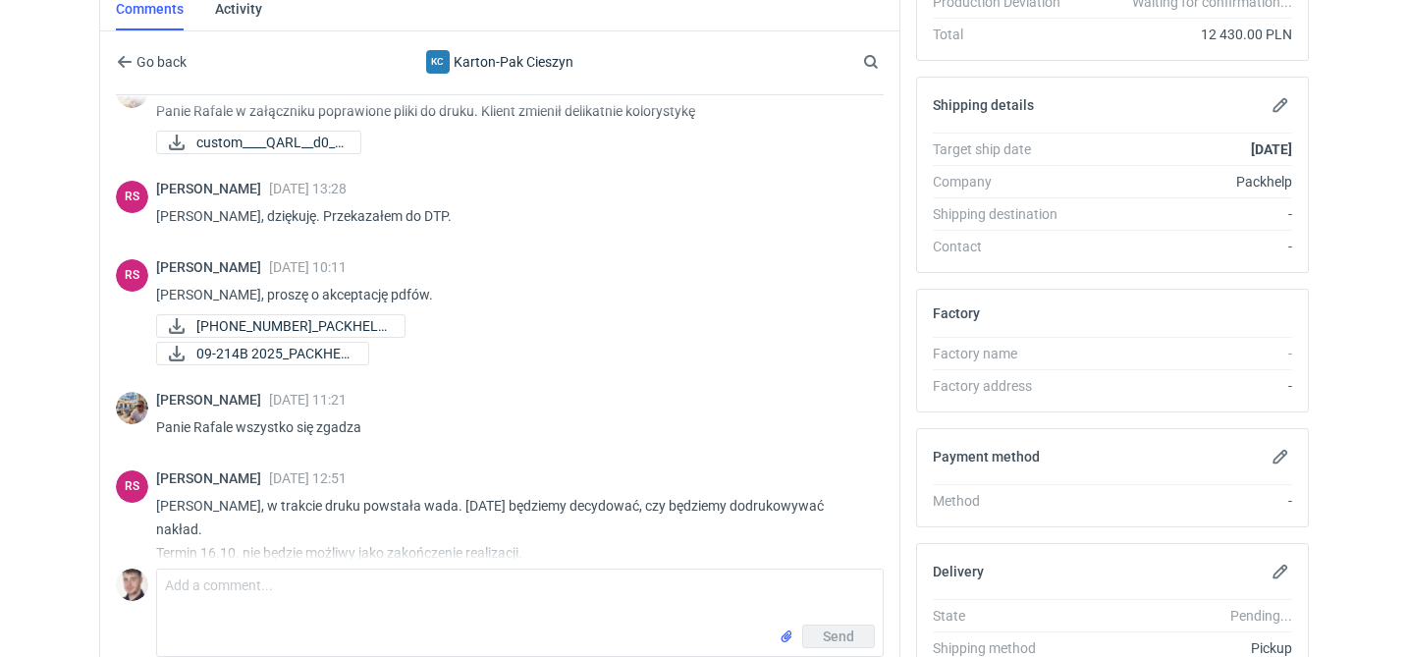
scroll to position [502, 0]
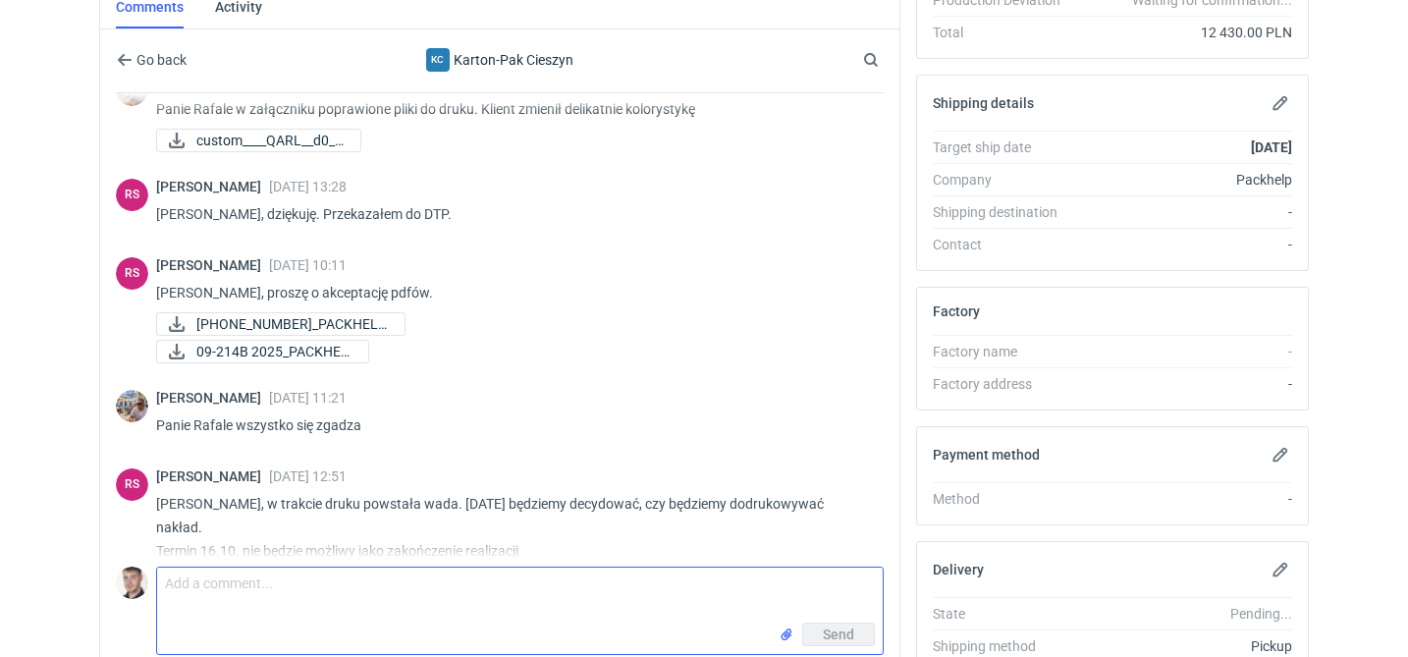
click at [246, 568] on textarea "Comment message" at bounding box center [520, 595] width 726 height 55
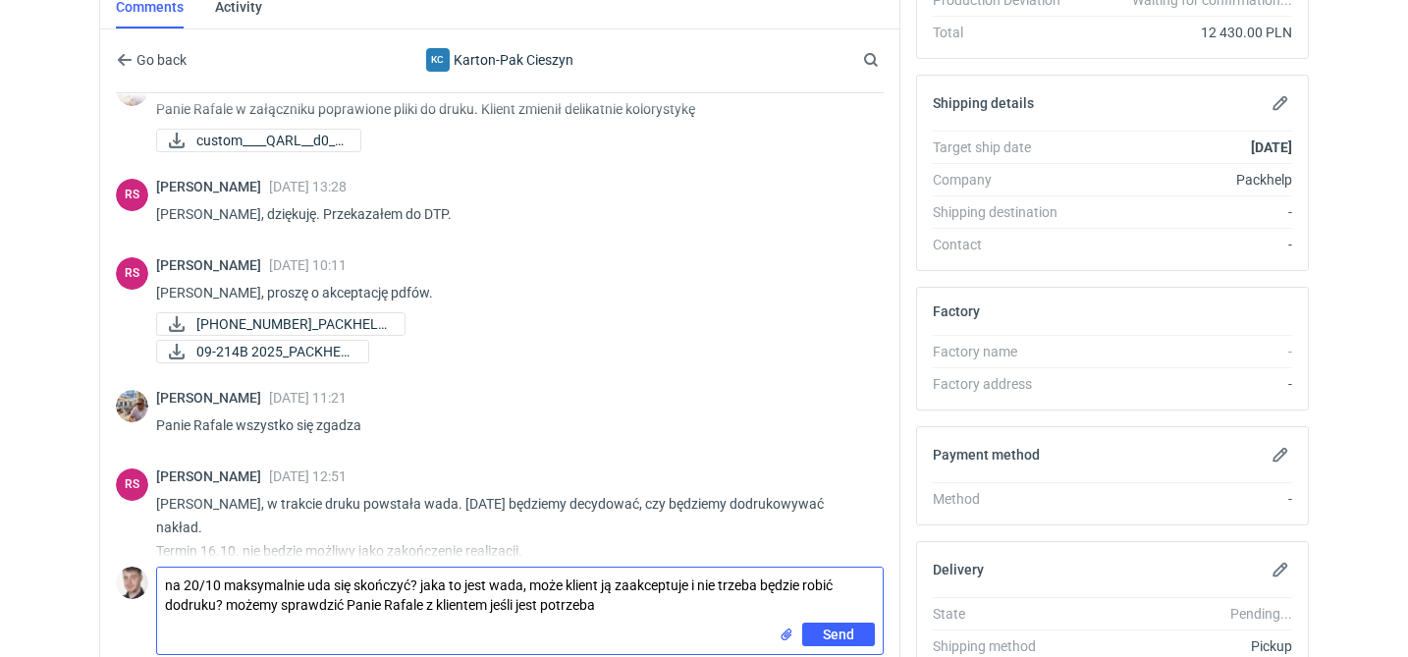
type textarea "na 20/10 maksymalnie uda się skończyć? jaka to jest wada, może klient ją zaakce…"
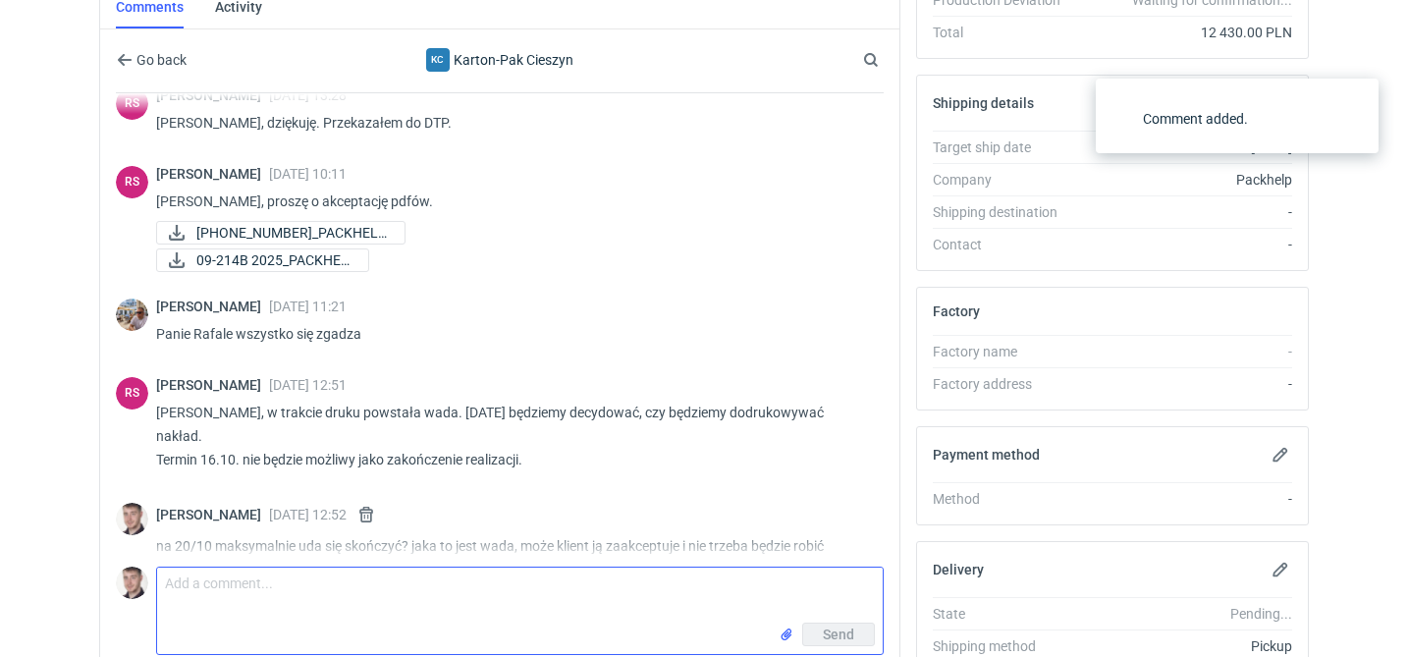
scroll to position [888, 0]
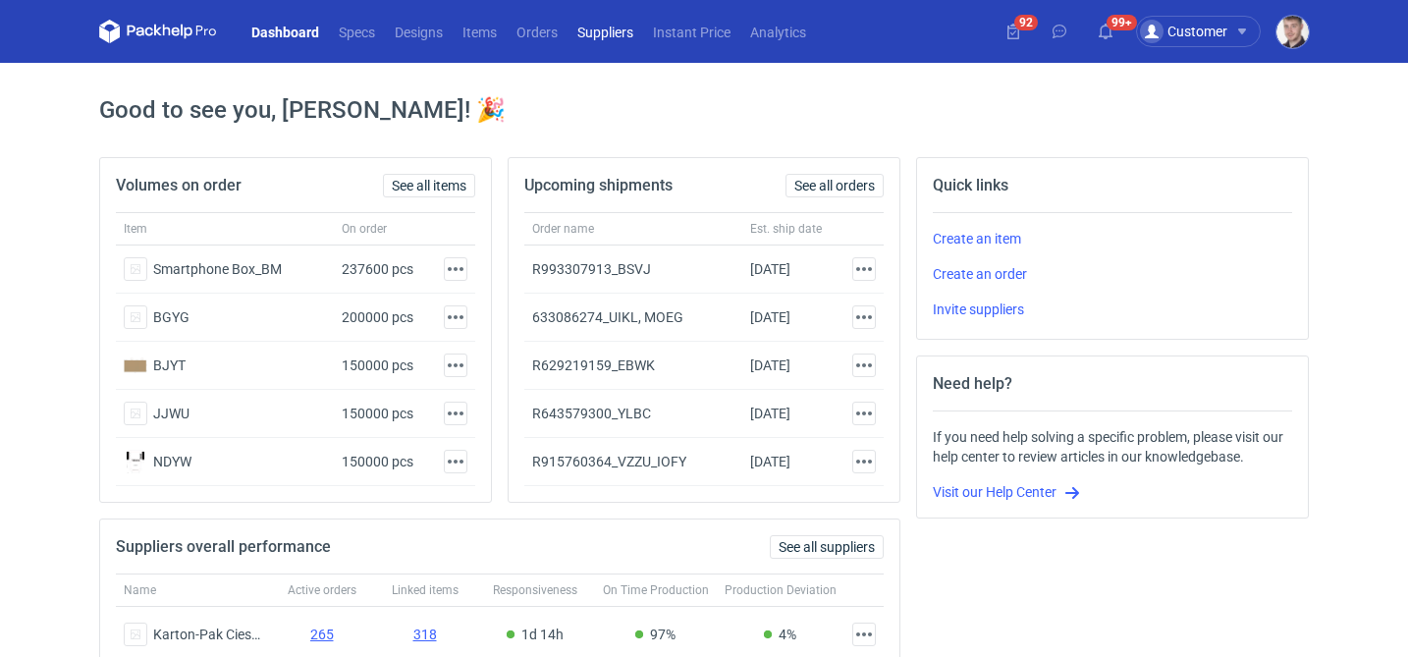
click at [606, 32] on link "Suppliers" at bounding box center [606, 32] width 76 height 24
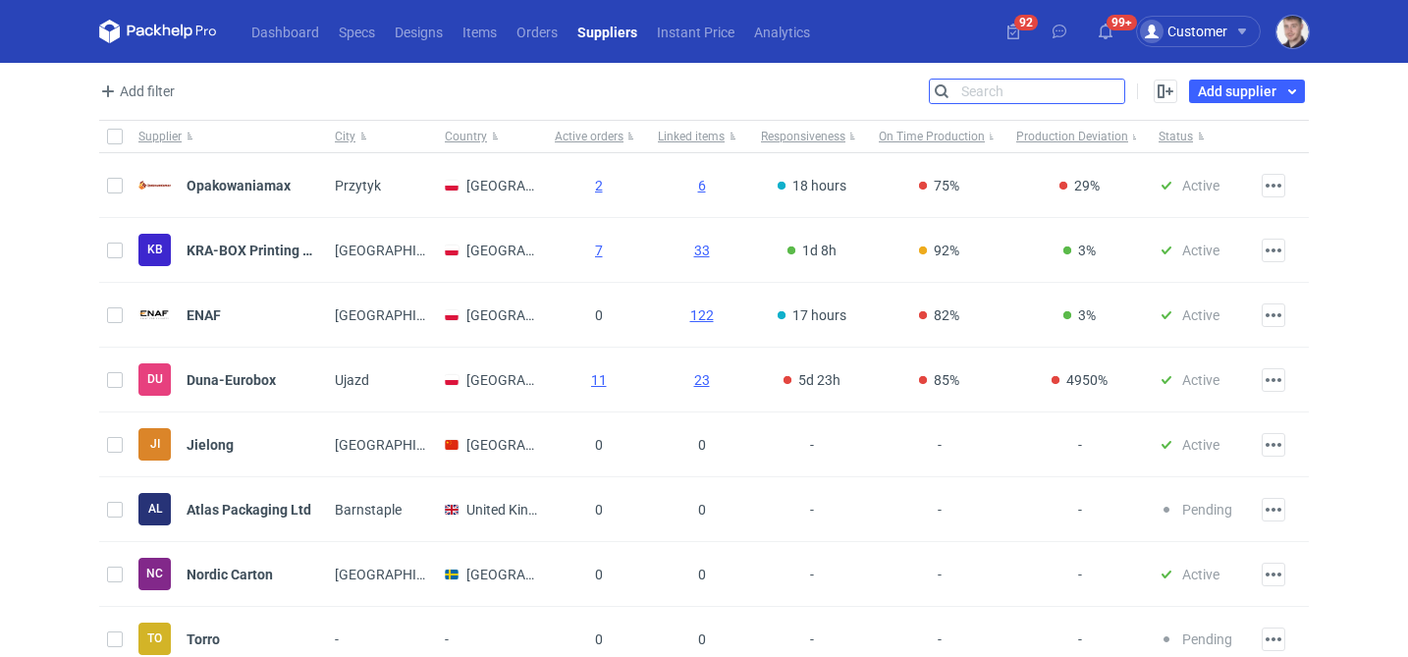
click at [1108, 81] on input "Search" at bounding box center [1027, 92] width 194 height 24
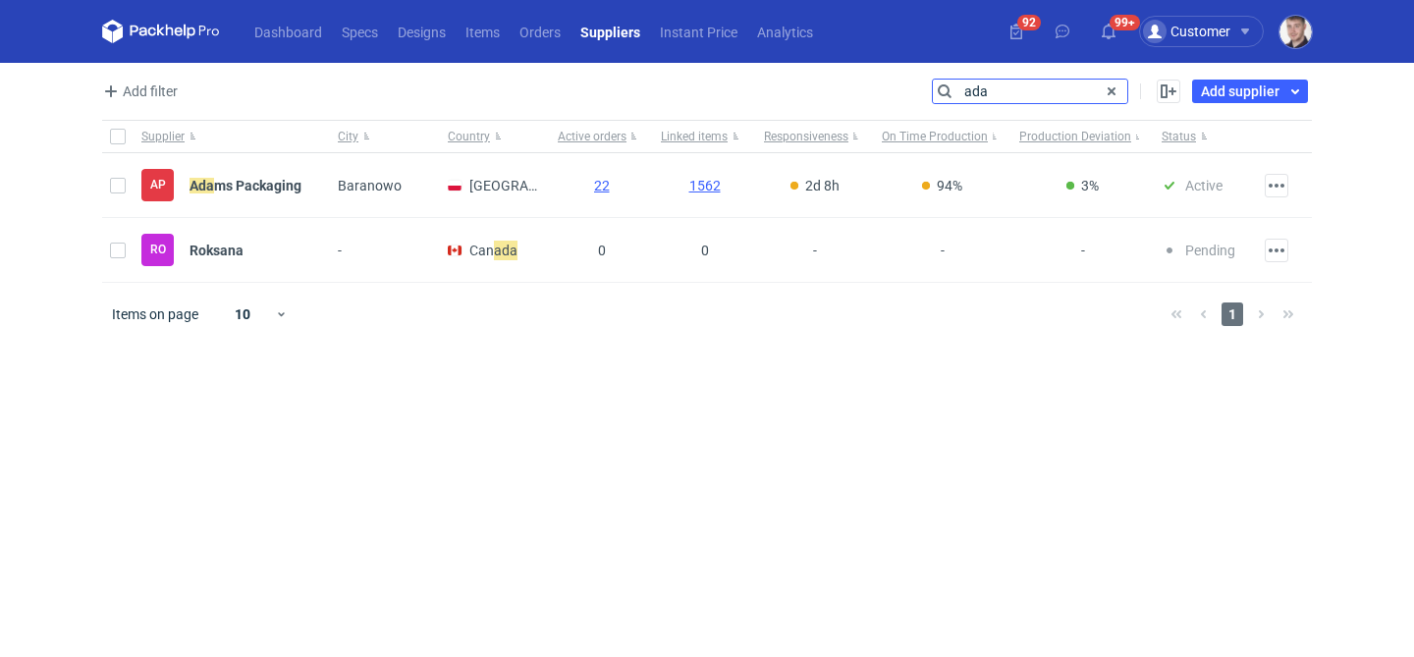
click at [1009, 81] on input "ada" at bounding box center [1030, 92] width 194 height 24
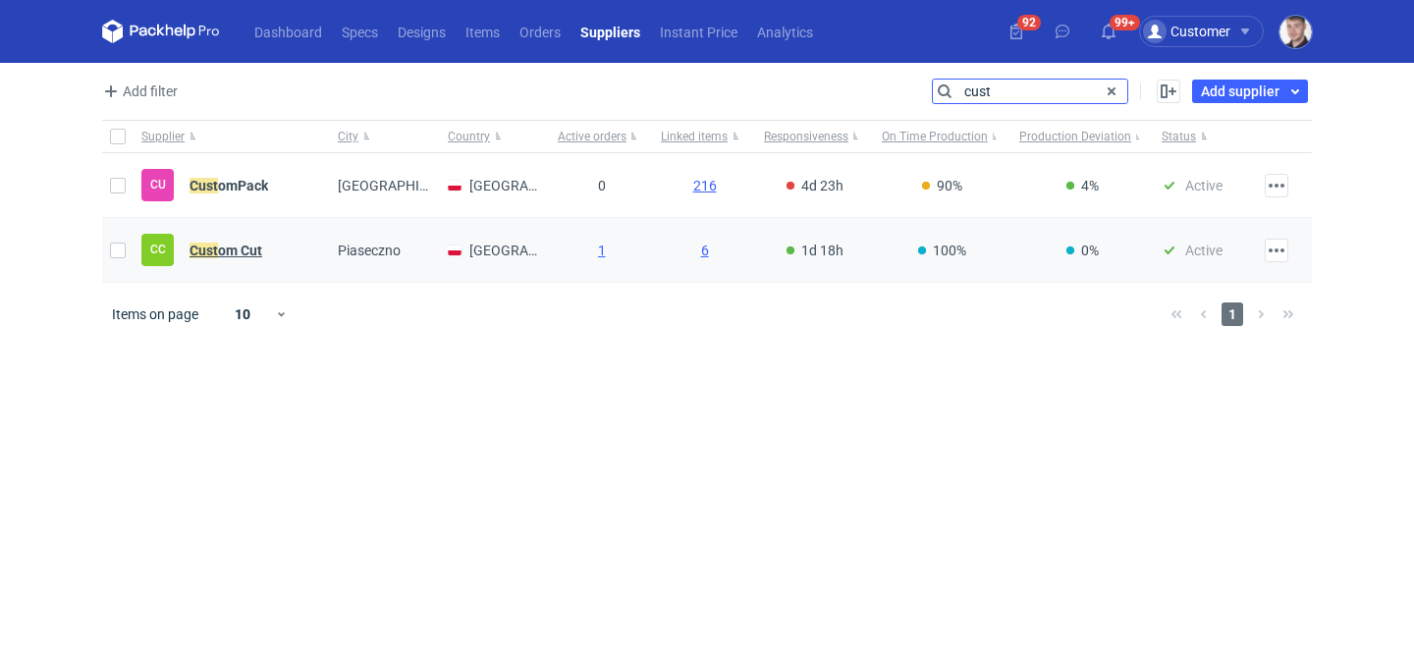
type input "cust"
click at [261, 246] on strong "Cust om Cut" at bounding box center [226, 251] width 73 height 16
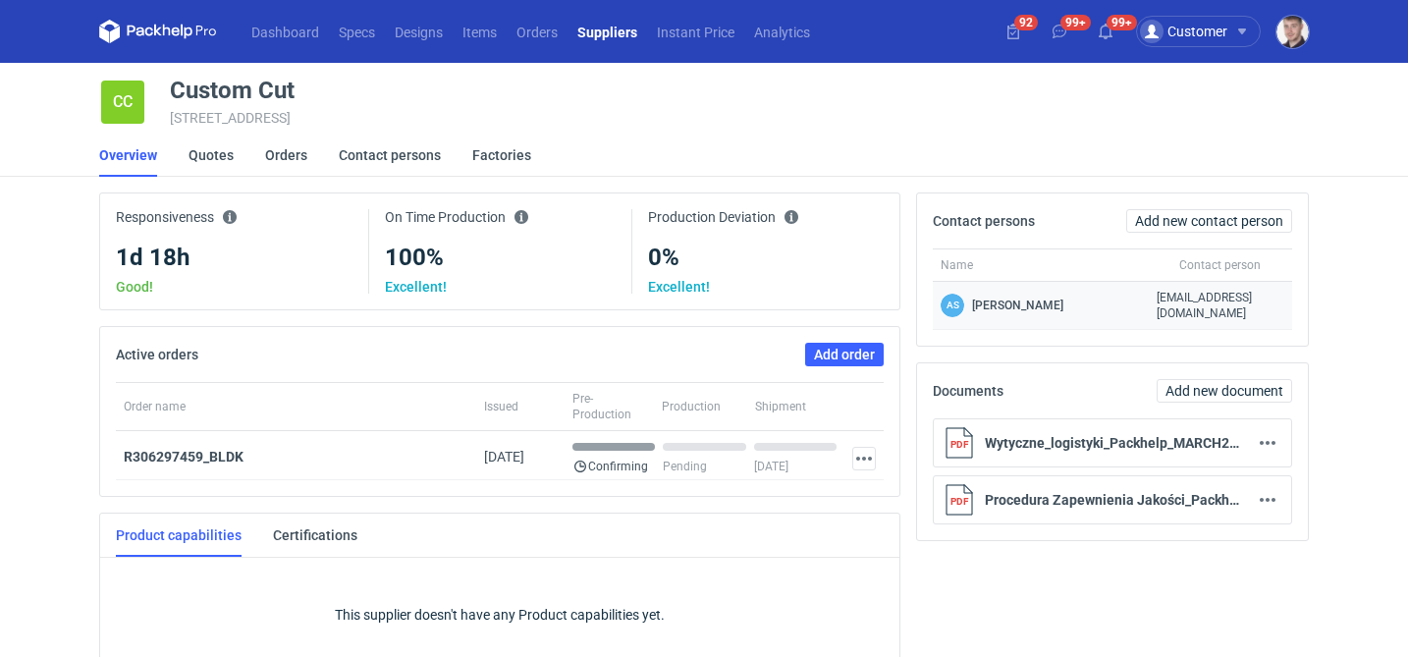
click at [1168, 300] on span "custompackhelp@gmail.com" at bounding box center [1221, 305] width 128 height 31
copy span "custompackhelp@gmail.com"
click at [224, 453] on strong "R306297459_BLDK" at bounding box center [184, 457] width 120 height 16
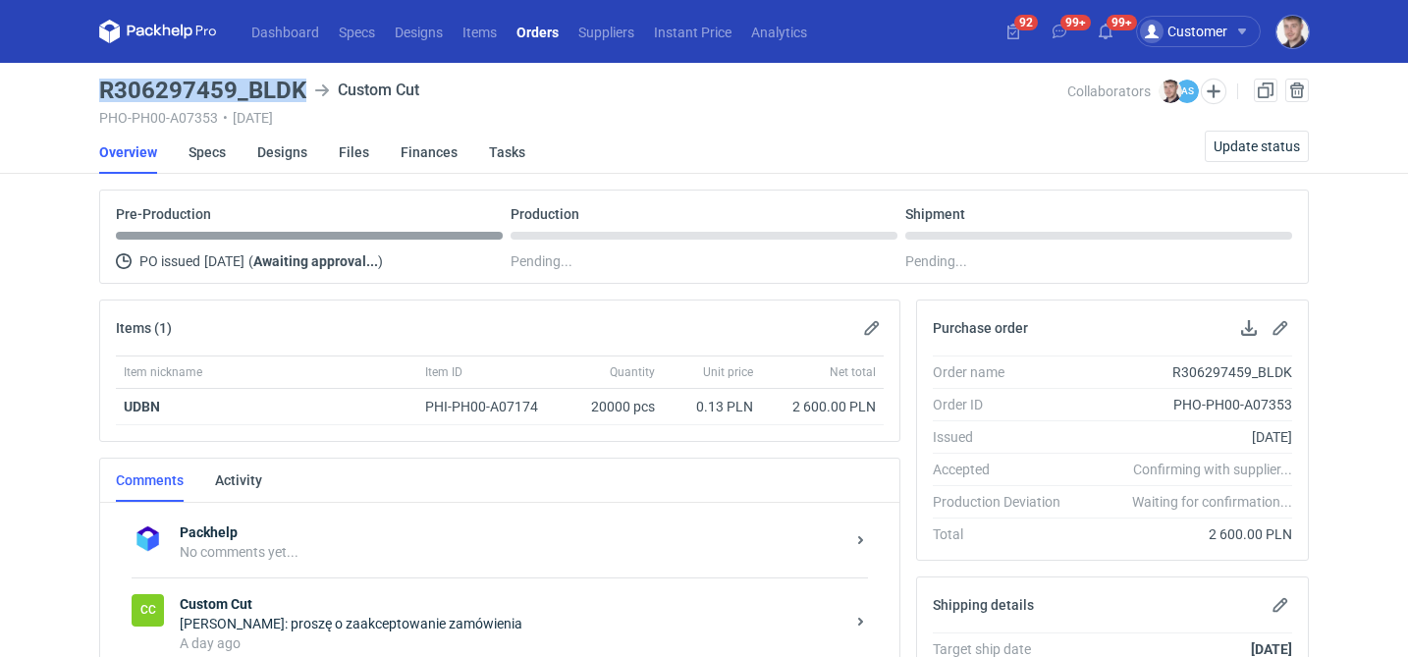
drag, startPoint x: 98, startPoint y: 88, endPoint x: 301, endPoint y: 84, distance: 203.3
copy h3 "R306297459_BLDK"
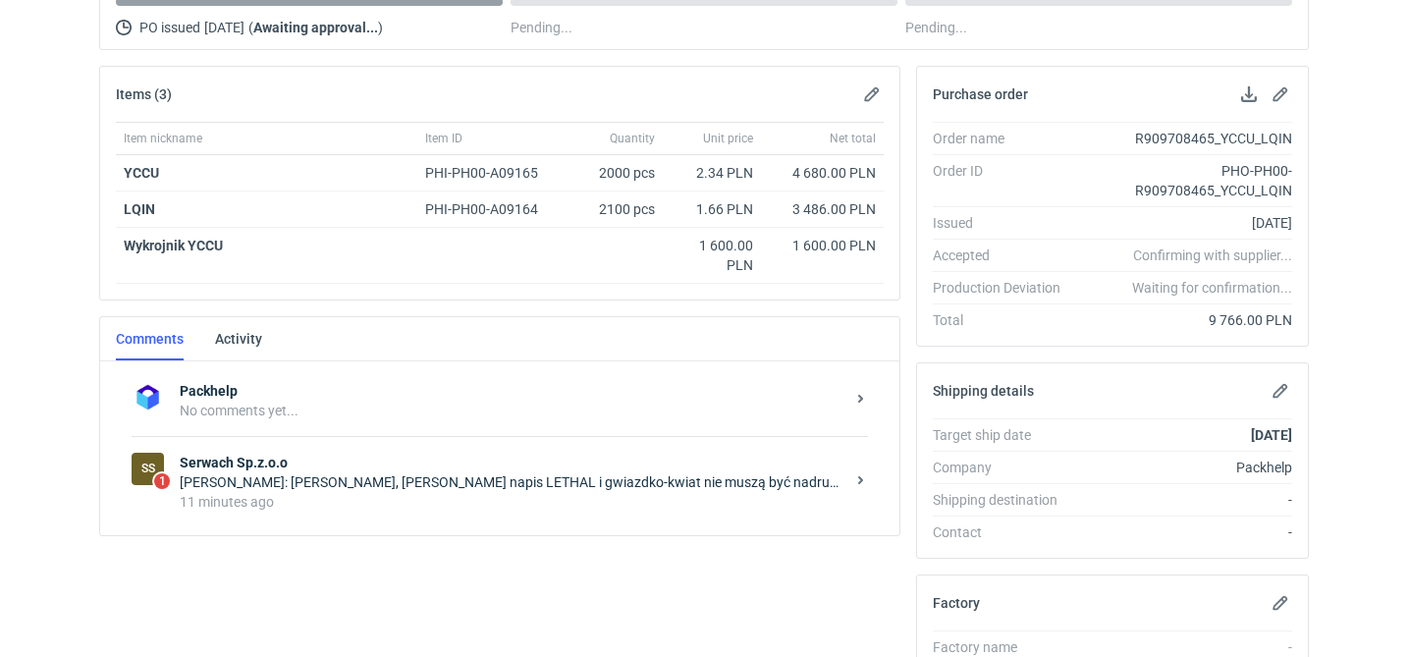
scroll to position [458, 0]
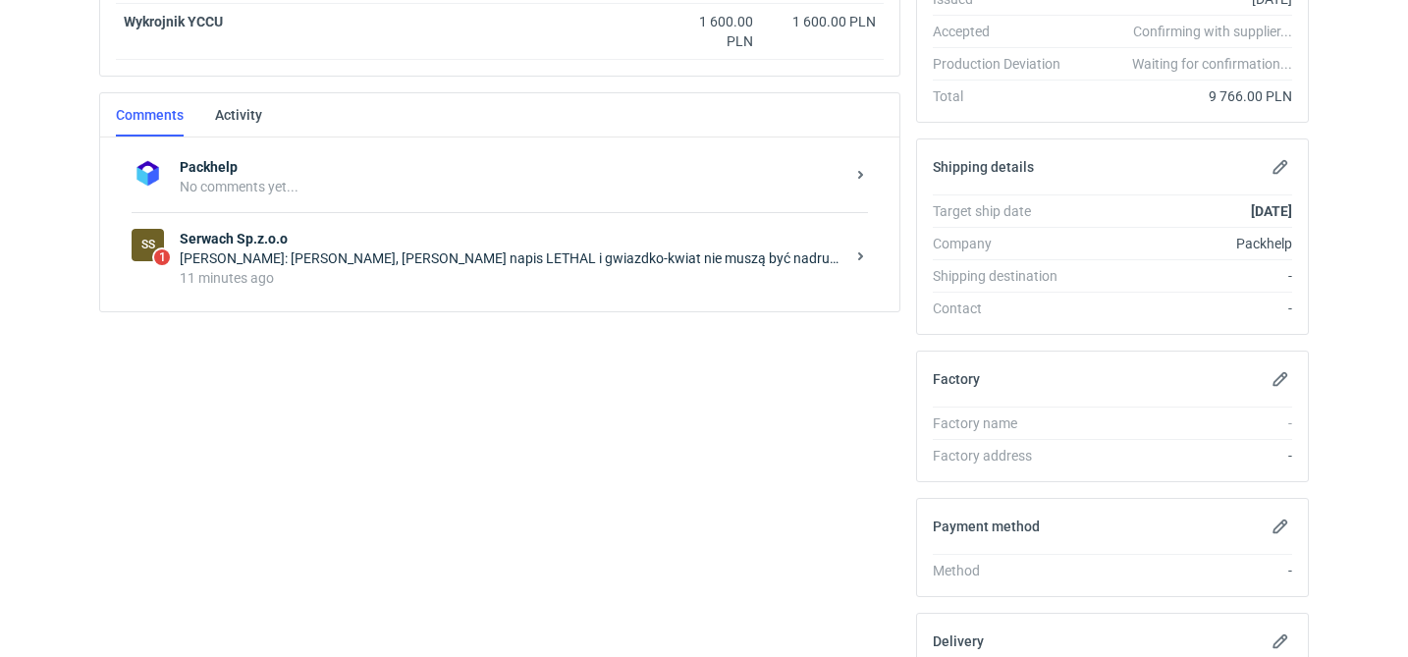
click at [463, 276] on div "11 minutes ago" at bounding box center [512, 278] width 665 height 20
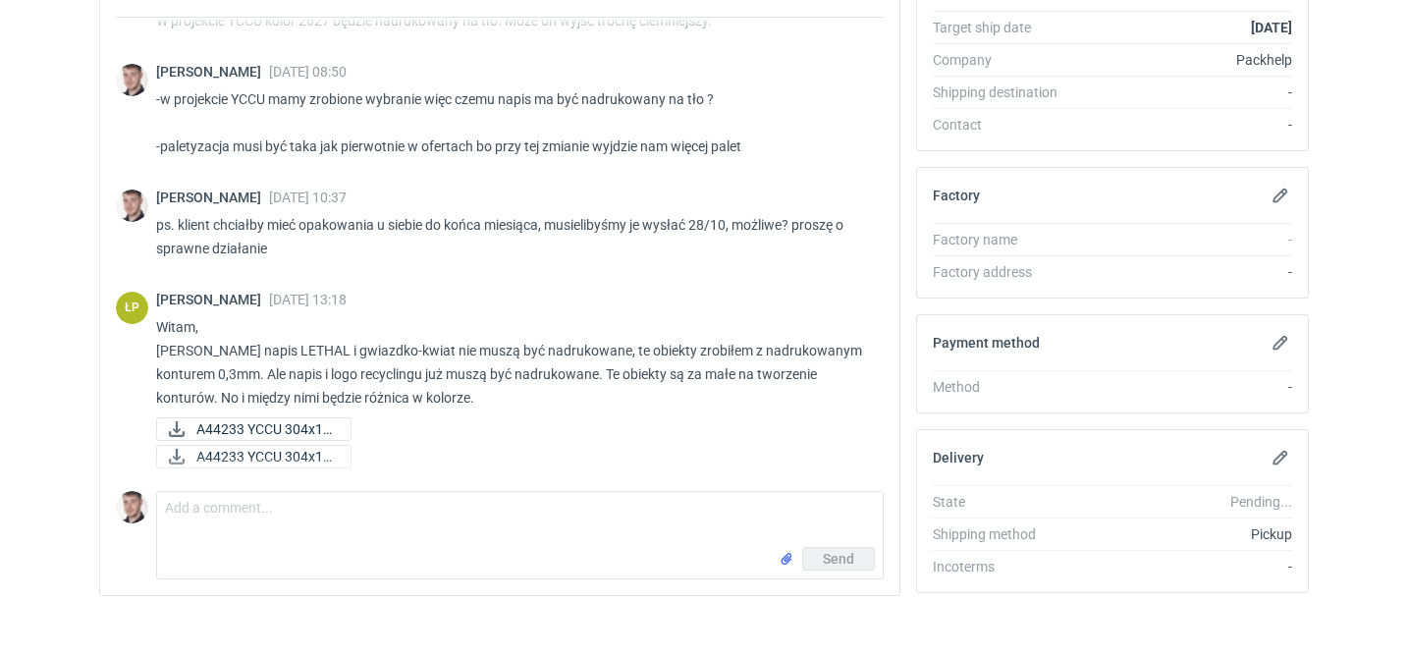
scroll to position [647, 0]
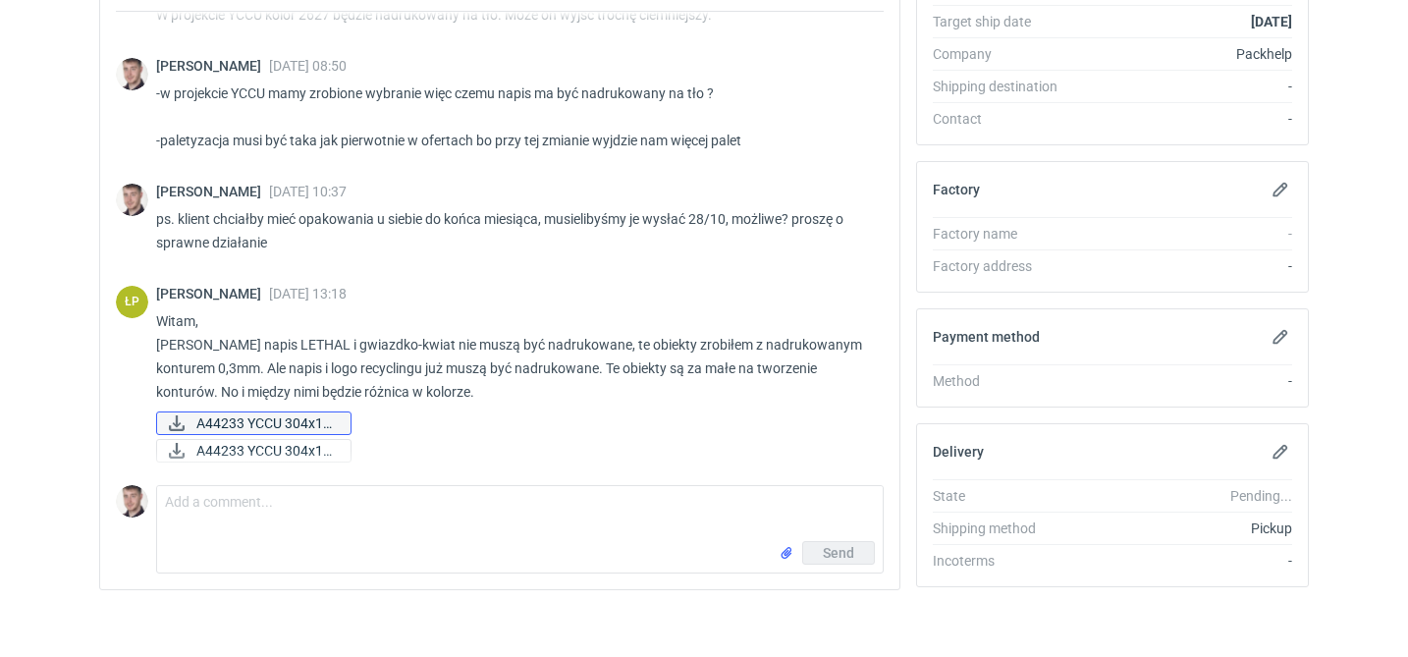
click at [289, 418] on span "A44233 YCCU 304x18..." at bounding box center [265, 423] width 138 height 22
click at [285, 448] on span "A44233 YCCU 304x18..." at bounding box center [265, 451] width 138 height 22
click at [368, 364] on p "Witam, Sam napis LETHAL i gwiazdko-kwiat nie muszą być nadrukowane, te obiekty …" at bounding box center [512, 356] width 712 height 94
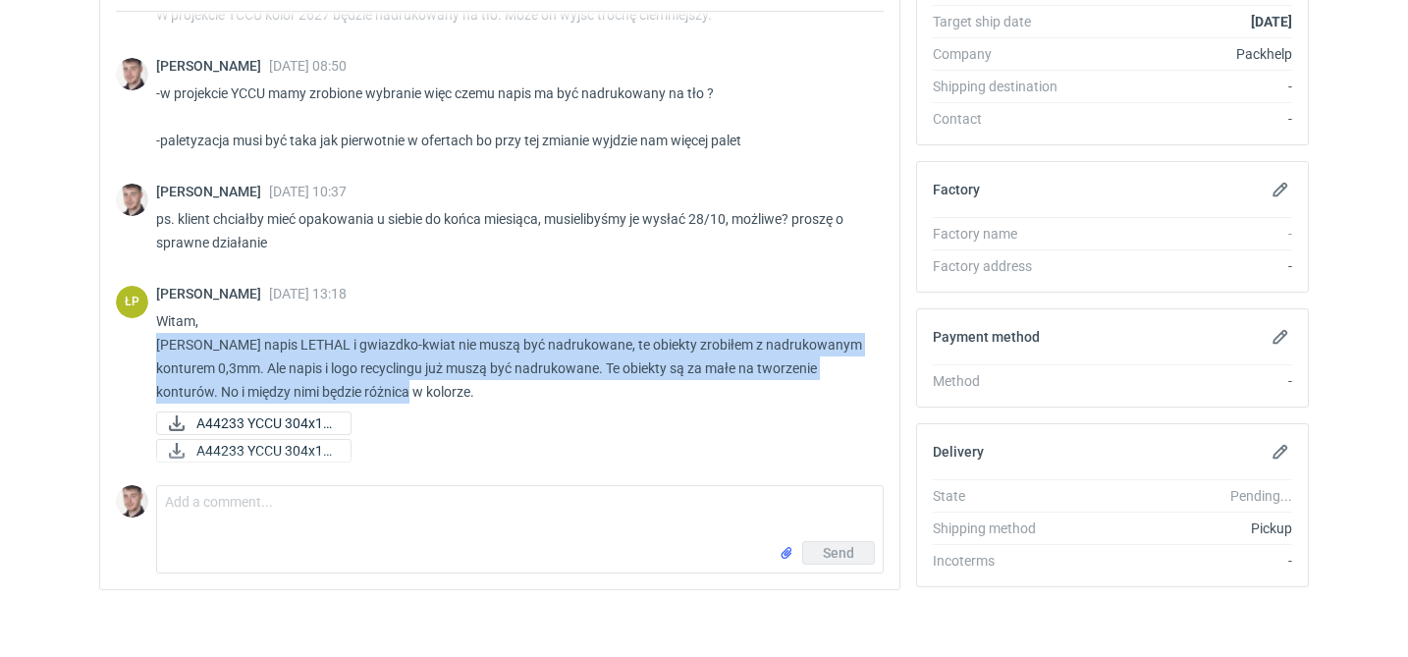
drag, startPoint x: 384, startPoint y: 385, endPoint x: 151, endPoint y: 350, distance: 235.4
click at [151, 350] on div "ŁP Łukasz Postawa 14 Oct 2025 13:18 Witam, Sam napis LETHAL i gwiazdko-kwiat ni…" at bounding box center [500, 375] width 768 height 203
copy p "Sam napis LETHAL i gwiazdko-kwiat nie muszą być nadrukowane, te obiekty zrobiłe…"
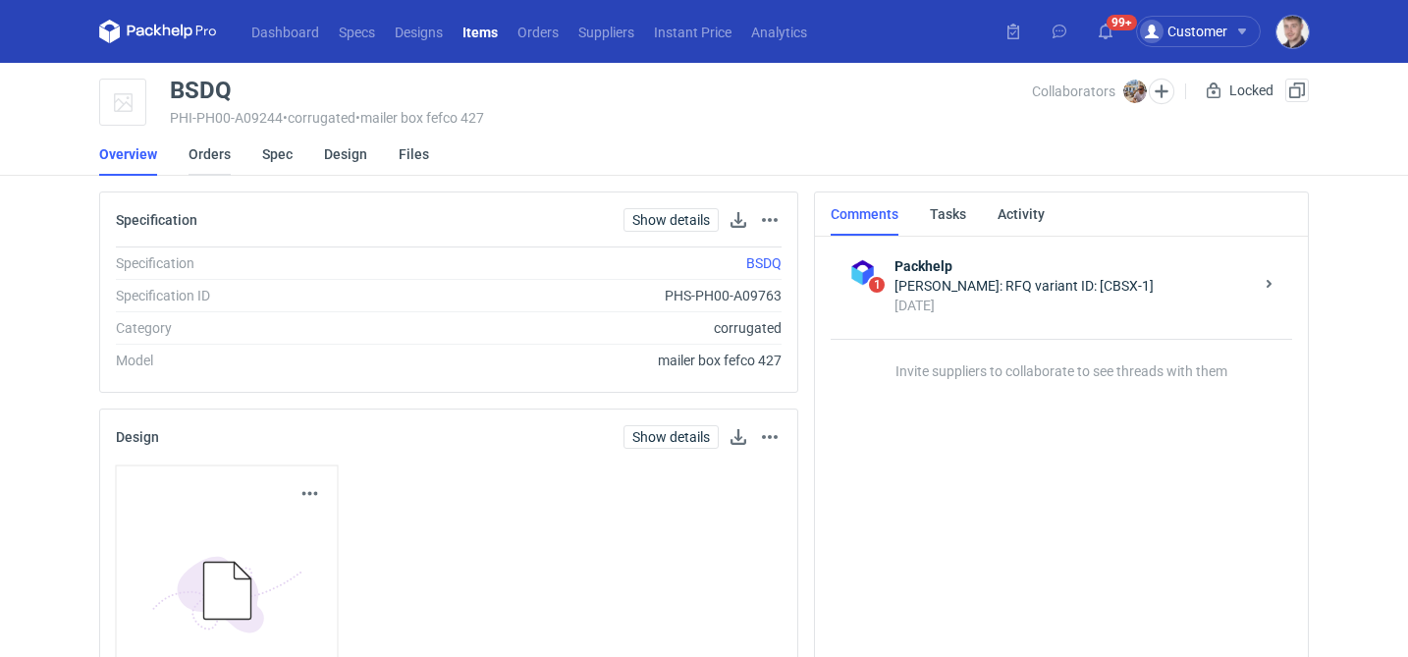
click at [209, 142] on link "Orders" at bounding box center [210, 154] width 42 height 43
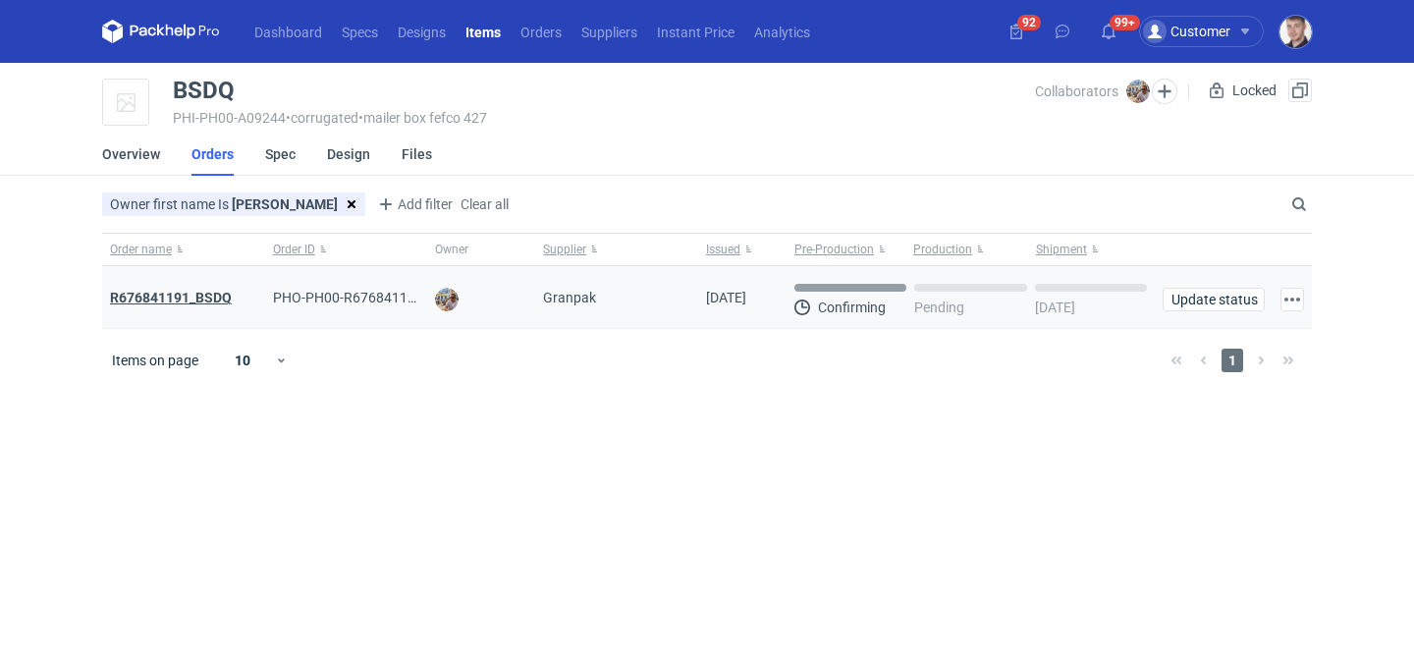
click at [200, 295] on strong "R676841191_BSDQ" at bounding box center [171, 298] width 122 height 16
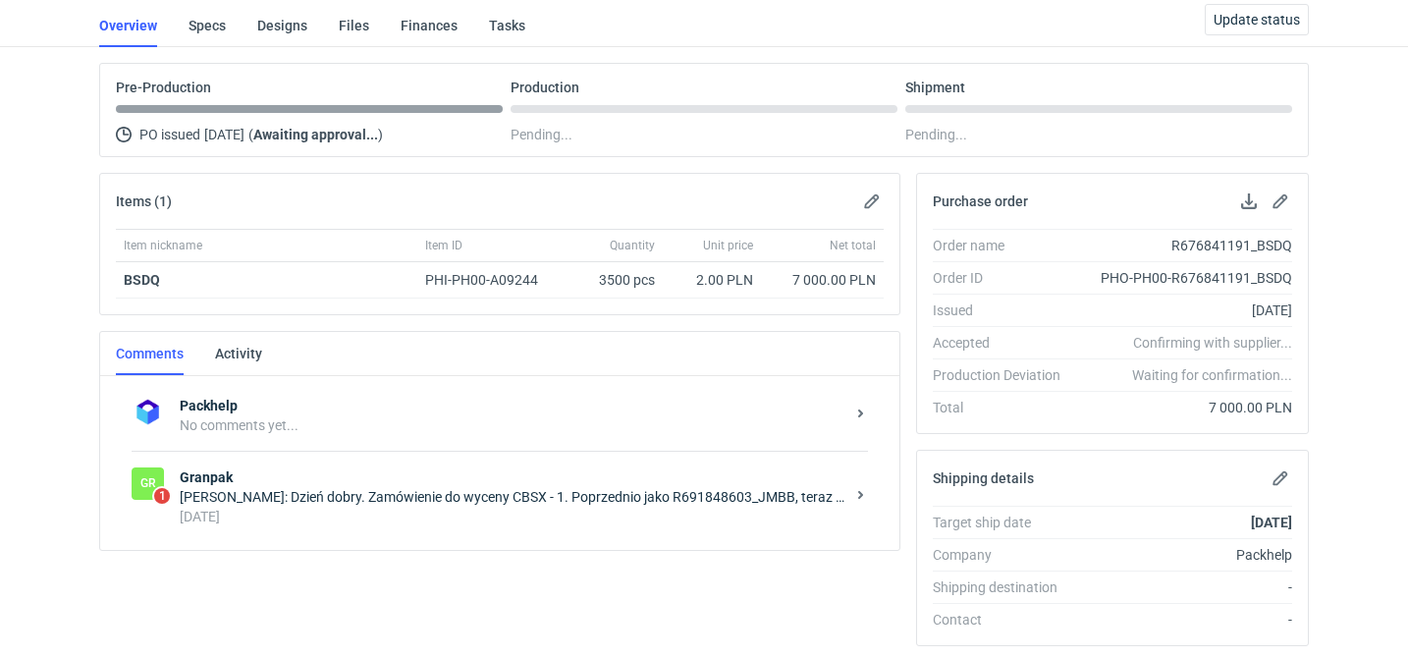
scroll to position [214, 0]
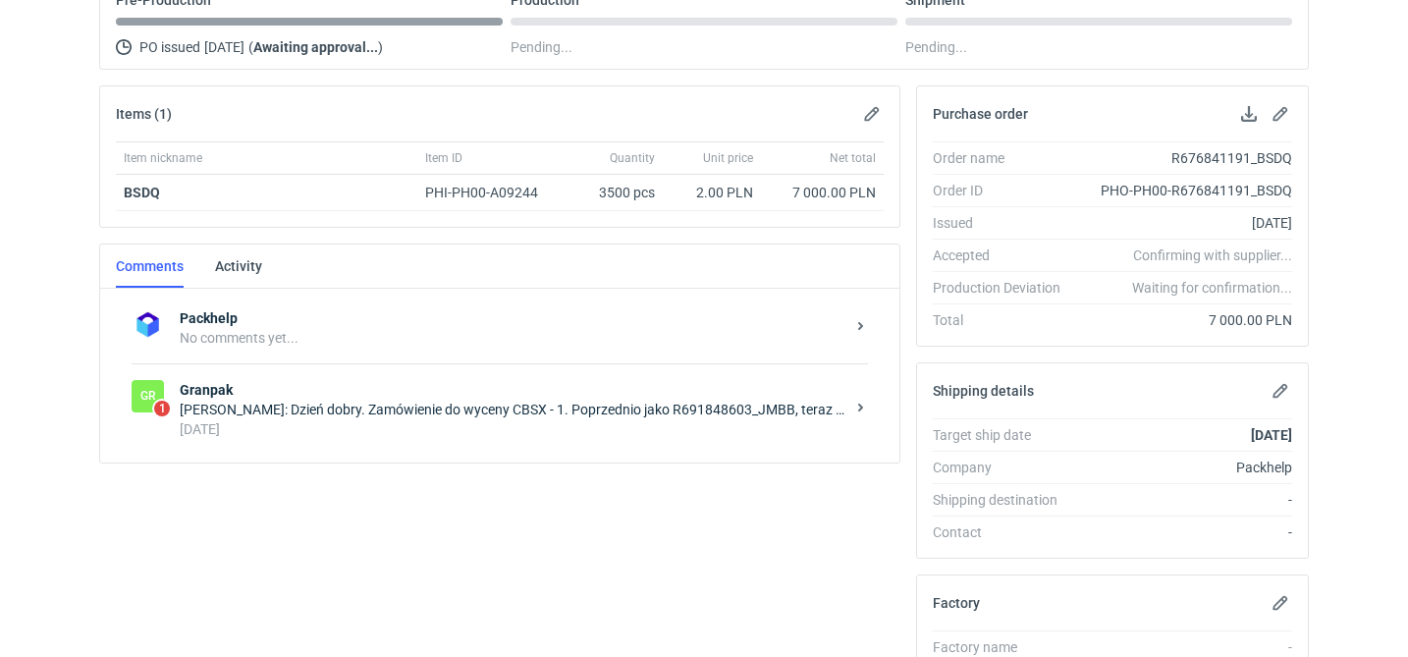
click at [499, 445] on div "Gr 1 Granpak [PERSON_NAME]: Dzień dobry. Zamówienie do wyceny CBSX - 1. Poprzed…" at bounding box center [500, 408] width 736 height 91
